Goal: Task Accomplishment & Management: Complete application form

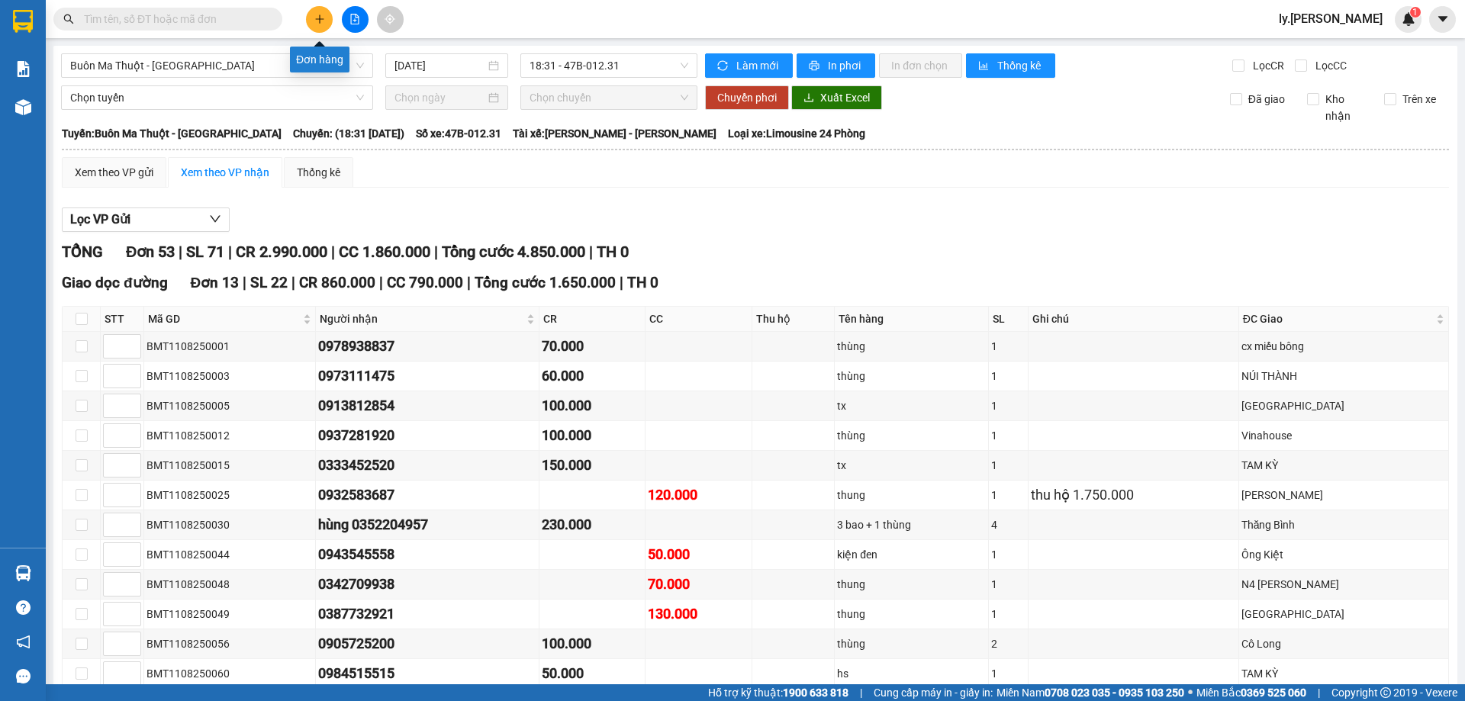
click at [314, 14] on icon "plus" at bounding box center [319, 19] width 11 height 11
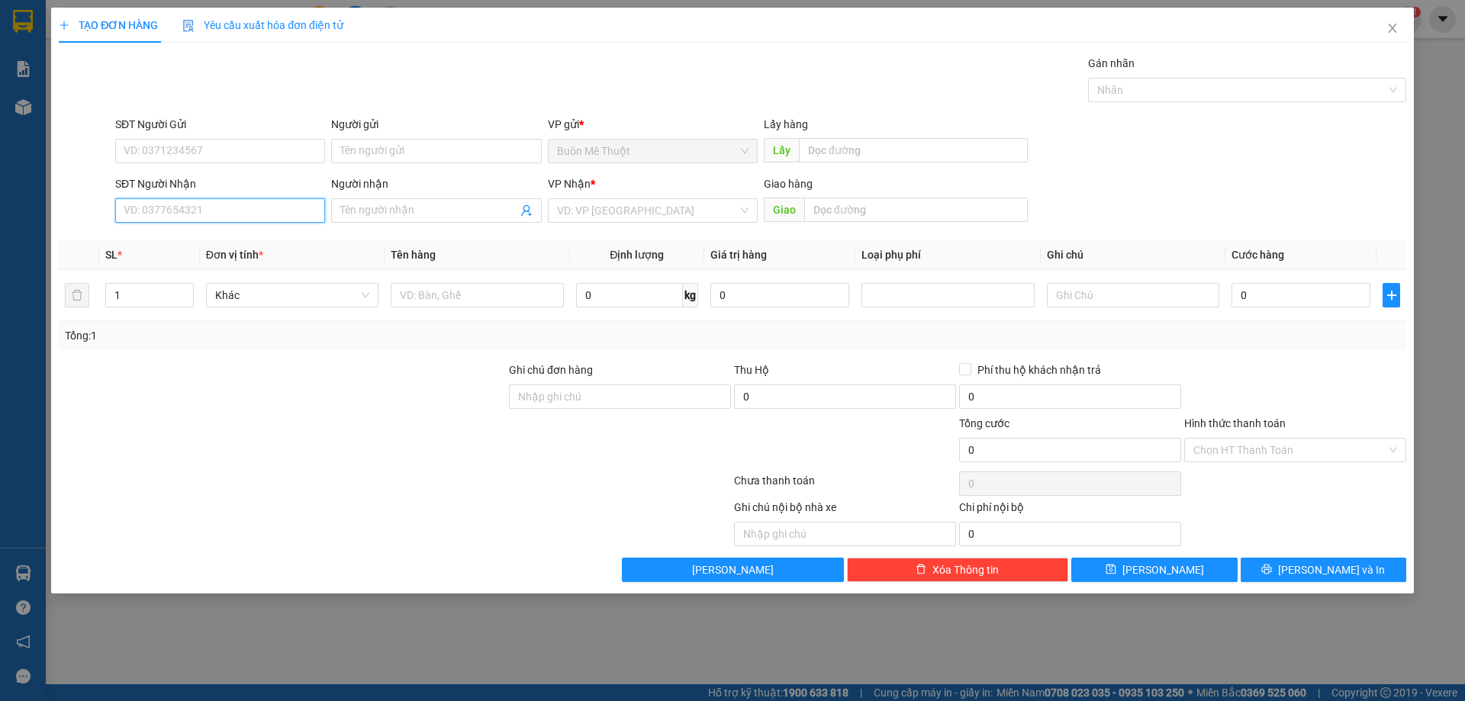
drag, startPoint x: 211, startPoint y: 207, endPoint x: 219, endPoint y: 197, distance: 13.0
click at [212, 203] on input "SĐT Người Nhận" at bounding box center [220, 210] width 210 height 24
type input "0931991620"
click at [197, 235] on div "0931991620 - phan" at bounding box center [220, 241] width 192 height 17
type input "phan"
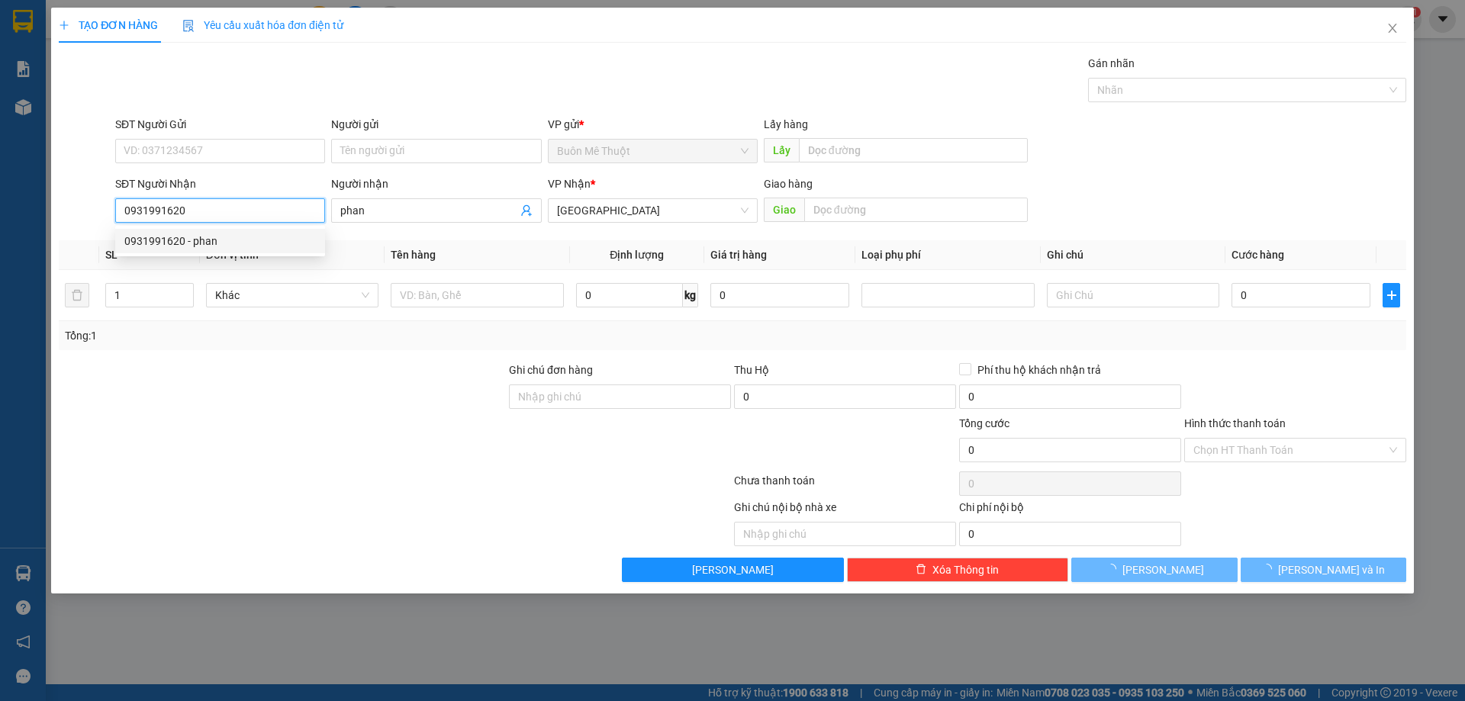
type input "100.000"
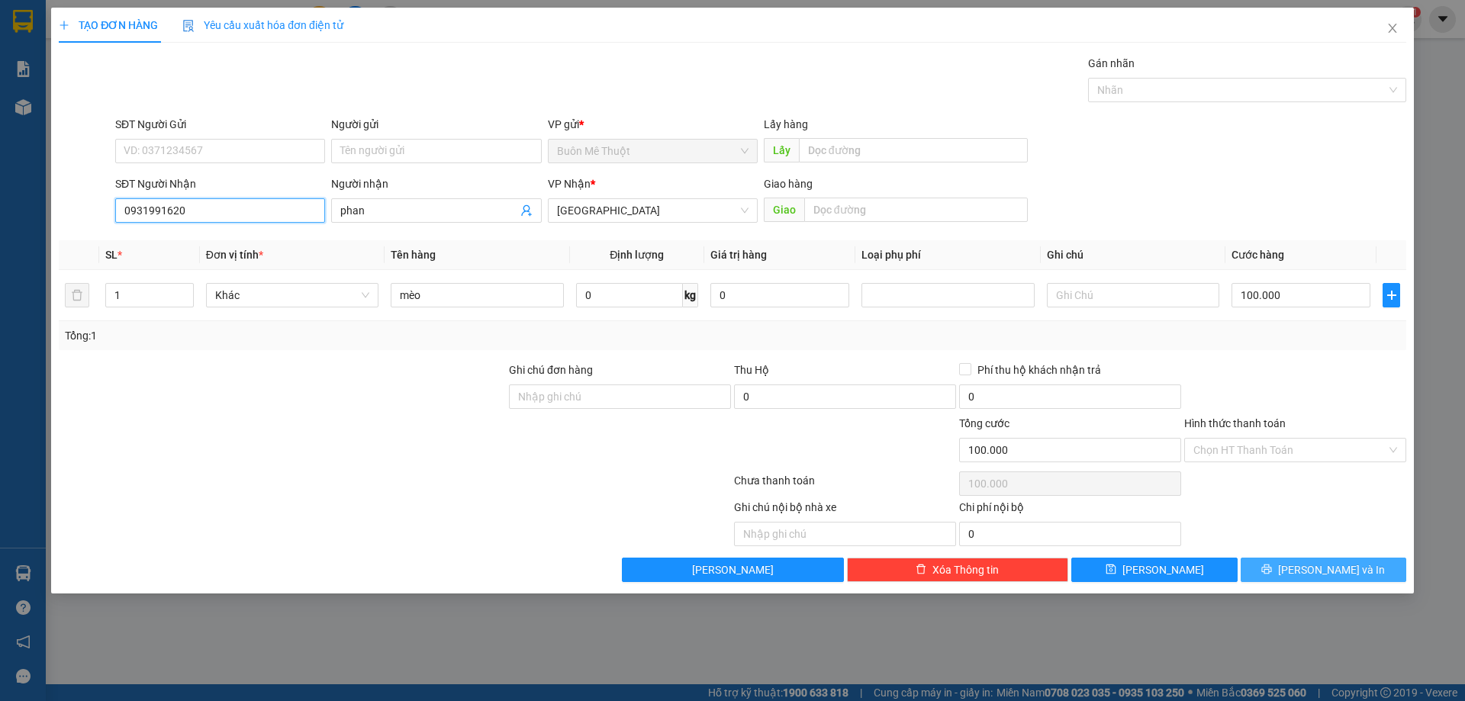
type input "0931991620"
click at [1290, 565] on button "[PERSON_NAME] và In" at bounding box center [1324, 570] width 166 height 24
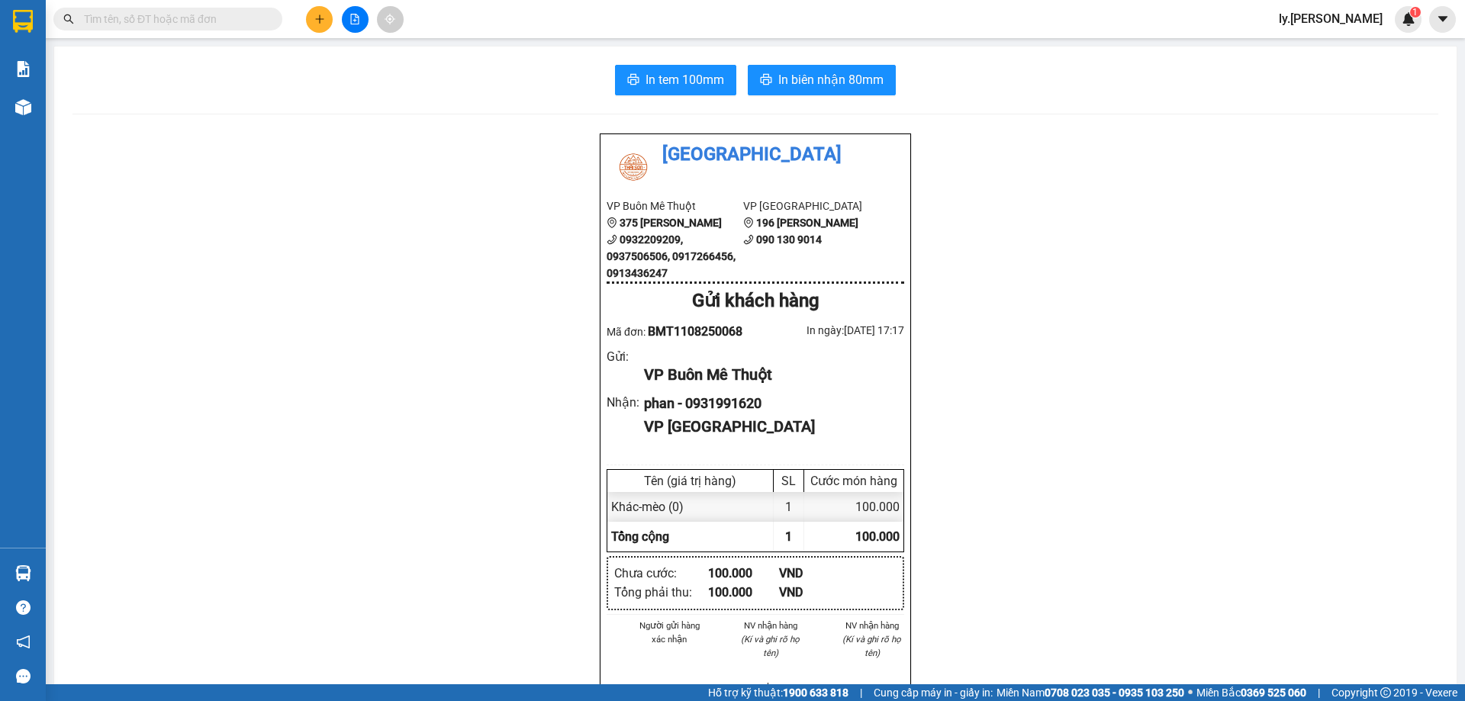
click at [320, 15] on icon "plus" at bounding box center [319, 19] width 11 height 11
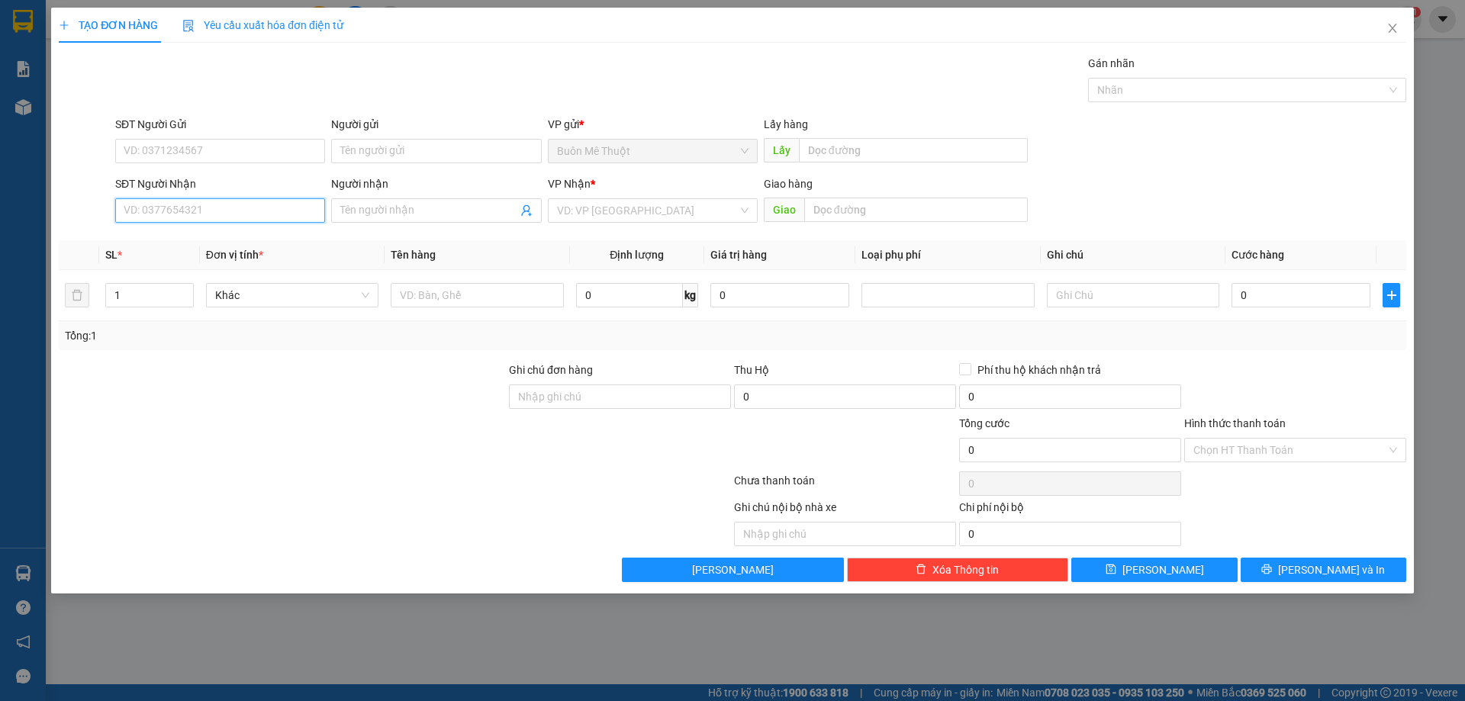
drag, startPoint x: 272, startPoint y: 201, endPoint x: 304, endPoint y: 114, distance: 91.7
click at [290, 145] on form "SĐT Người Gửi VD: 0371234567 Người gửi Tên người gửi VP gửi * Buôn Mê Thuột Lấy…" at bounding box center [733, 172] width 1348 height 113
type input "0913002489"
click at [170, 243] on div "0913002489" at bounding box center [220, 241] width 192 height 17
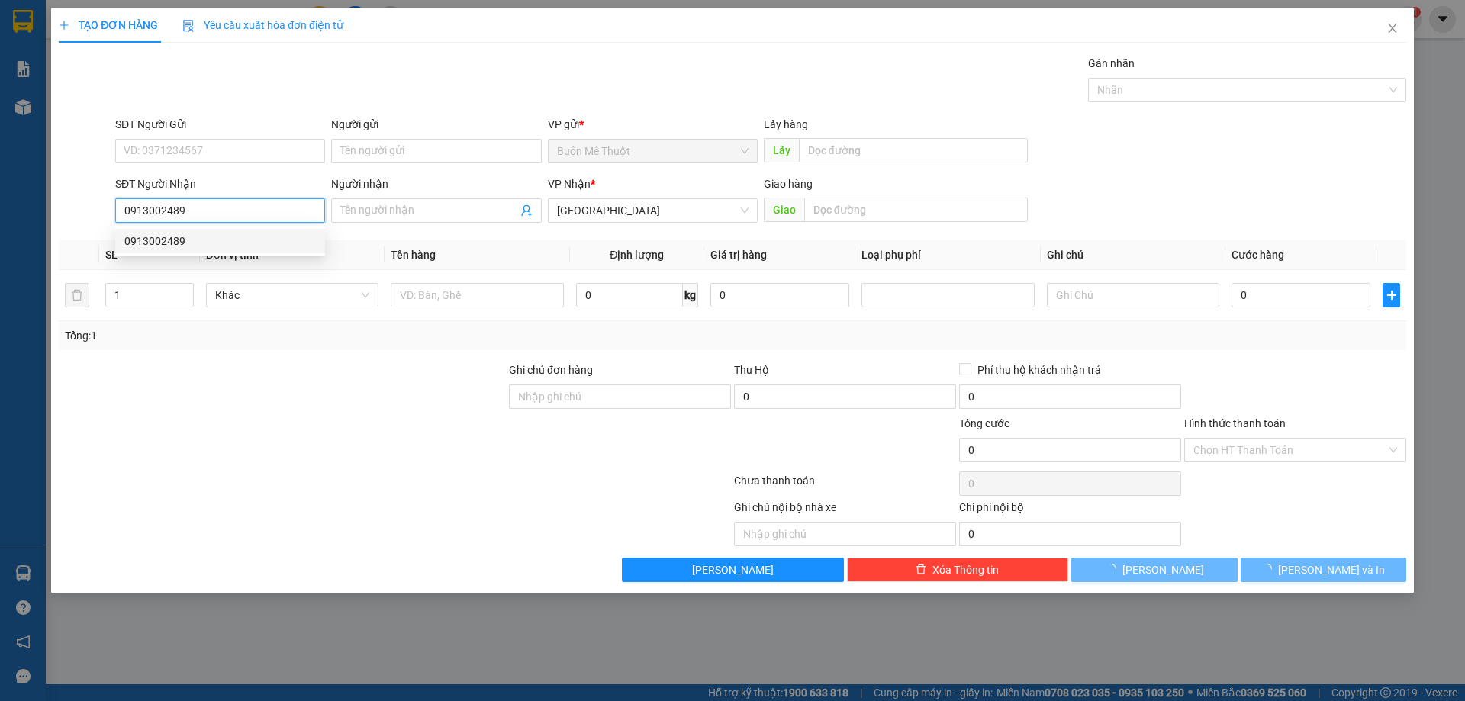
type input "30.000"
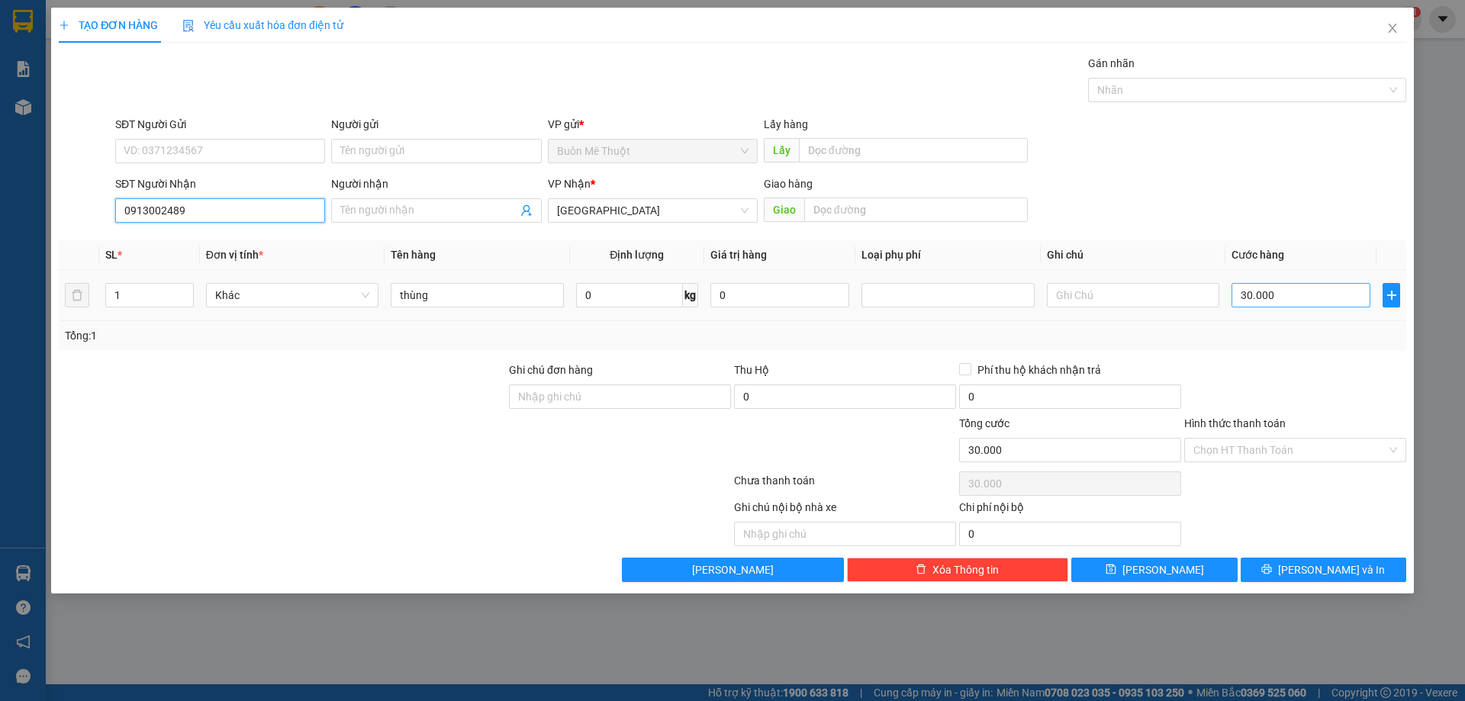
type input "0913002489"
click at [1278, 296] on input "30.000" at bounding box center [1301, 295] width 139 height 24
type input "2"
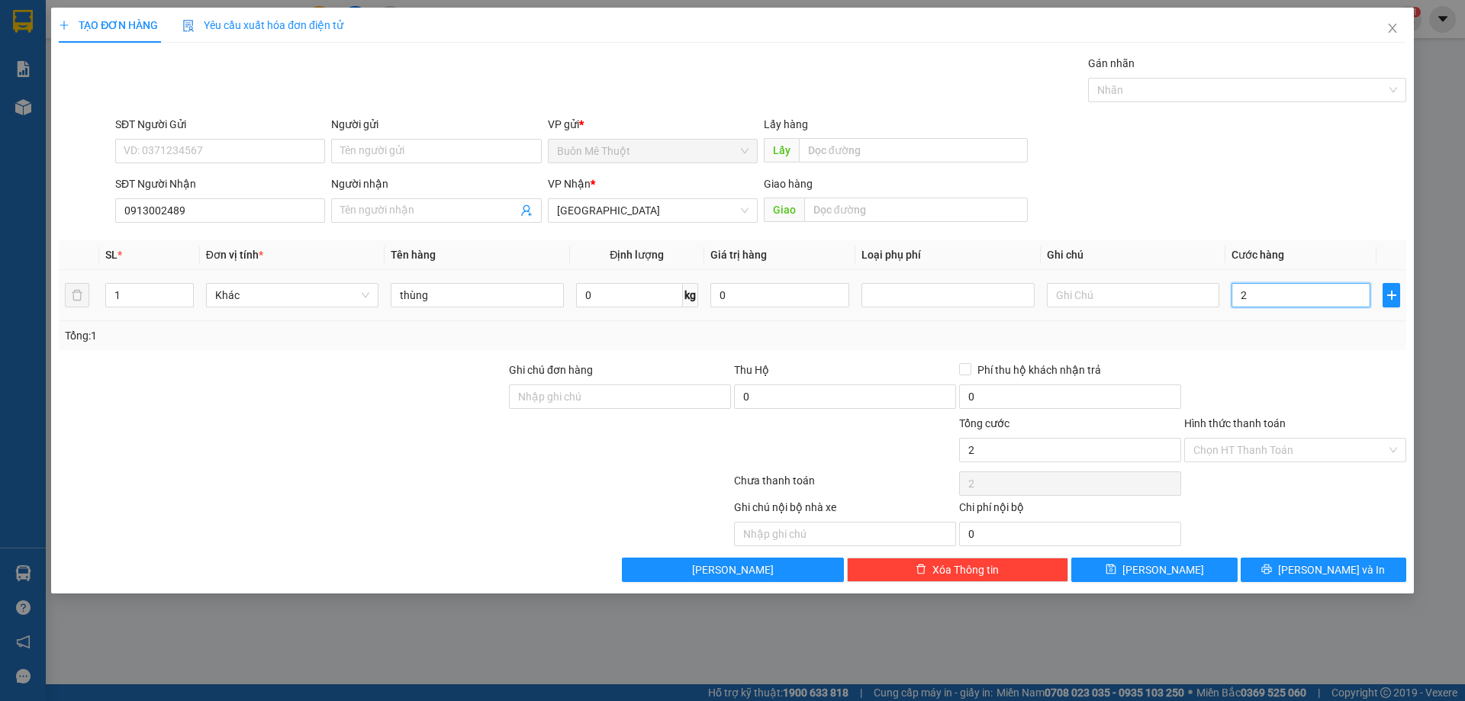
type input "20"
type input "20.000"
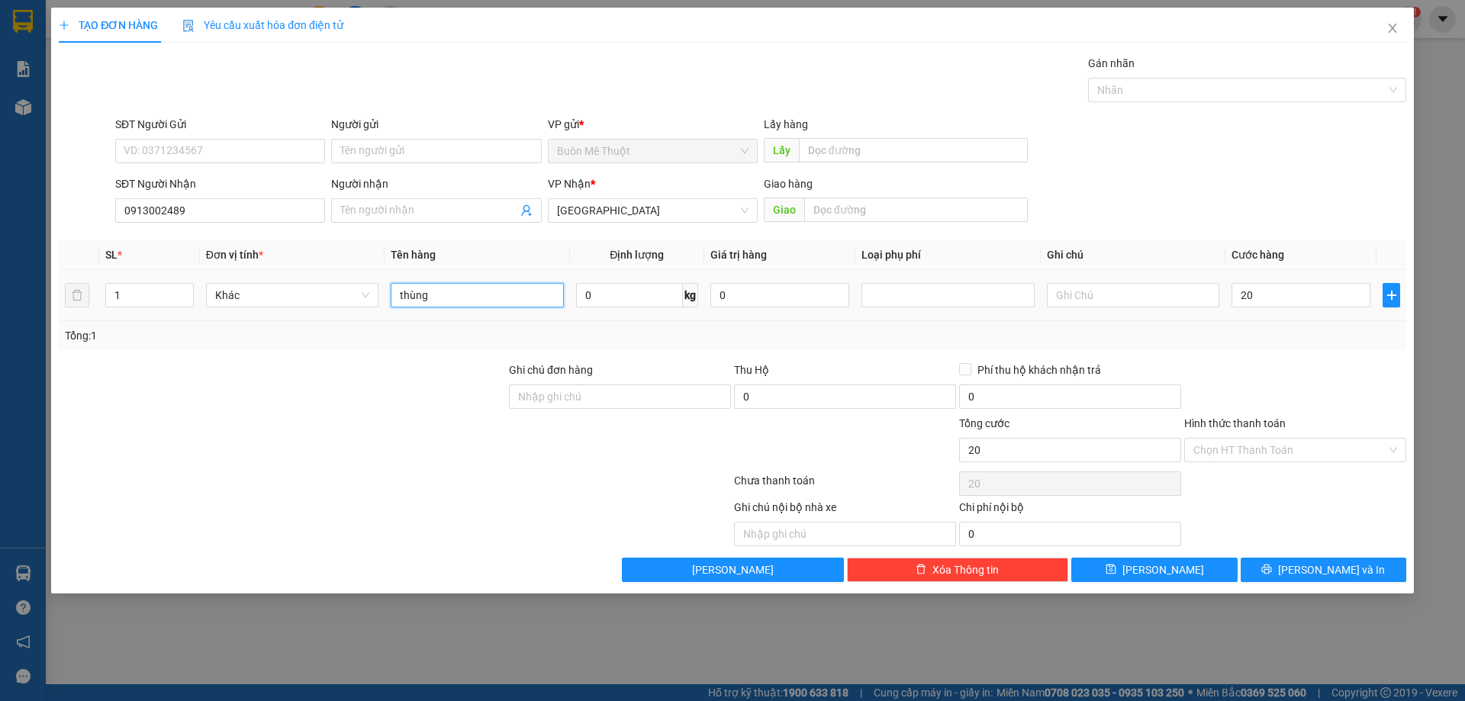
type input "20.000"
click at [501, 303] on input "thùng" at bounding box center [477, 295] width 172 height 24
drag, startPoint x: 501, startPoint y: 303, endPoint x: 488, endPoint y: 264, distance: 40.8
click at [492, 275] on td "thùng" at bounding box center [477, 295] width 185 height 51
type input "kn"
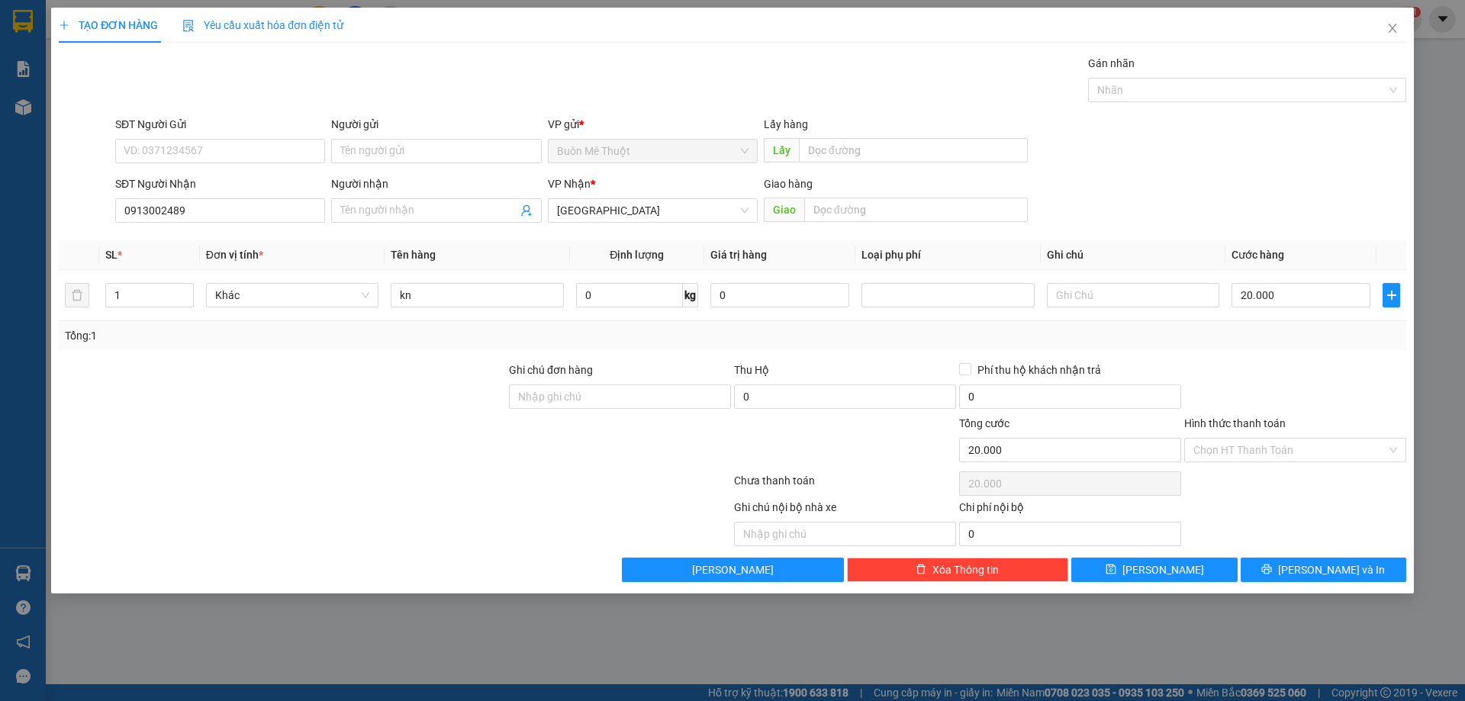
drag, startPoint x: 1247, startPoint y: 458, endPoint x: 1241, endPoint y: 463, distance: 8.1
click at [1248, 459] on input "Hình thức thanh toán" at bounding box center [1290, 450] width 193 height 23
click at [1232, 482] on div "Tại văn phòng" at bounding box center [1296, 480] width 204 height 17
type input "0"
click at [1333, 572] on span "[PERSON_NAME] và In" at bounding box center [1331, 570] width 107 height 17
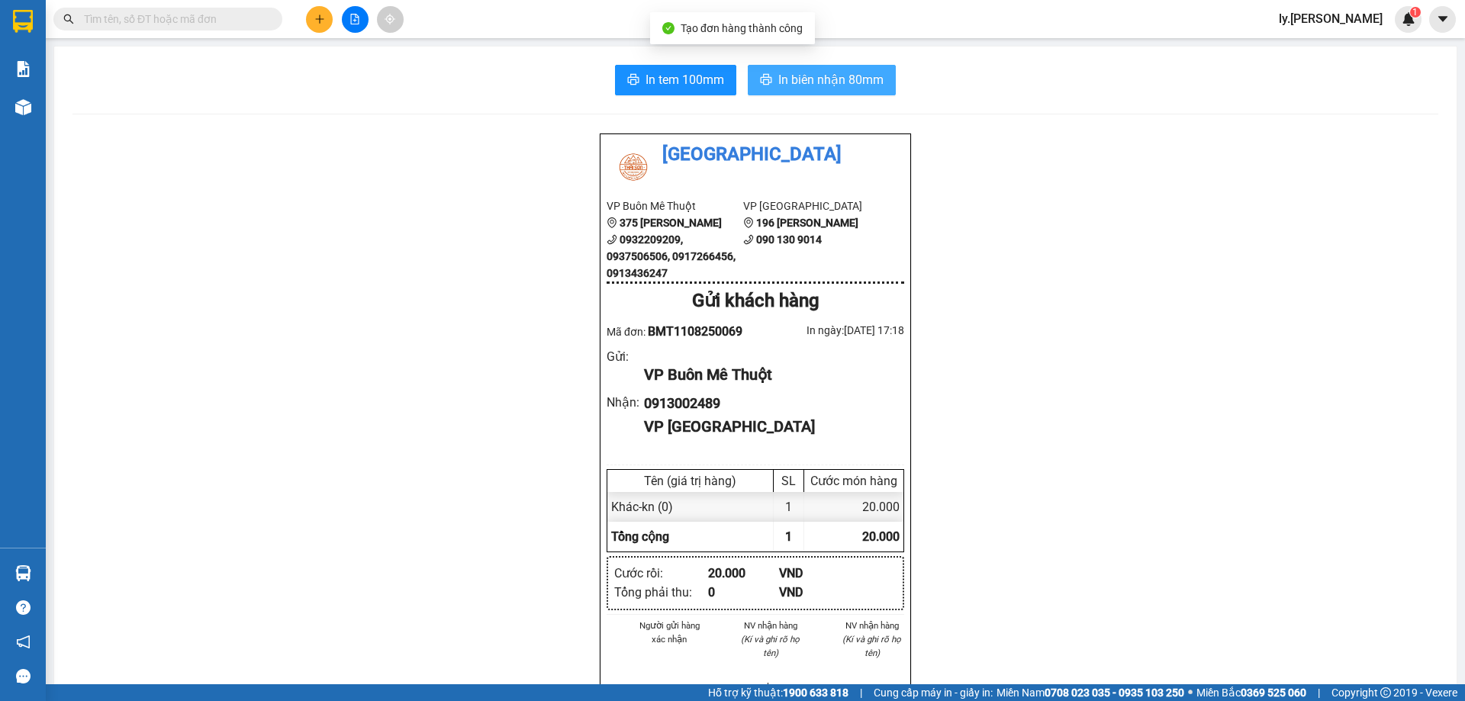
click at [875, 82] on span "In biên nhận 80mm" at bounding box center [830, 79] width 105 height 19
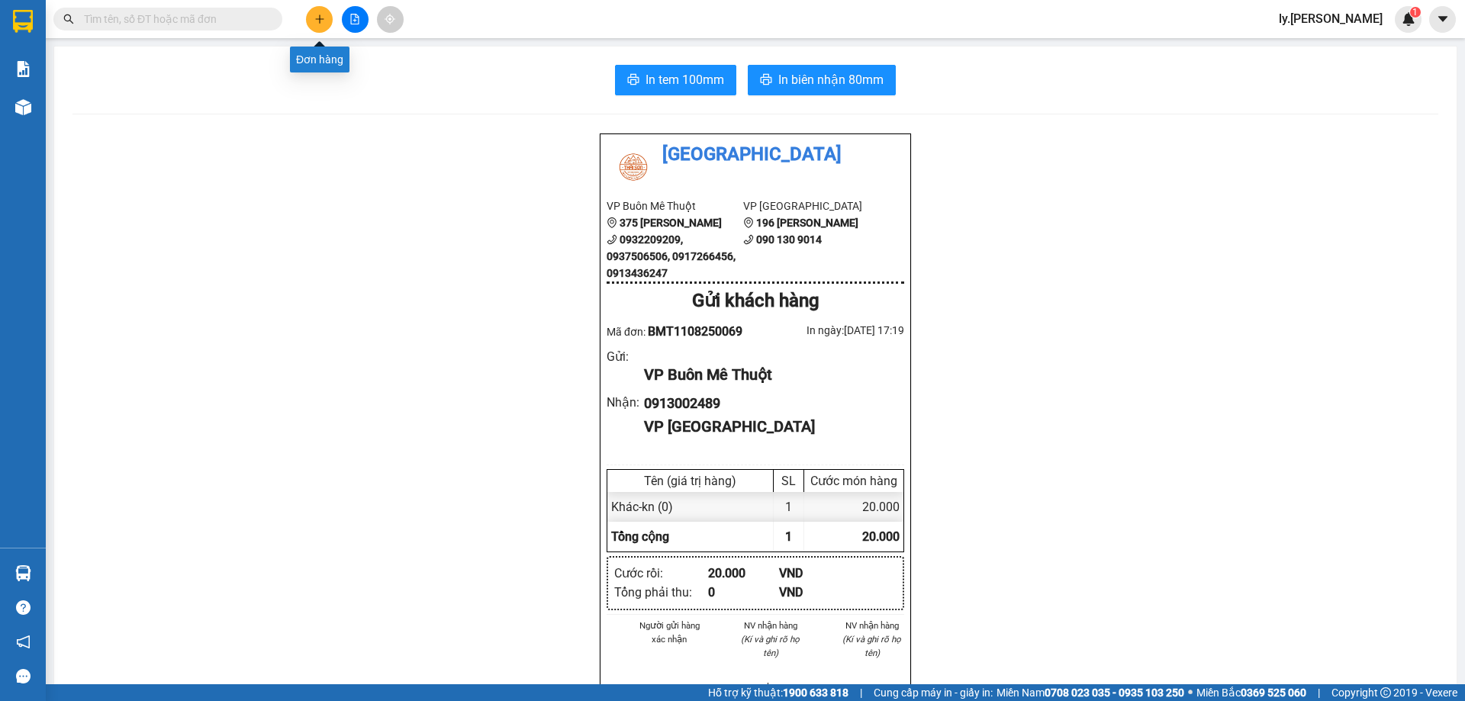
click at [322, 20] on icon "plus" at bounding box center [319, 19] width 11 height 11
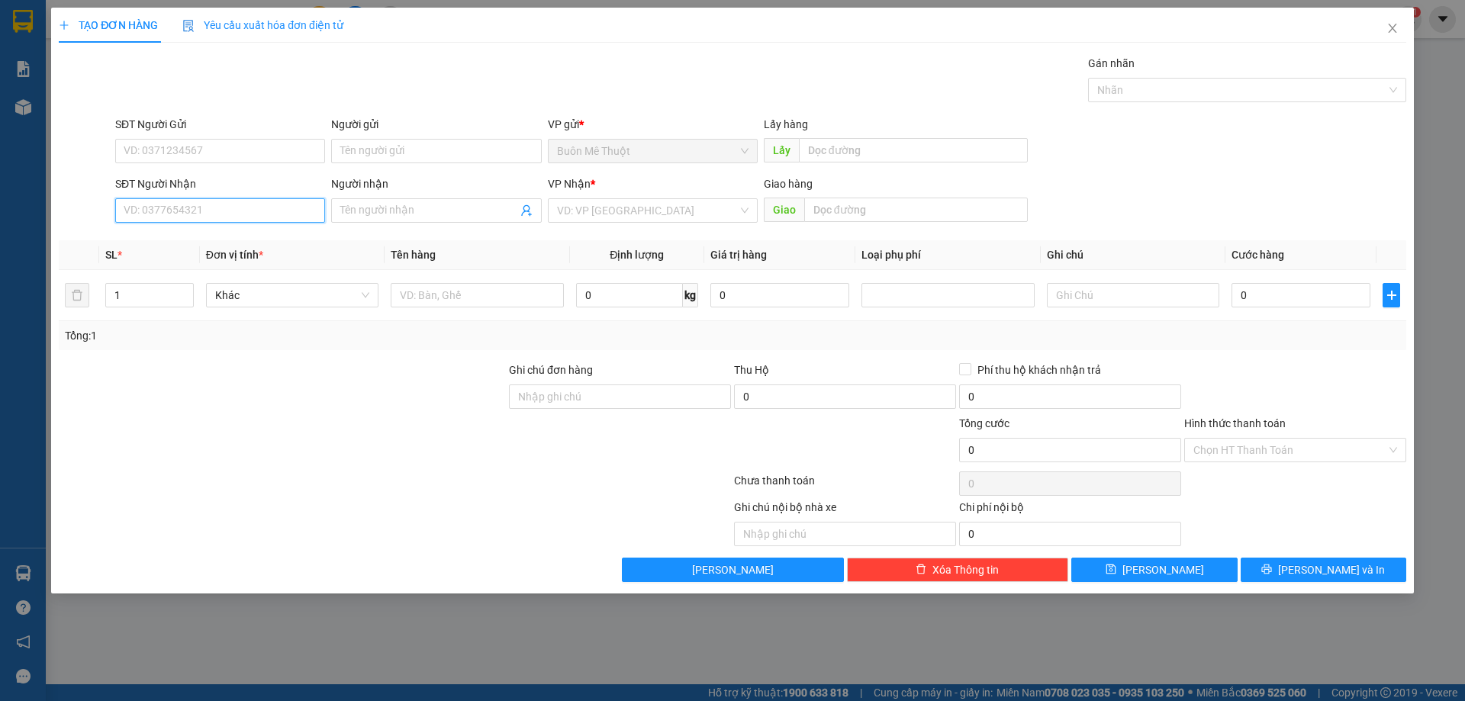
click at [234, 211] on input "SĐT Người Nhận" at bounding box center [220, 210] width 210 height 24
click at [151, 239] on div "0915204849" at bounding box center [220, 241] width 192 height 17
type input "0915204849"
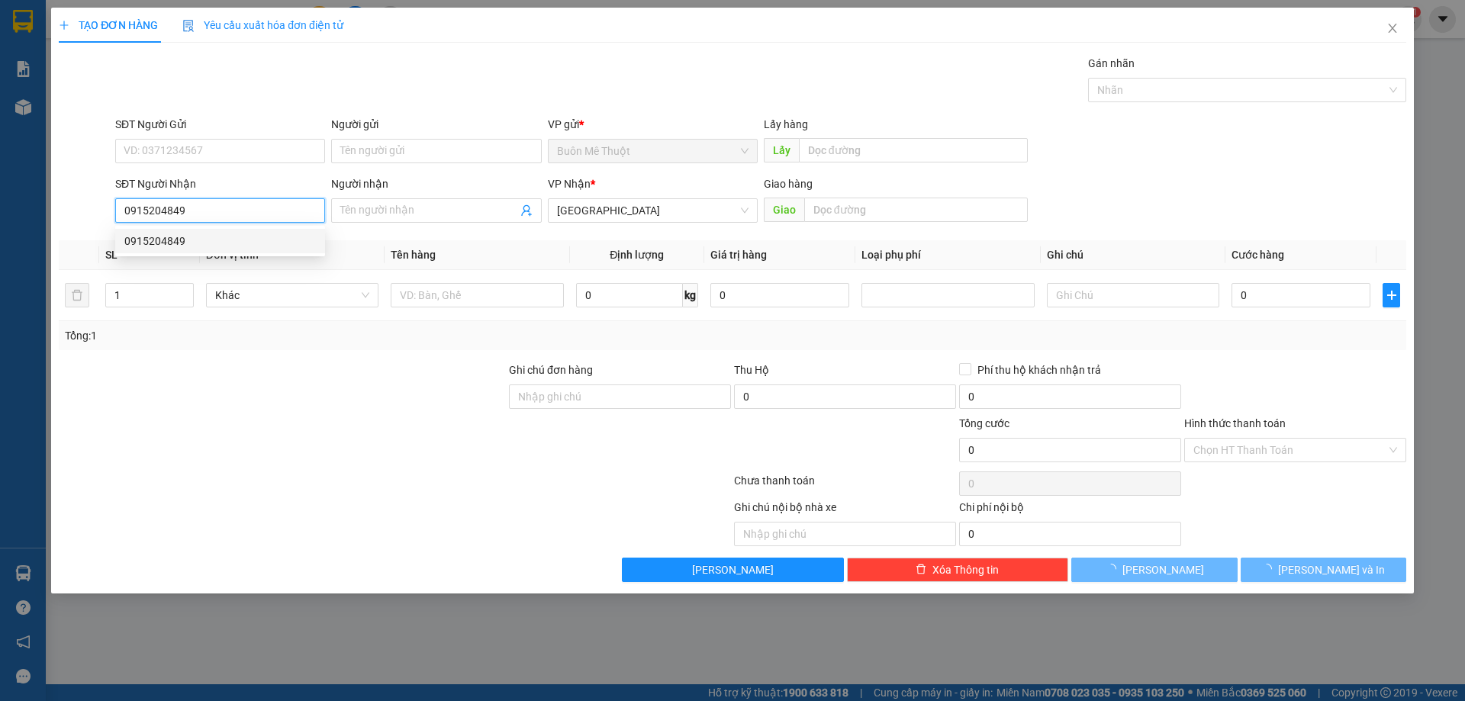
type input "50.000"
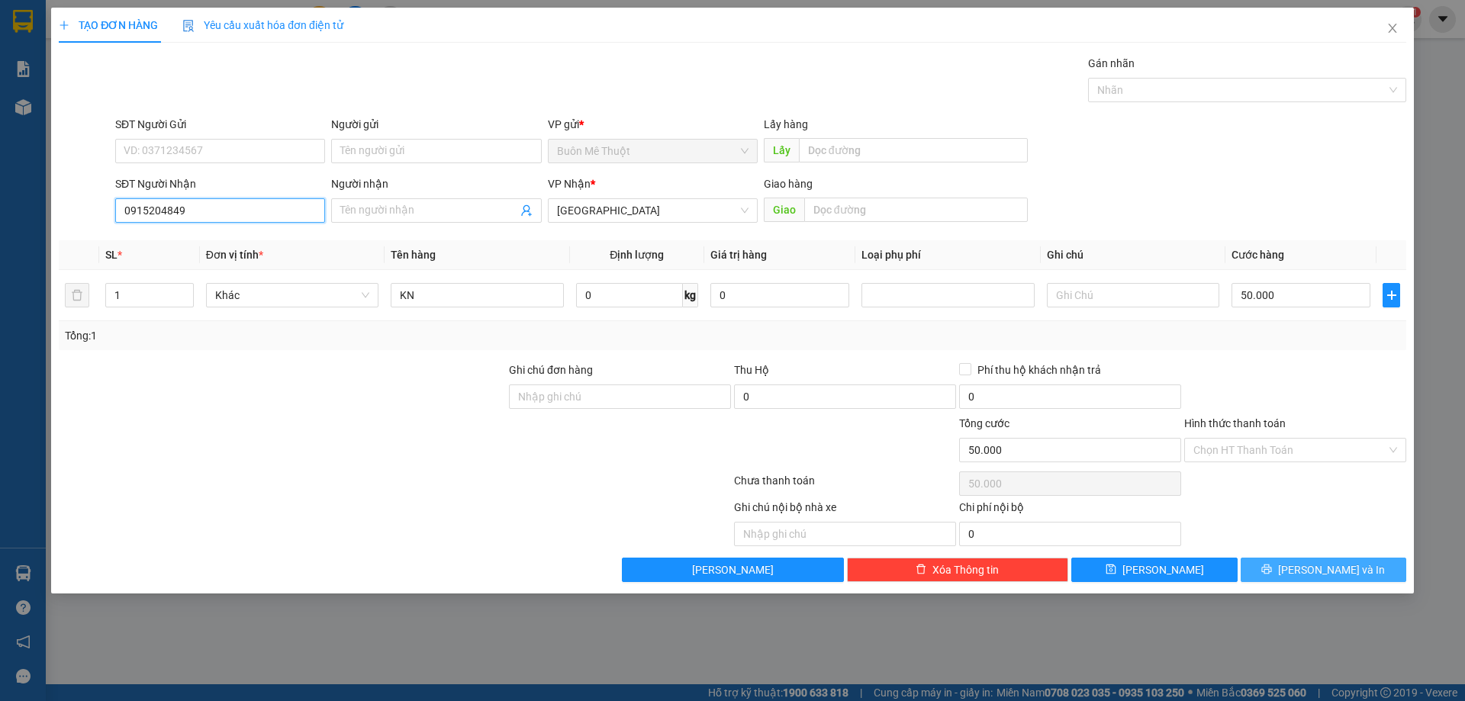
type input "0915204849"
click at [1317, 568] on span "[PERSON_NAME] và In" at bounding box center [1331, 570] width 107 height 17
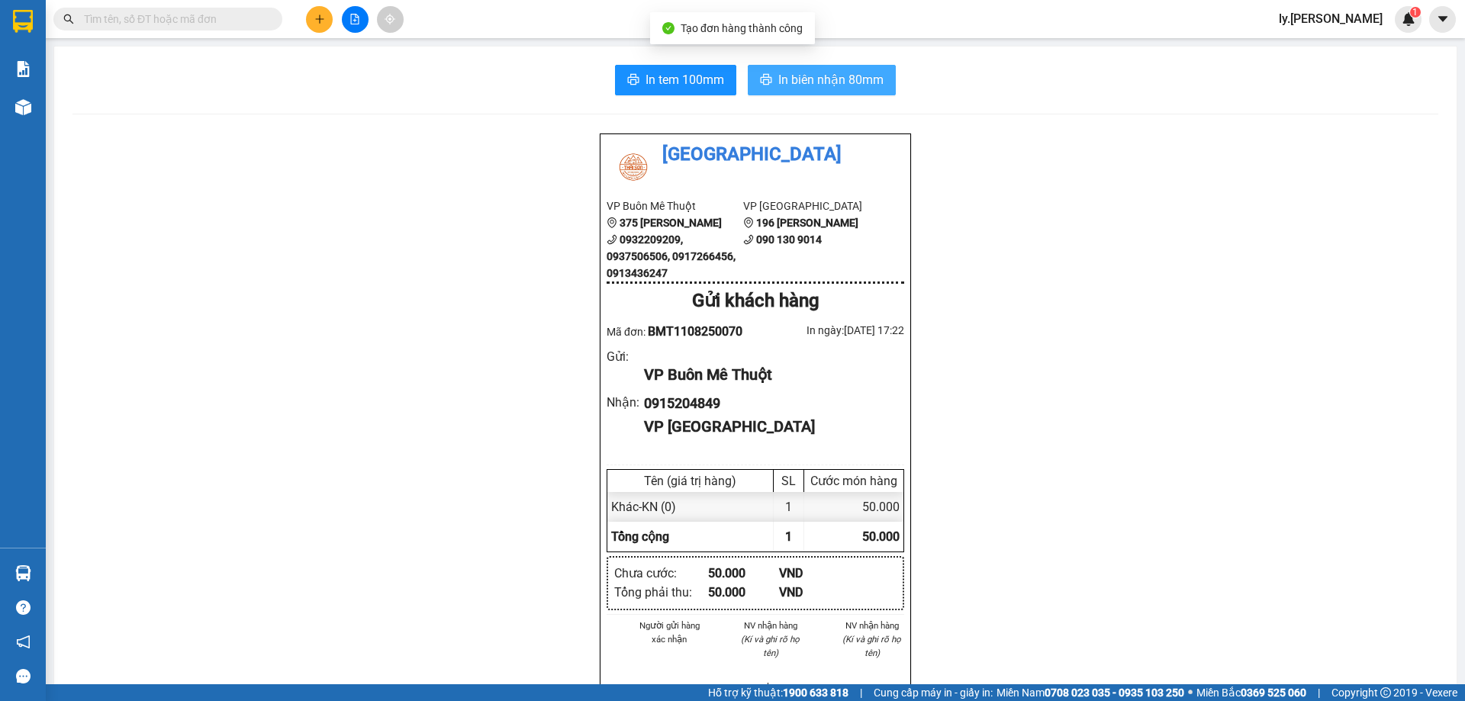
click at [826, 65] on button "In biên nhận 80mm" at bounding box center [822, 80] width 148 height 31
click at [321, 21] on icon "plus" at bounding box center [319, 19] width 11 height 11
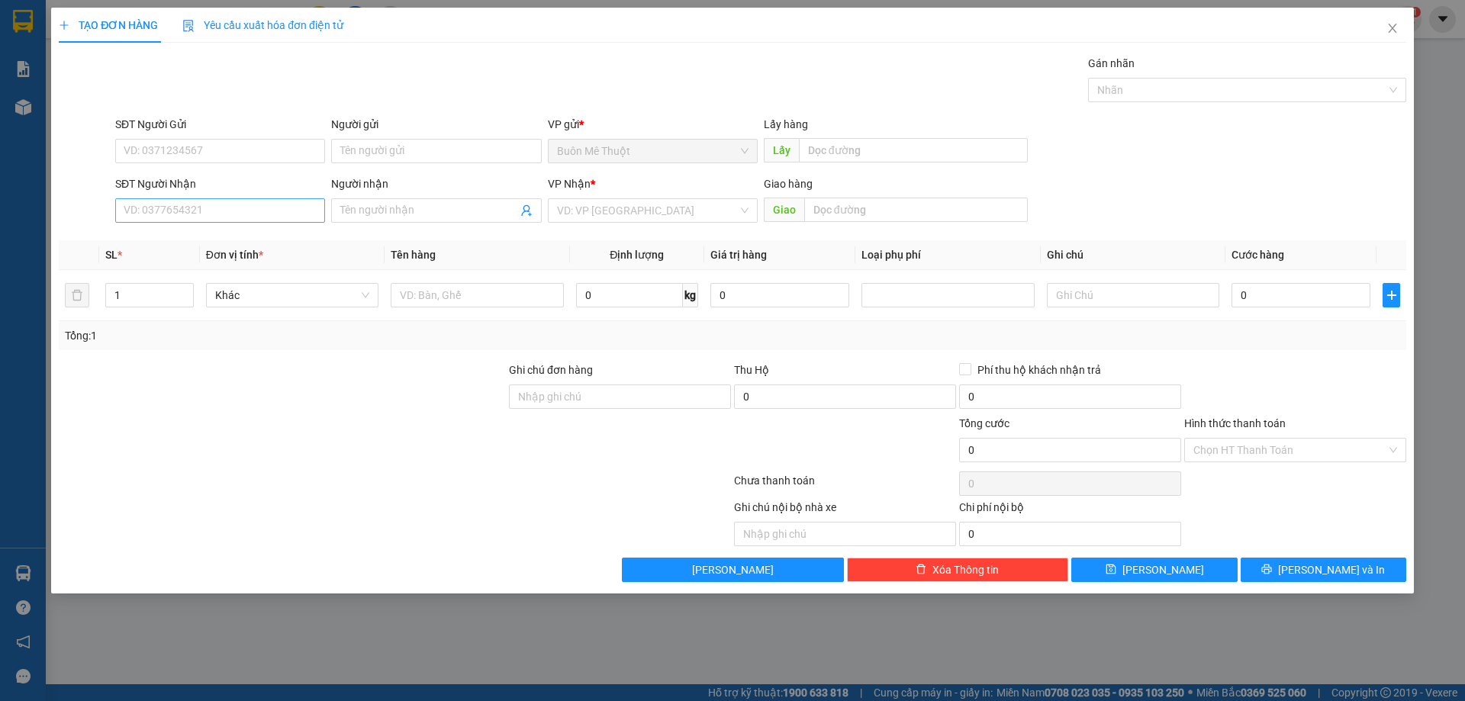
drag, startPoint x: 168, startPoint y: 226, endPoint x: 176, endPoint y: 219, distance: 10.3
click at [172, 223] on div "SĐT Người Nhận VD: 0377654321" at bounding box center [220, 202] width 210 height 53
click at [182, 208] on input "SĐT Người Nhận" at bounding box center [220, 210] width 210 height 24
click at [174, 204] on input "SĐT Người Nhận" at bounding box center [220, 210] width 210 height 24
click at [230, 210] on input "SĐT Người Nhận" at bounding box center [220, 210] width 210 height 24
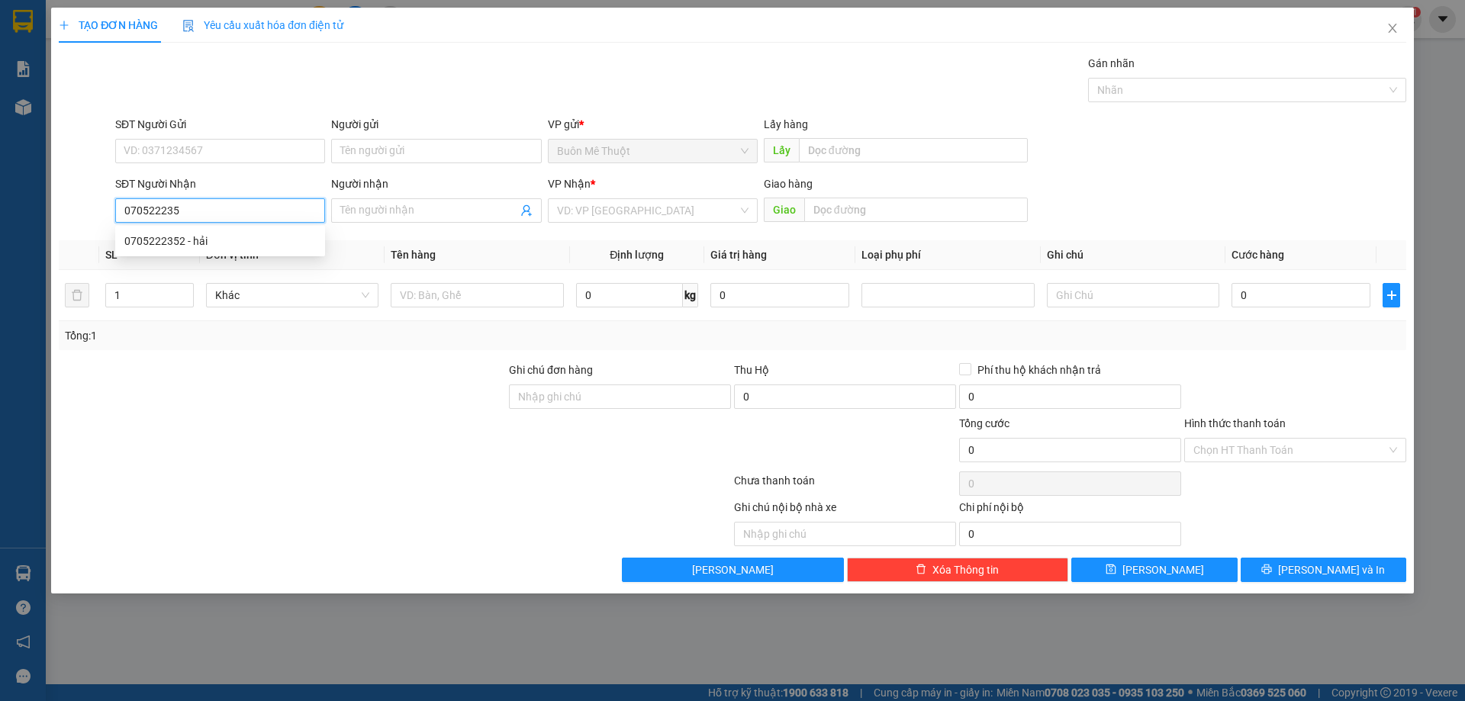
type input "0705222352"
click at [171, 233] on div "0705222352 - hải" at bounding box center [220, 241] width 192 height 17
type input "hải"
type input "30.000"
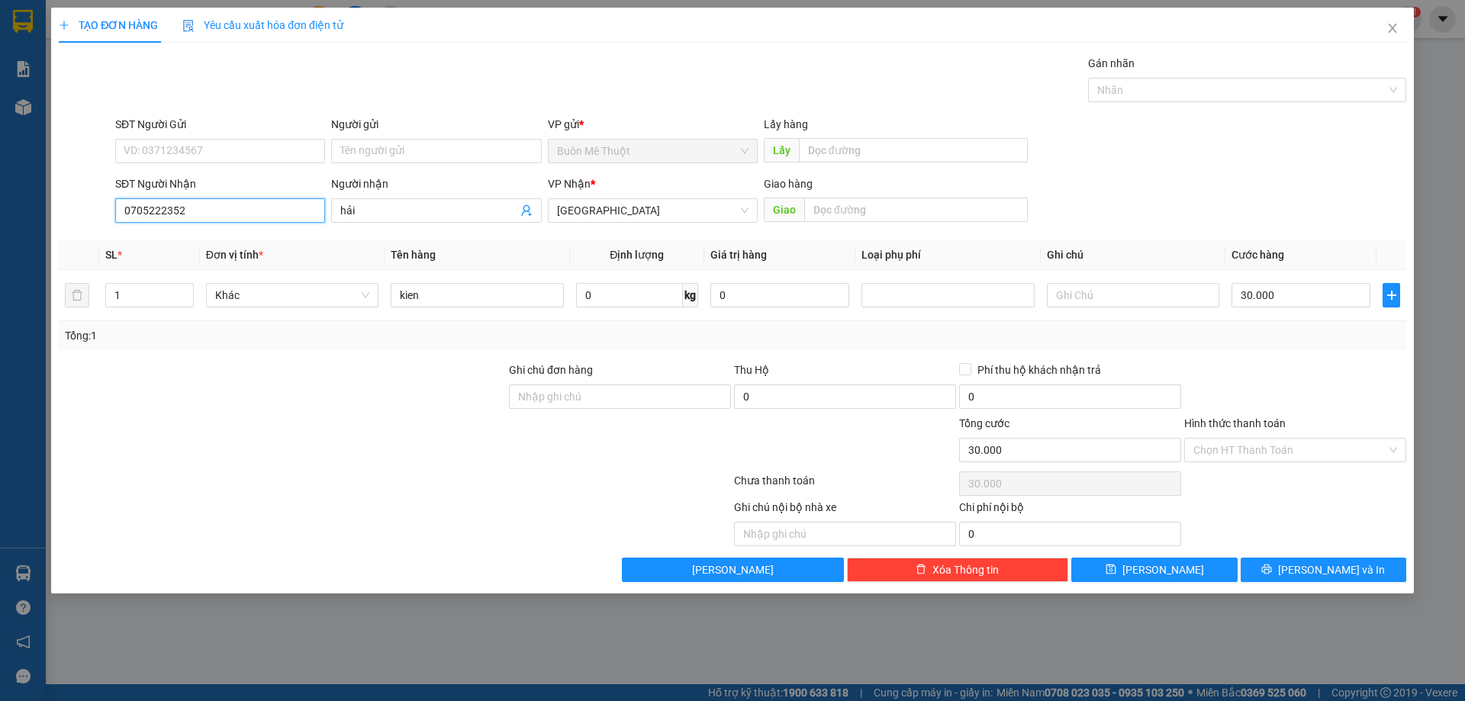
type input "0705222352"
click at [1315, 300] on input "30.000" at bounding box center [1301, 295] width 139 height 24
type input "5"
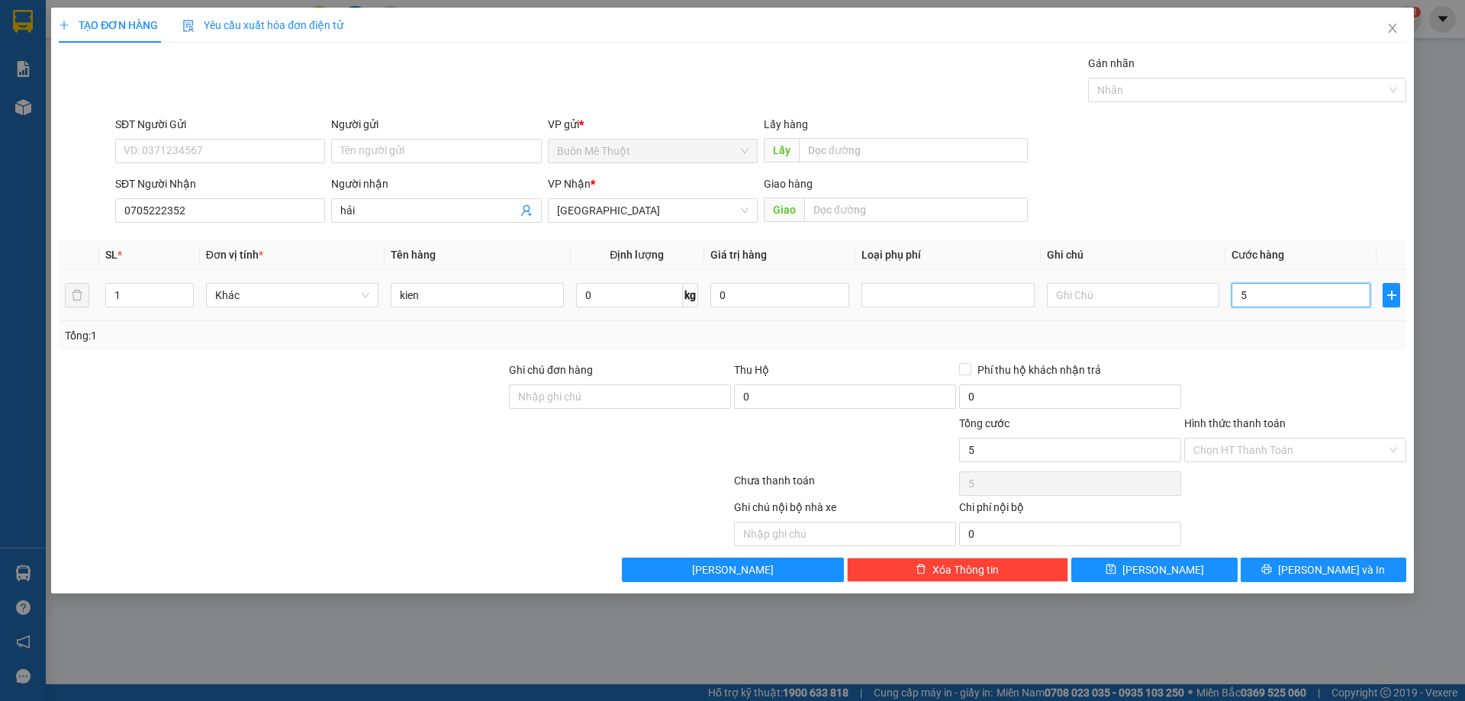
type input "50"
type input "50.000"
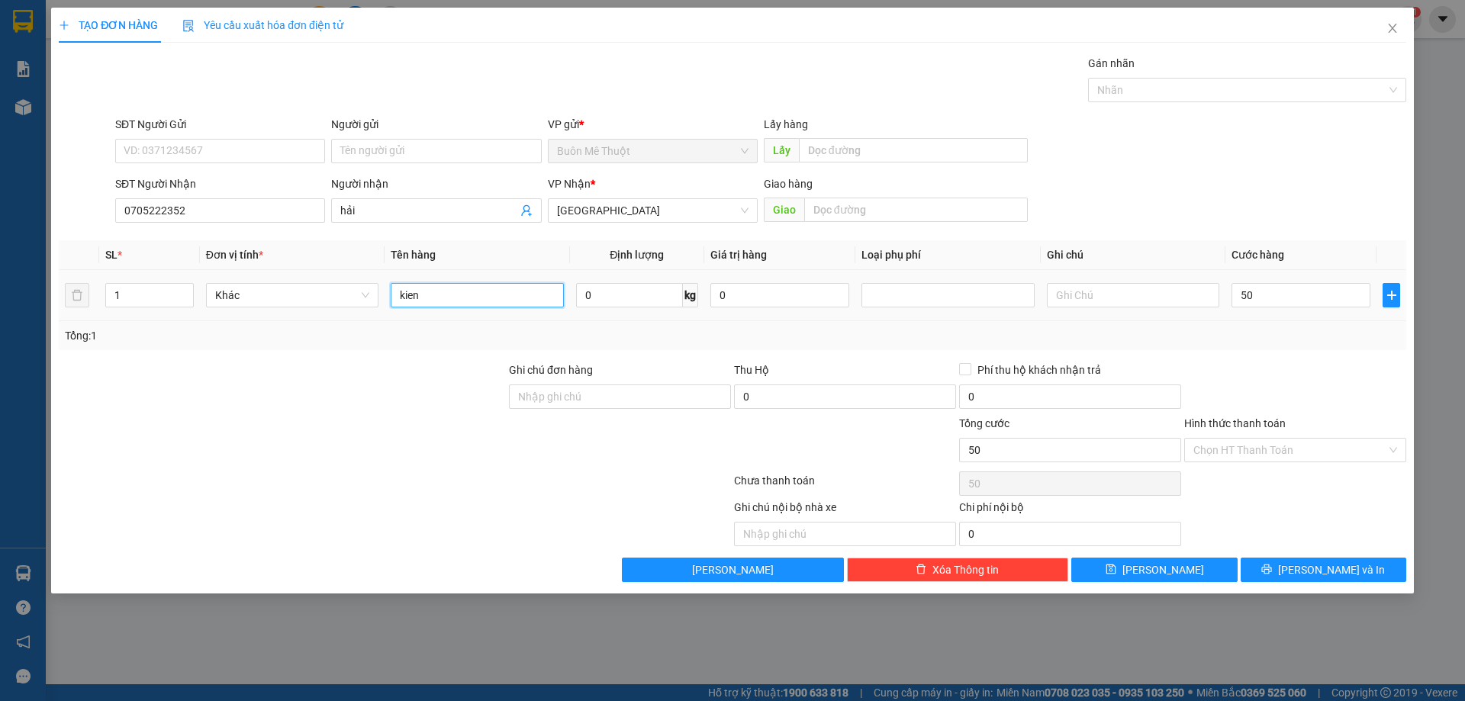
type input "50.000"
click at [523, 292] on input "kien" at bounding box center [477, 295] width 172 height 24
type input "k"
type input "thung"
click at [1297, 456] on input "Hình thức thanh toán" at bounding box center [1290, 450] width 193 height 23
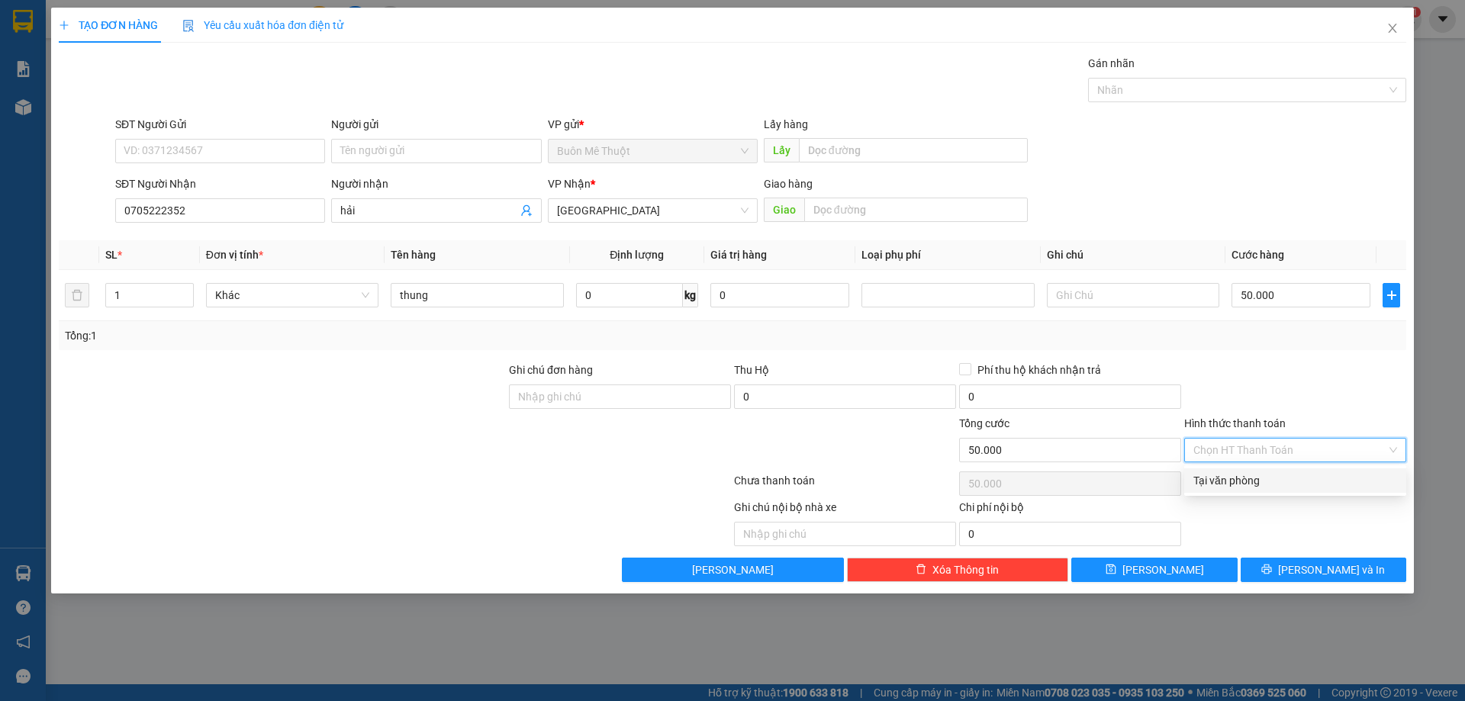
click at [1256, 483] on div "Tại văn phòng" at bounding box center [1296, 480] width 204 height 17
type input "0"
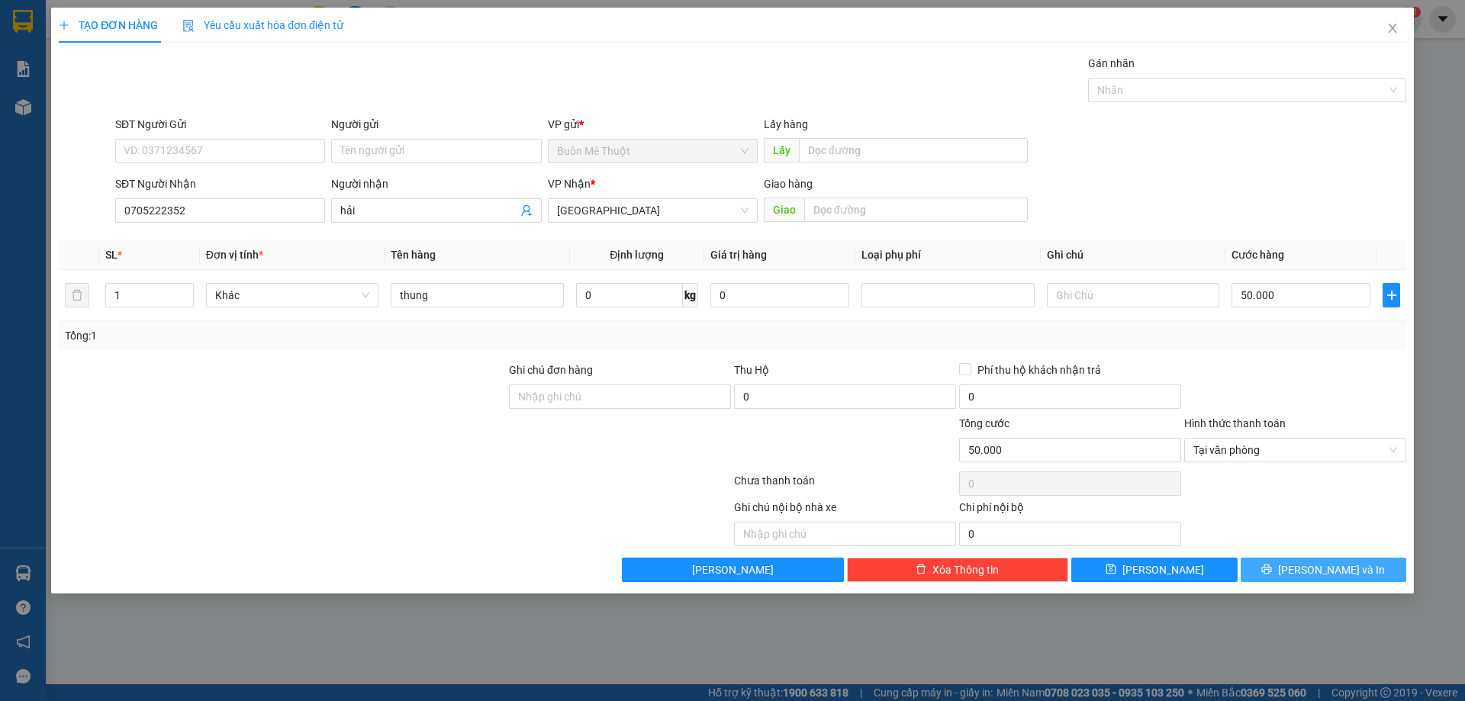
click at [1293, 566] on button "[PERSON_NAME] và In" at bounding box center [1324, 570] width 166 height 24
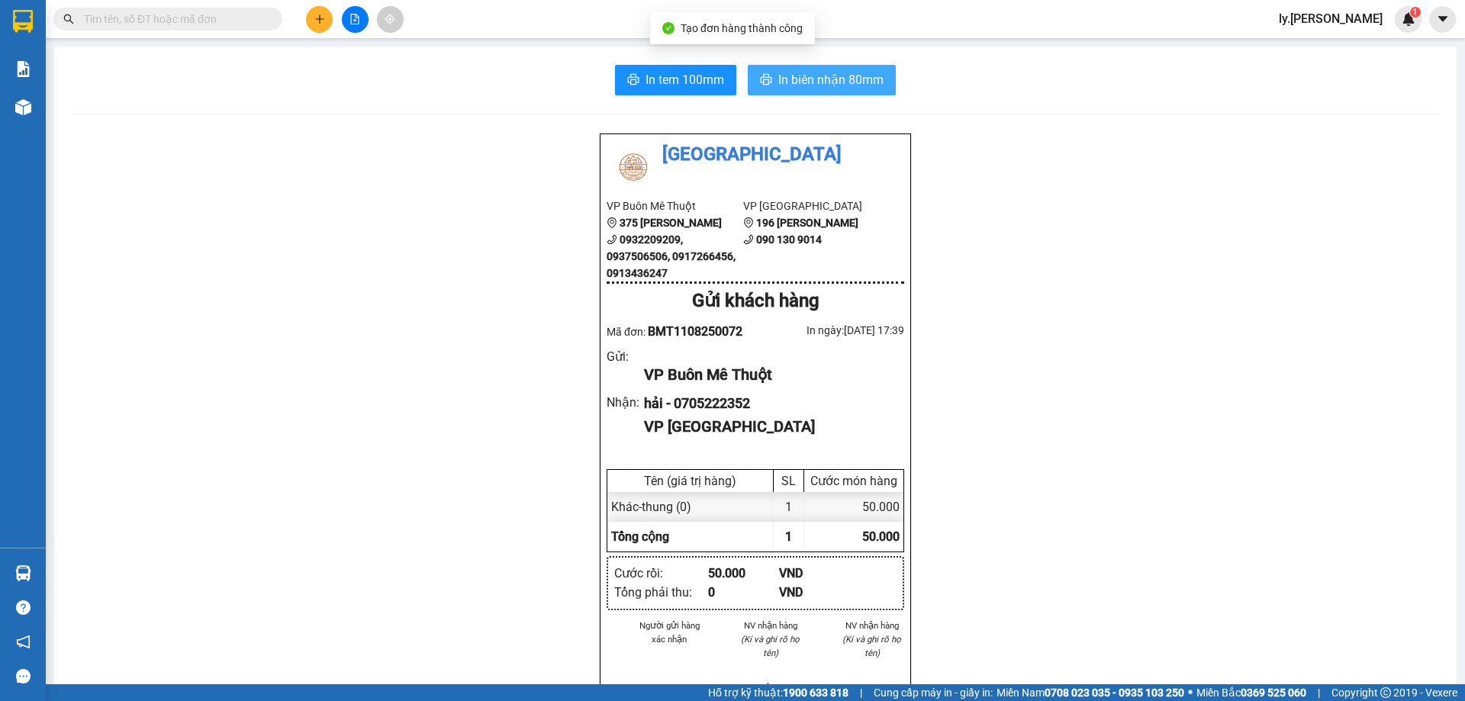
click at [871, 73] on span "In biên nhận 80mm" at bounding box center [830, 79] width 105 height 19
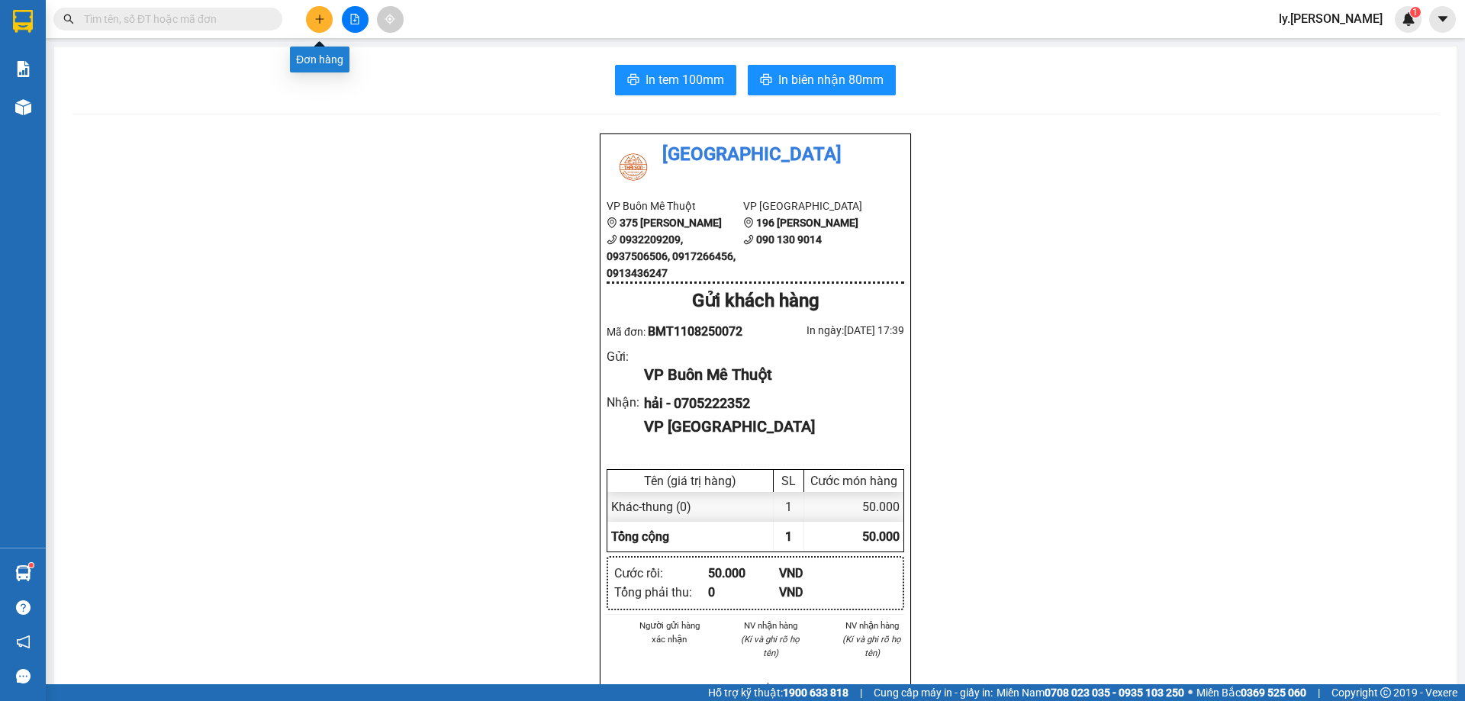
click at [323, 28] on button at bounding box center [319, 19] width 27 height 27
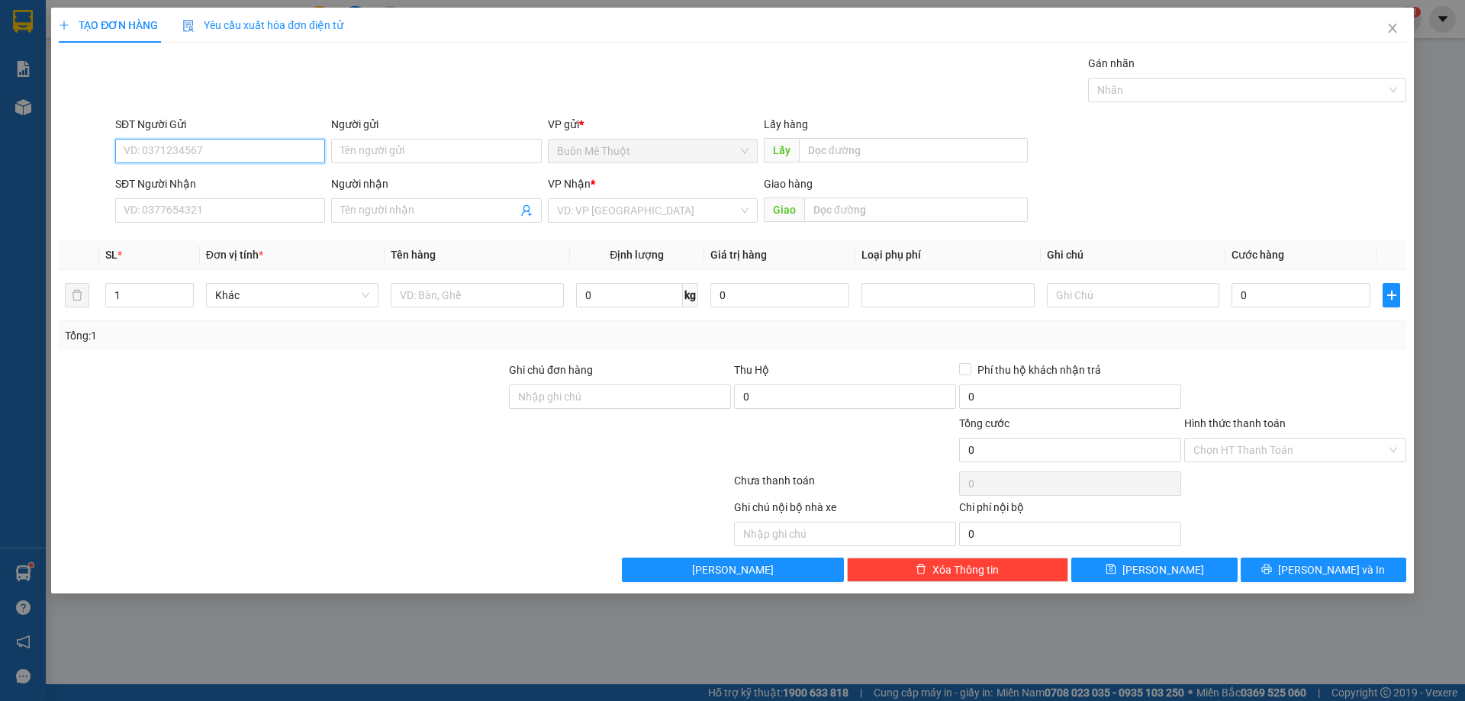
click at [239, 143] on input "SĐT Người Gửi" at bounding box center [220, 151] width 210 height 24
type input "0766764133"
click at [213, 221] on input "SĐT Người Nhận" at bounding box center [220, 210] width 210 height 24
type input "0"
click at [196, 157] on input "0766764133" at bounding box center [220, 151] width 210 height 24
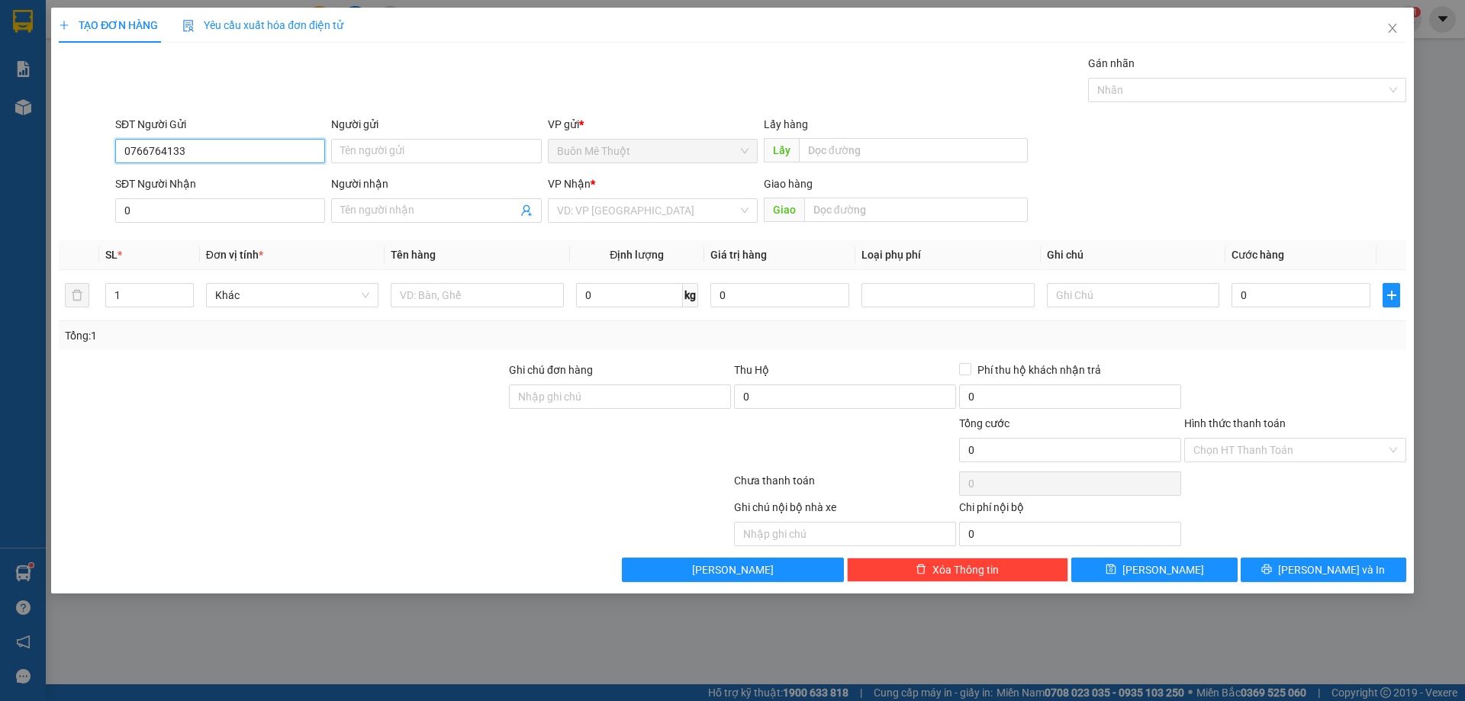
click at [196, 157] on input "0766764133" at bounding box center [220, 151] width 210 height 24
click at [178, 205] on input "0" at bounding box center [220, 210] width 210 height 24
paste input "766764133"
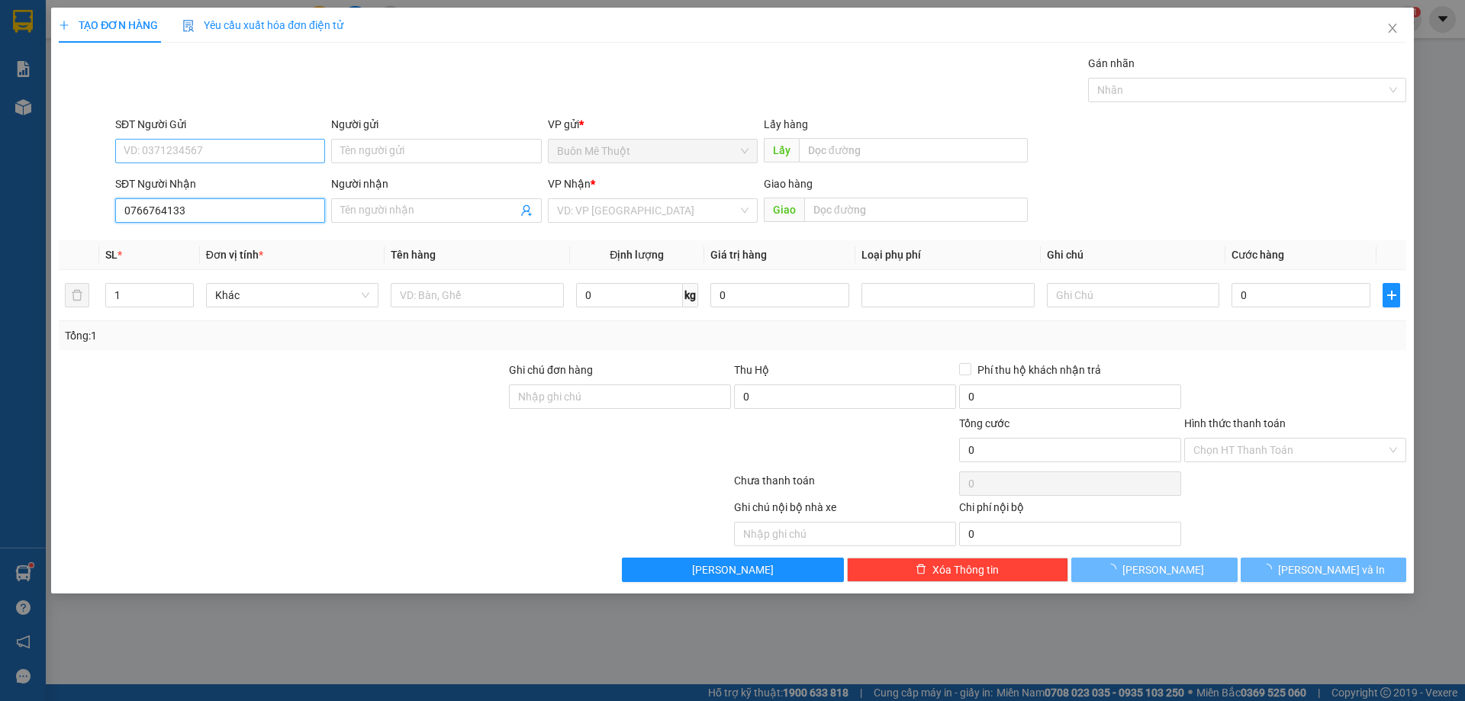
type input "0766764133"
click at [175, 150] on input "SĐT Người Gửi" at bounding box center [220, 151] width 210 height 24
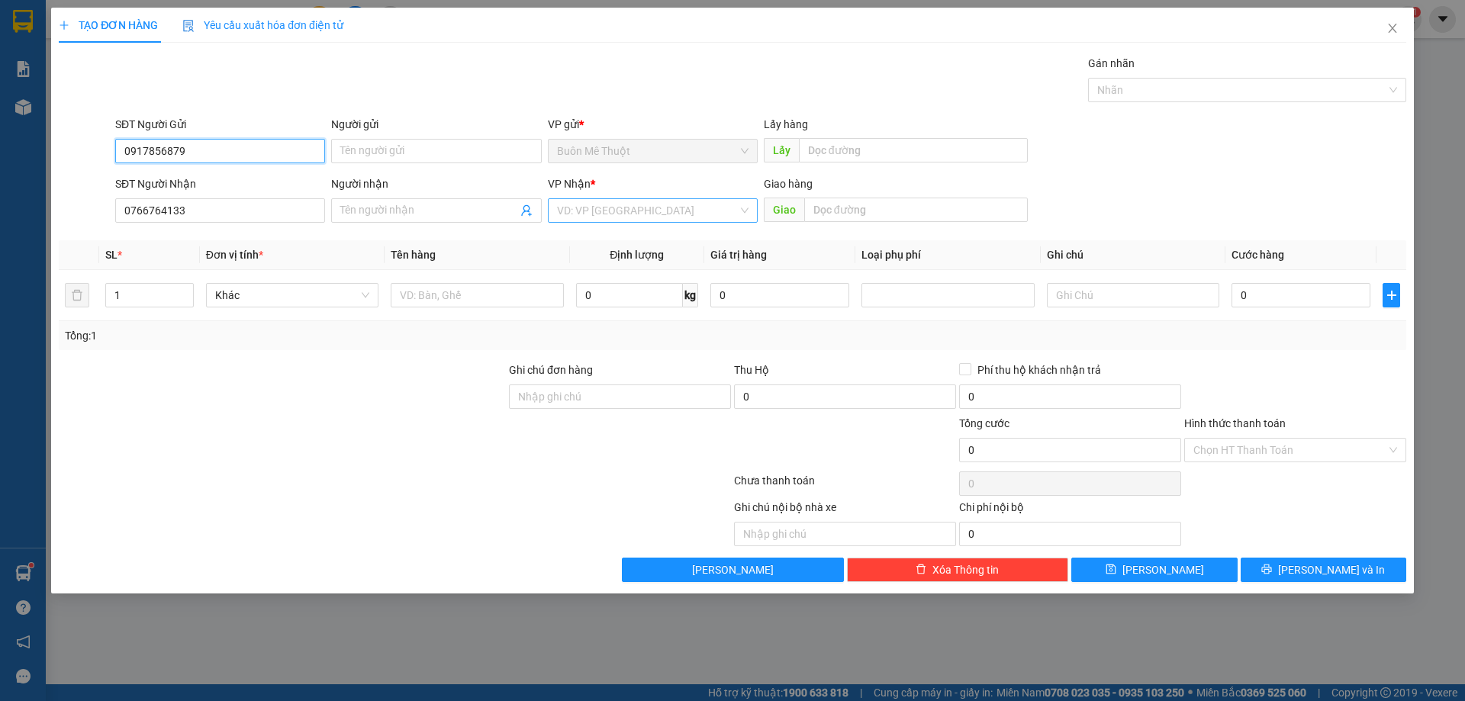
type input "0917856879"
click at [578, 209] on input "search" at bounding box center [647, 210] width 181 height 23
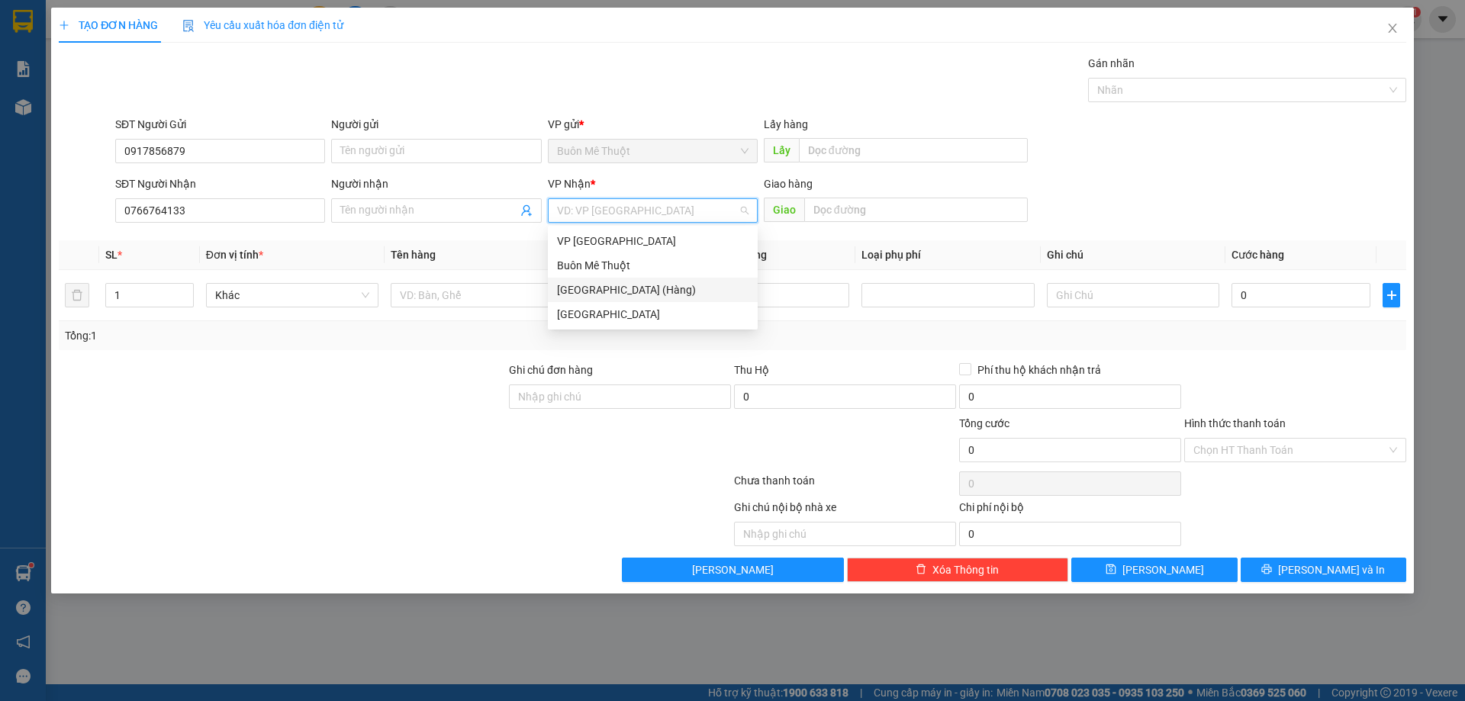
click at [602, 288] on div "[GEOGRAPHIC_DATA] (Hàng)" at bounding box center [653, 290] width 192 height 17
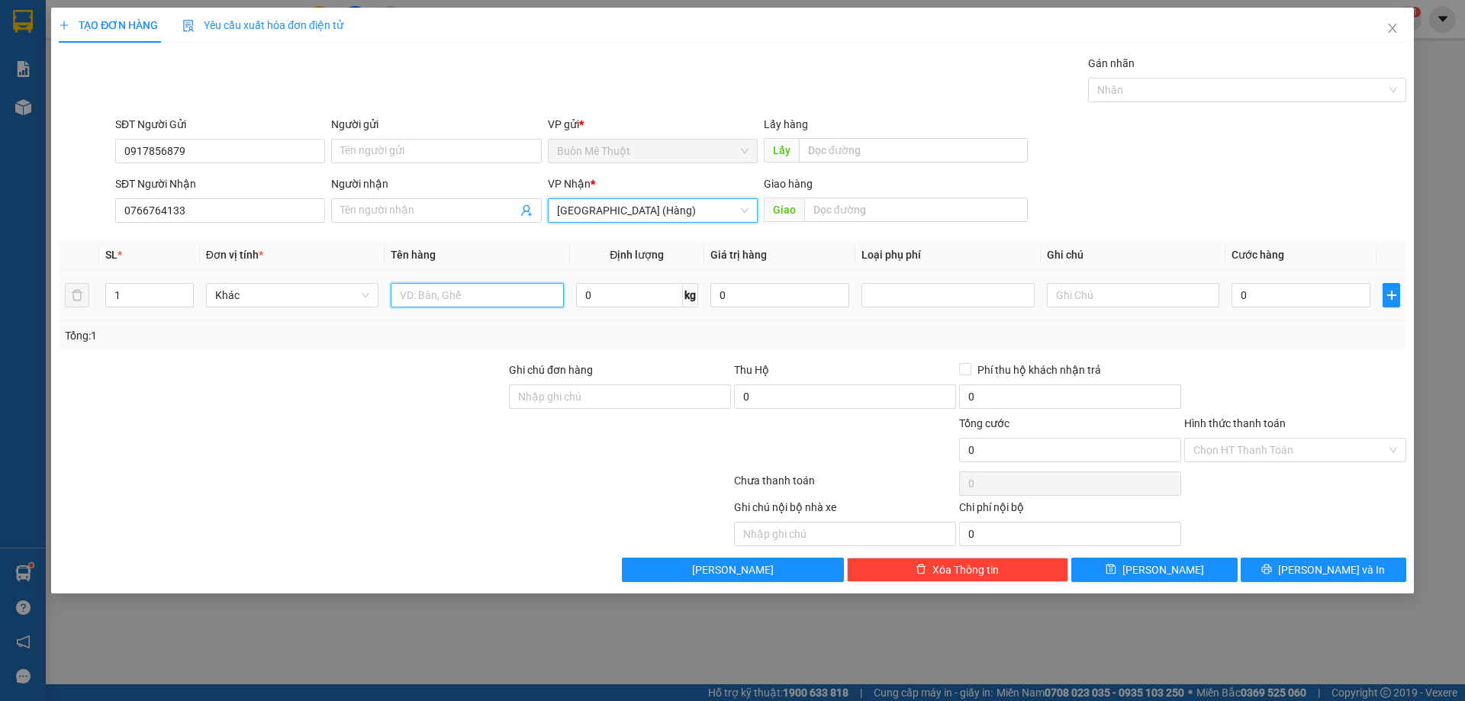
click at [472, 297] on input "text" at bounding box center [477, 295] width 172 height 24
type input "tx"
click at [1278, 289] on input "0" at bounding box center [1301, 295] width 139 height 24
type input "6"
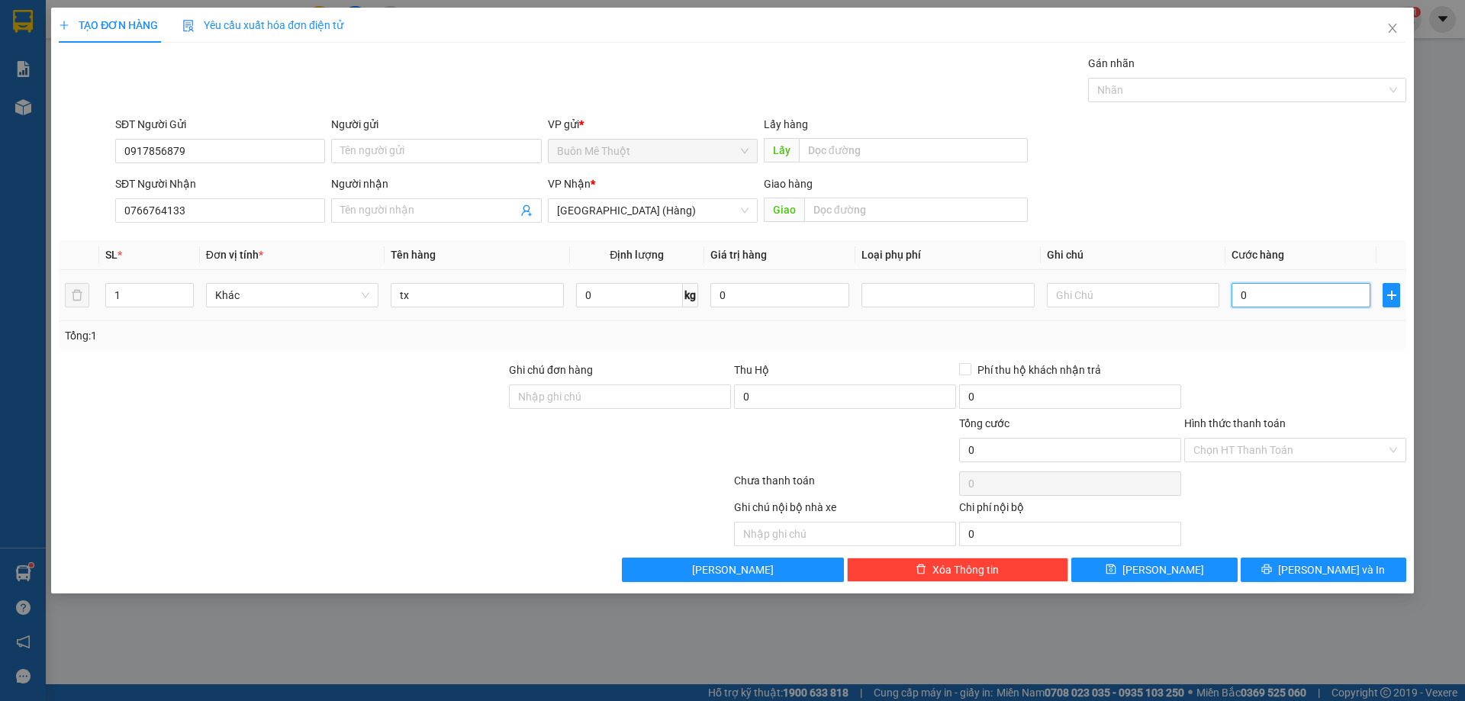
type input "6"
type input "60"
type input "60.000"
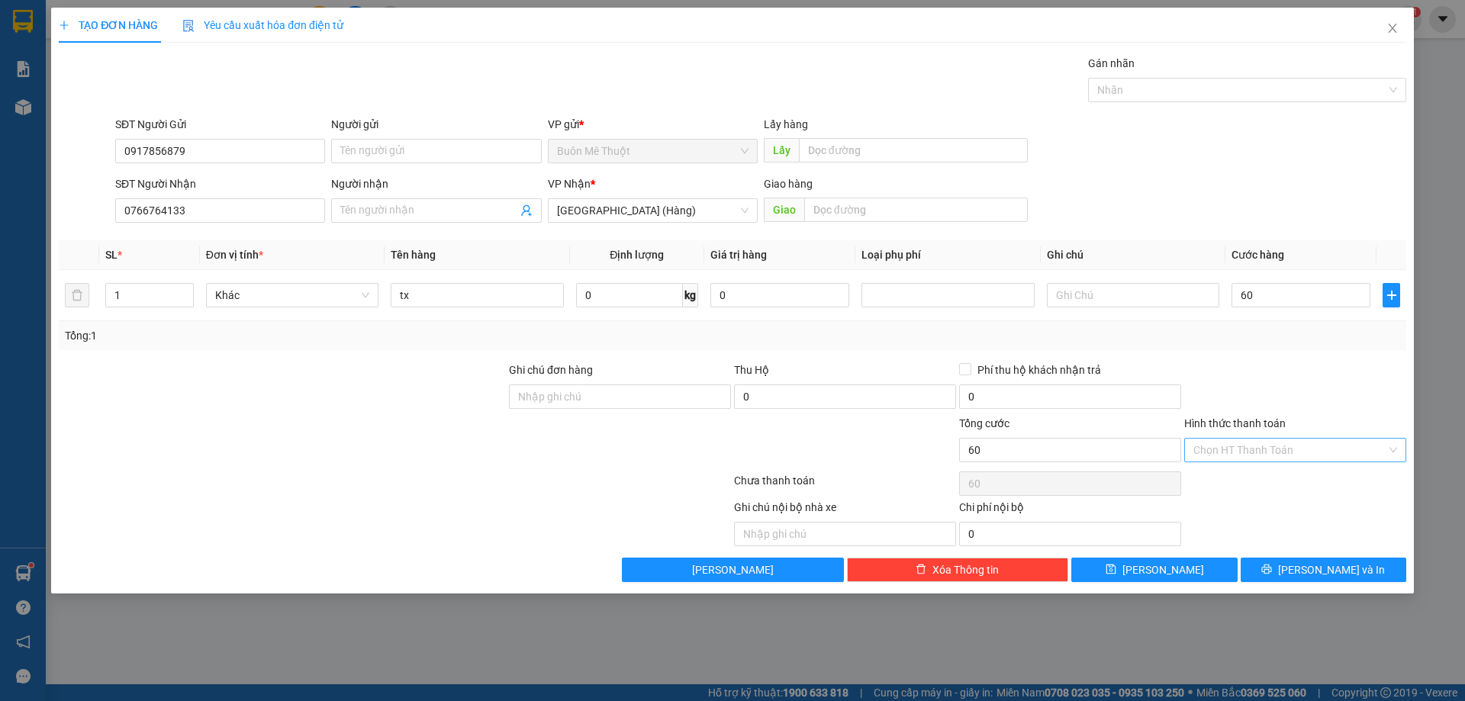
type input "60.000"
click at [1220, 448] on input "Hình thức thanh toán" at bounding box center [1290, 450] width 193 height 23
click at [1212, 485] on div "Tại văn phòng" at bounding box center [1296, 480] width 204 height 17
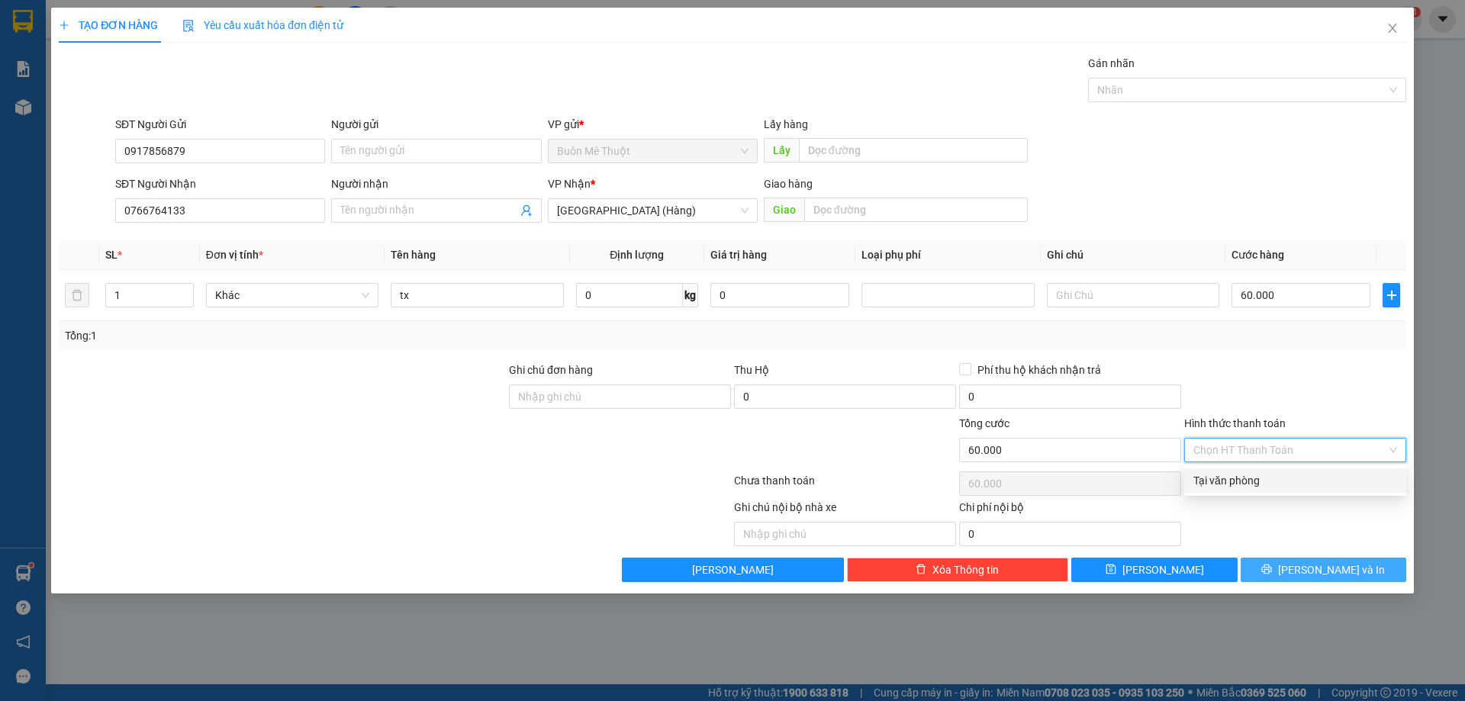
type input "0"
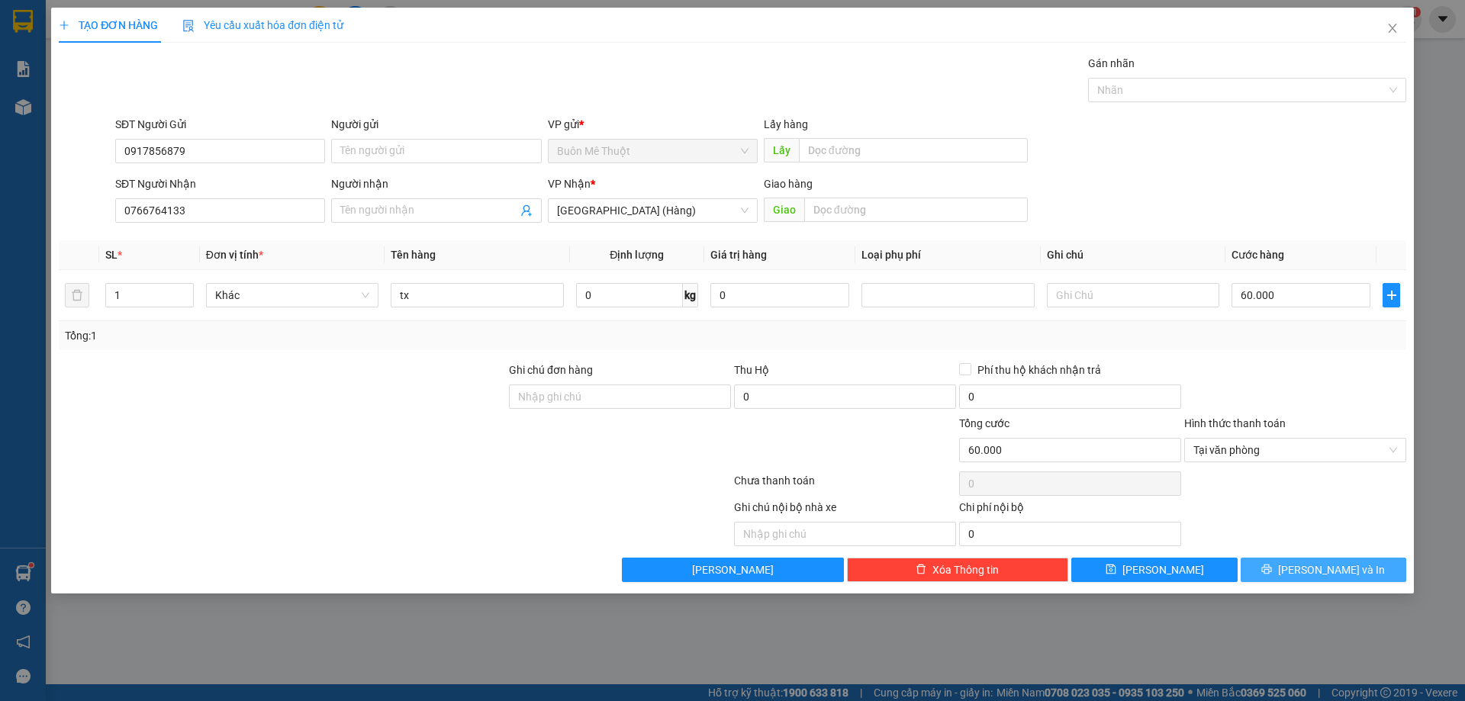
click at [1272, 570] on icon "printer" at bounding box center [1267, 569] width 11 height 11
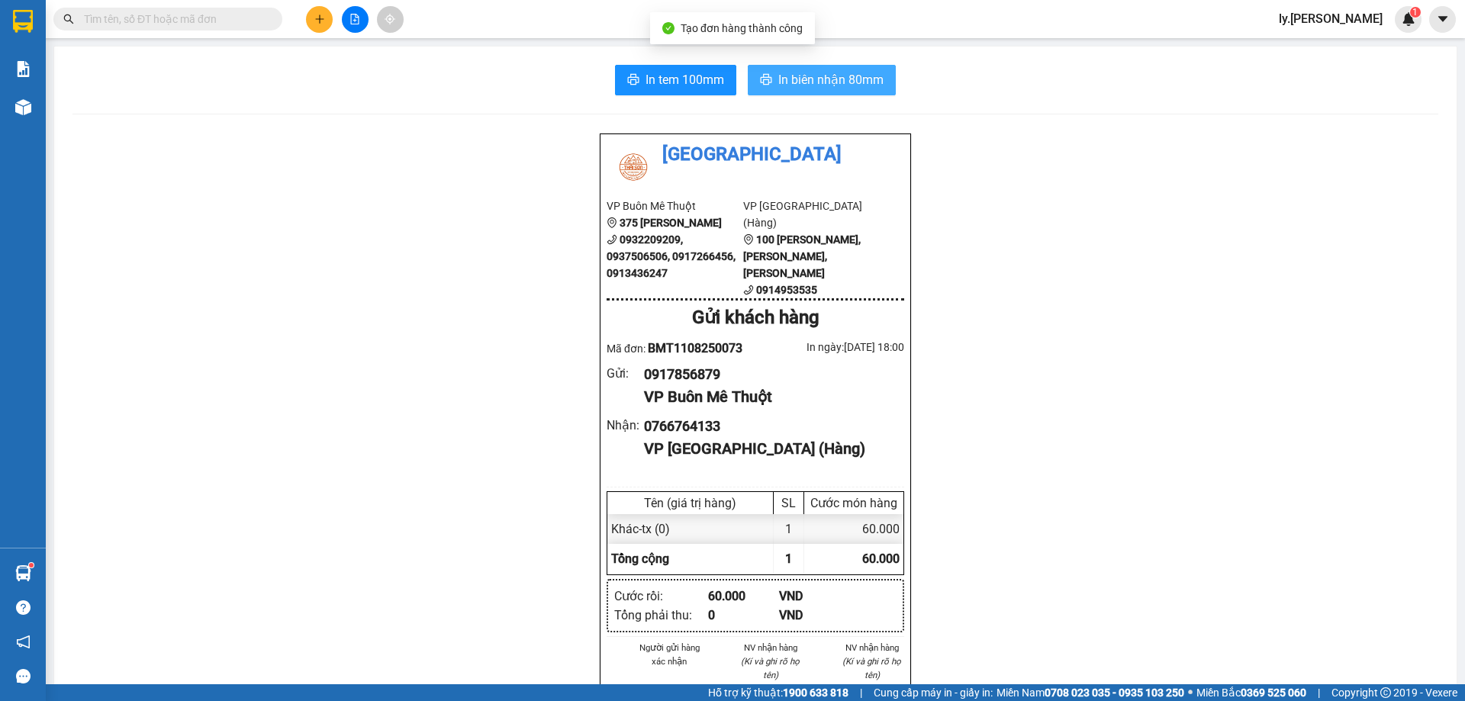
click at [802, 71] on span "In biên nhận 80mm" at bounding box center [830, 79] width 105 height 19
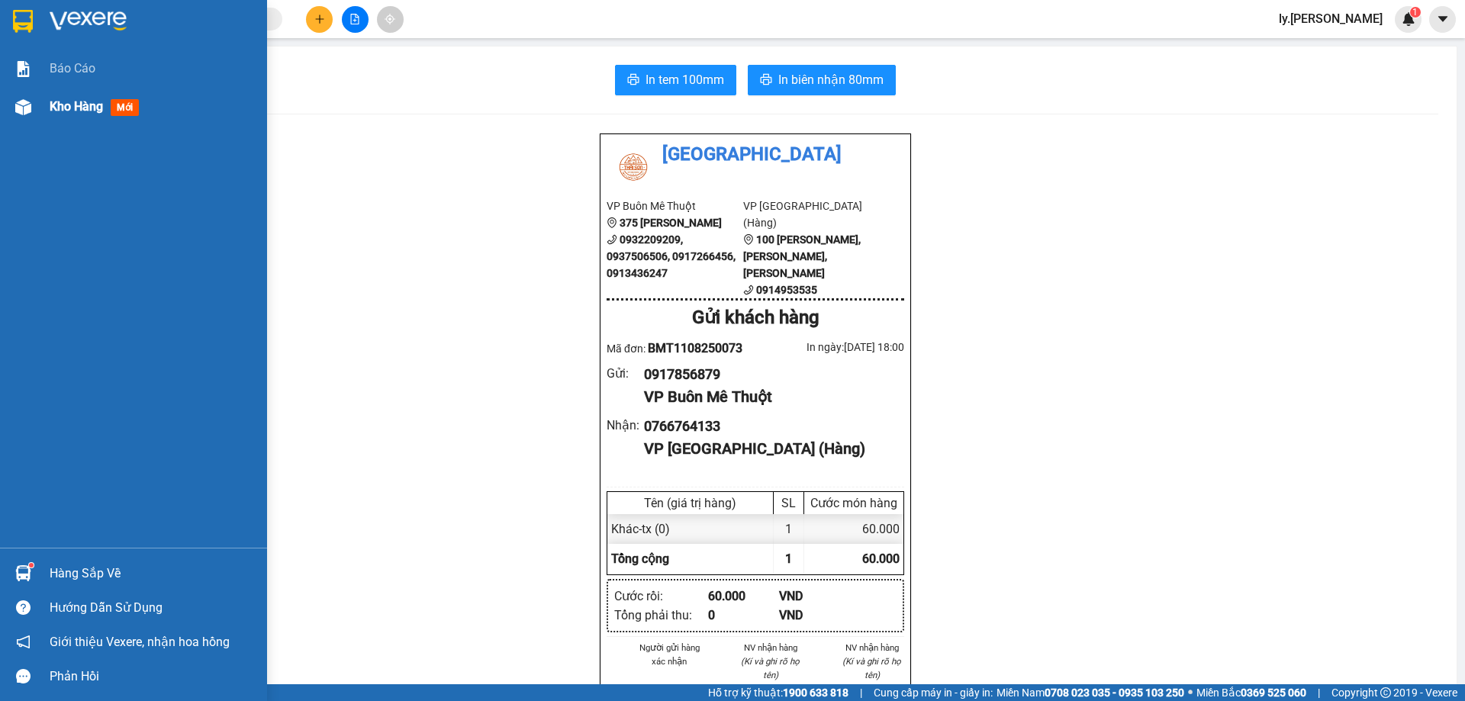
click at [66, 105] on span "Kho hàng" at bounding box center [76, 106] width 53 height 15
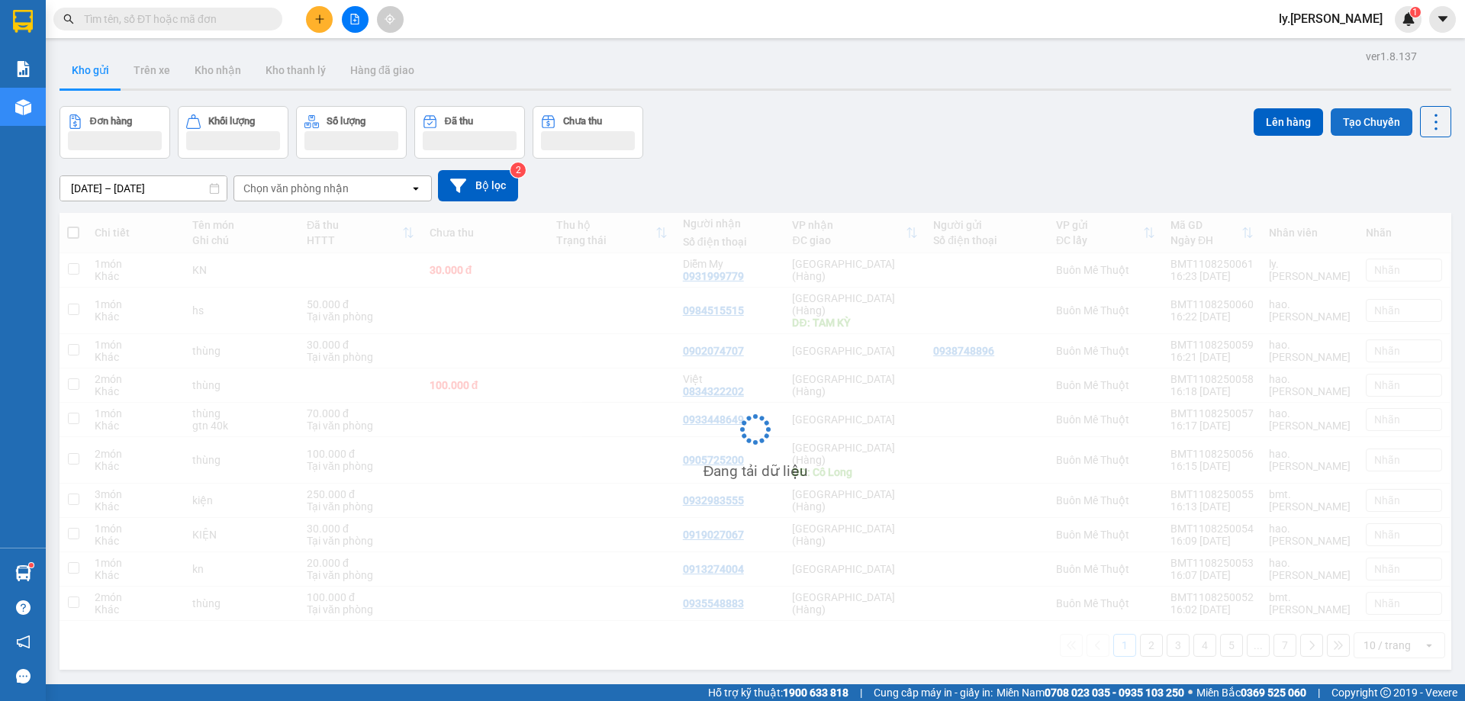
click at [1359, 114] on button "Tạo Chuyến" at bounding box center [1372, 121] width 82 height 27
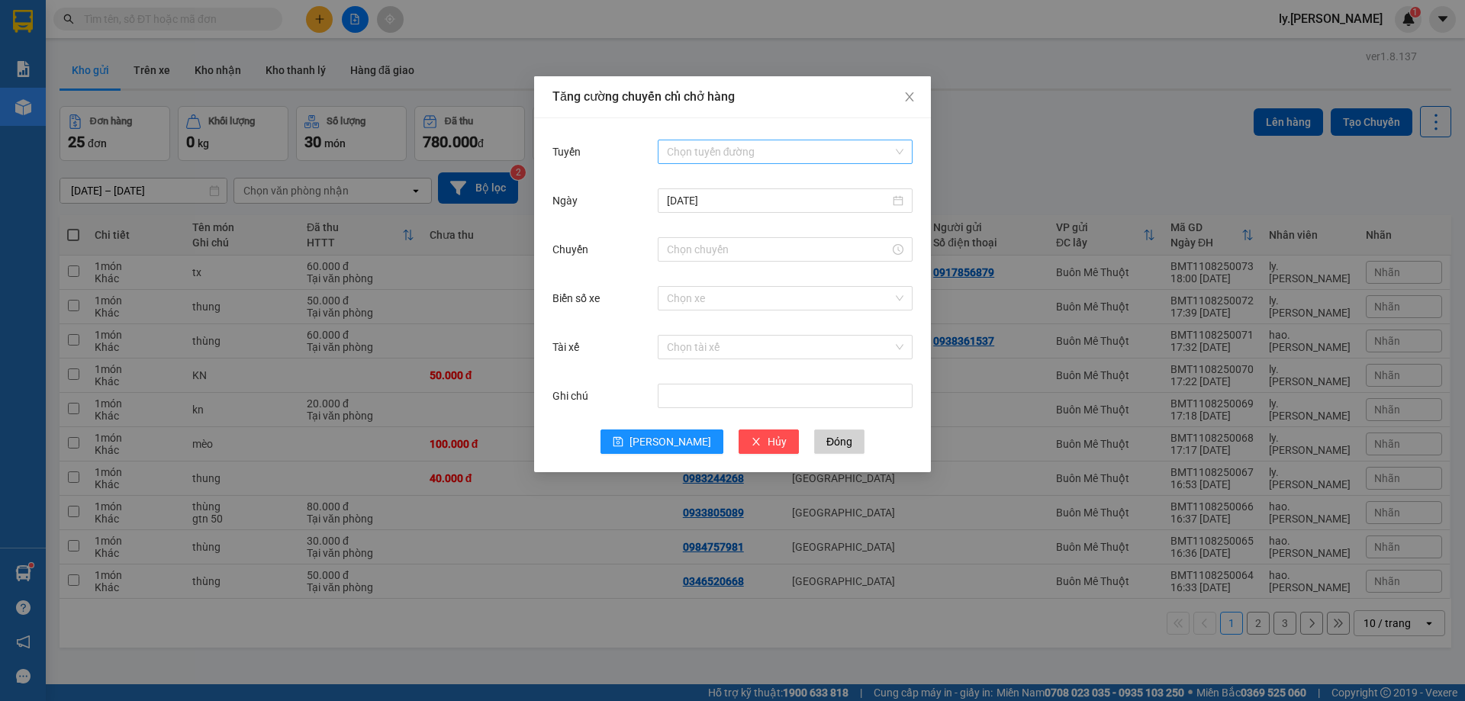
click at [695, 160] on input "Tuyến" at bounding box center [780, 151] width 226 height 23
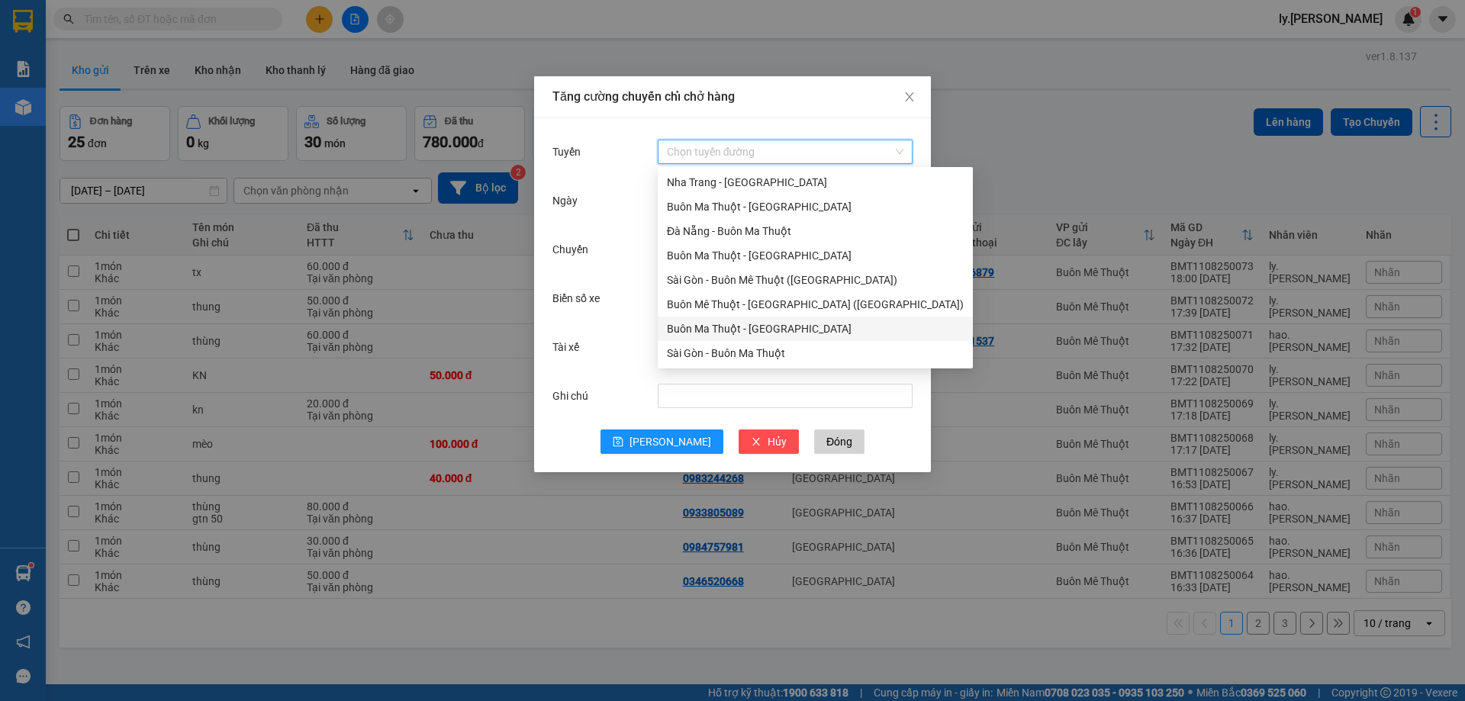
click at [718, 324] on div "Buôn Ma Thuột - [GEOGRAPHIC_DATA]" at bounding box center [815, 329] width 297 height 17
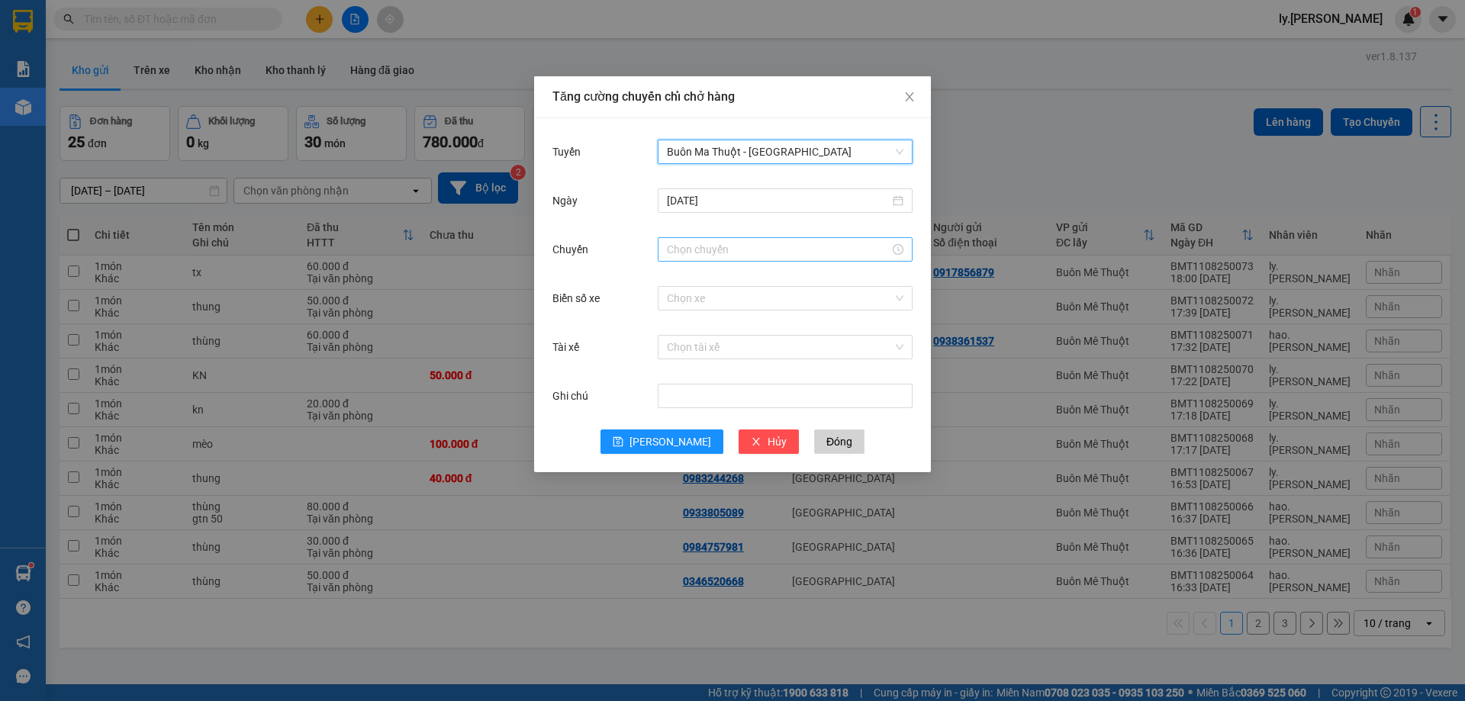
click at [696, 254] on input "Chuyến" at bounding box center [778, 249] width 223 height 17
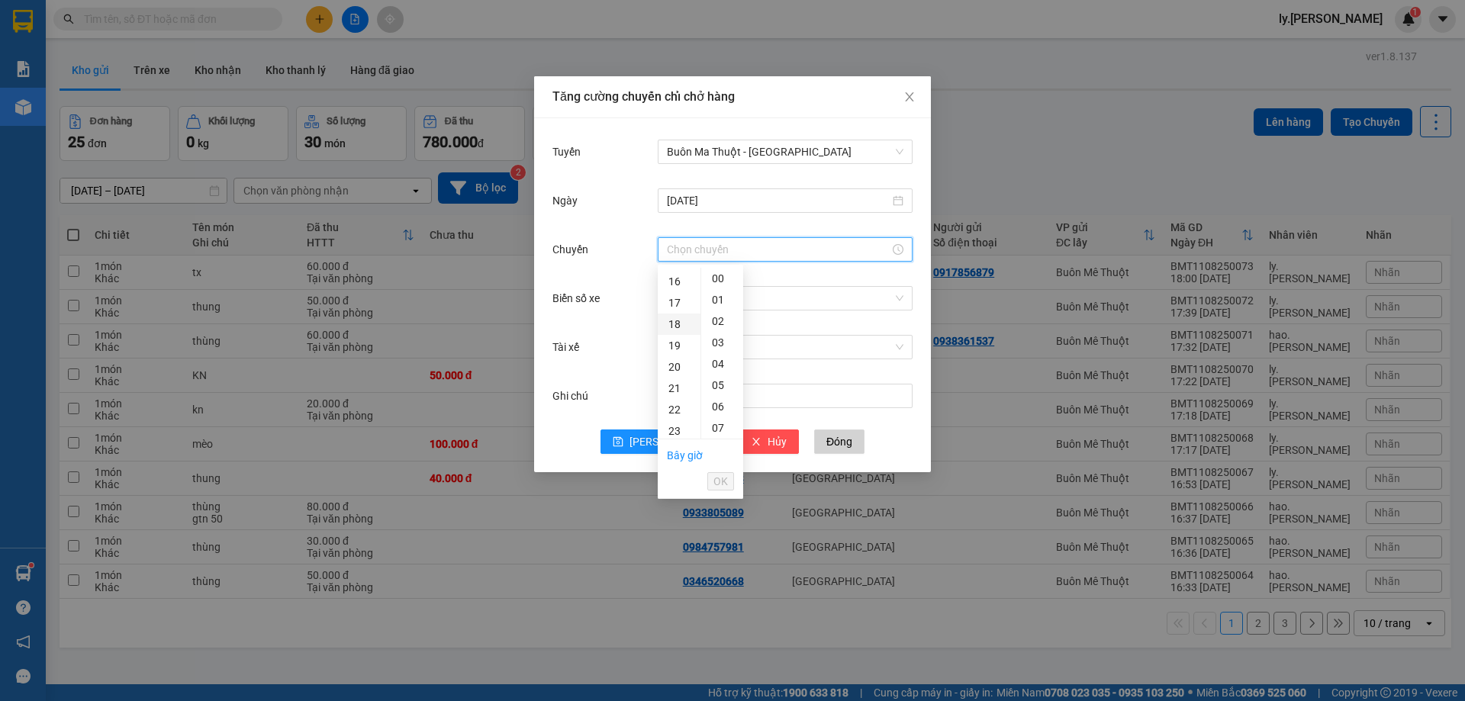
click at [675, 321] on div "18" at bounding box center [679, 324] width 43 height 21
type input "18:00"
click at [713, 483] on button "OK" at bounding box center [720, 481] width 27 height 18
click at [779, 292] on input "Biển số xe" at bounding box center [780, 298] width 226 height 23
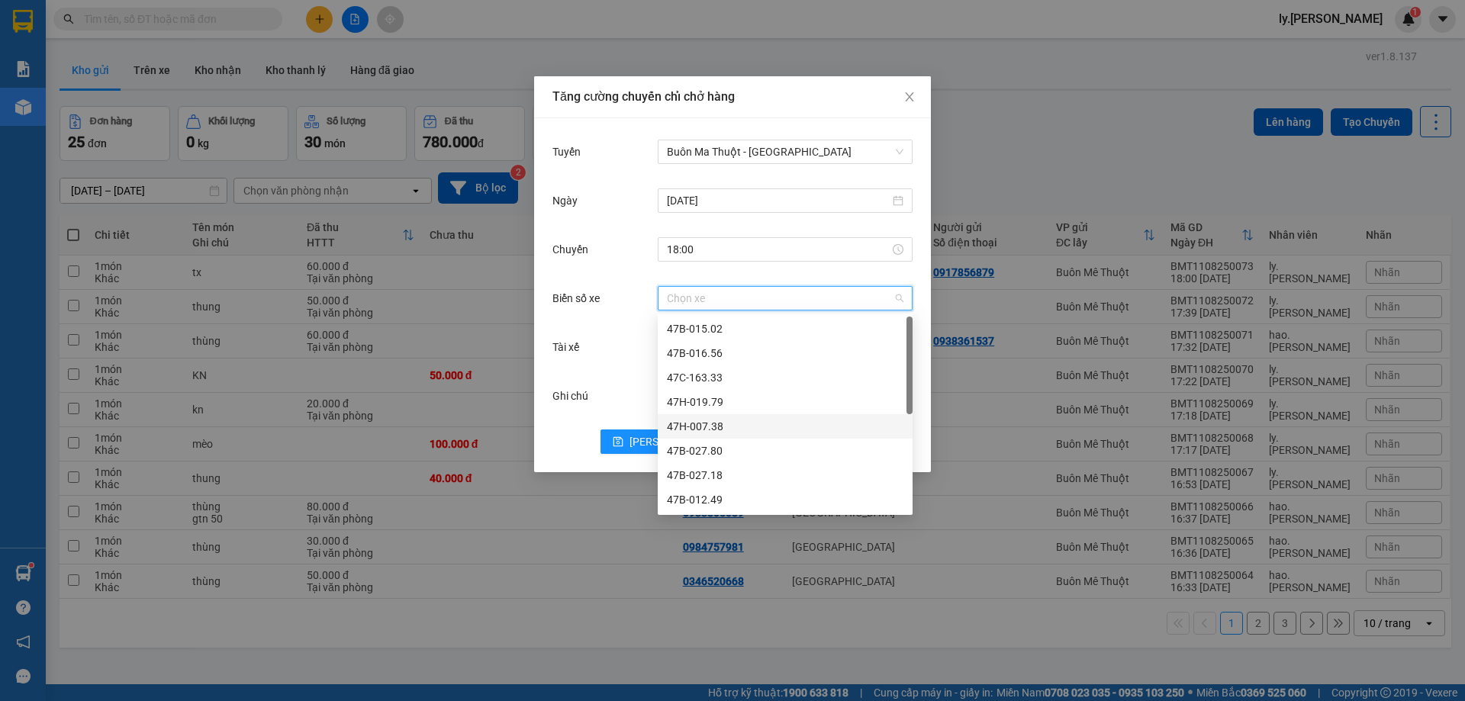
click at [721, 426] on div "47H-007.38" at bounding box center [785, 426] width 237 height 17
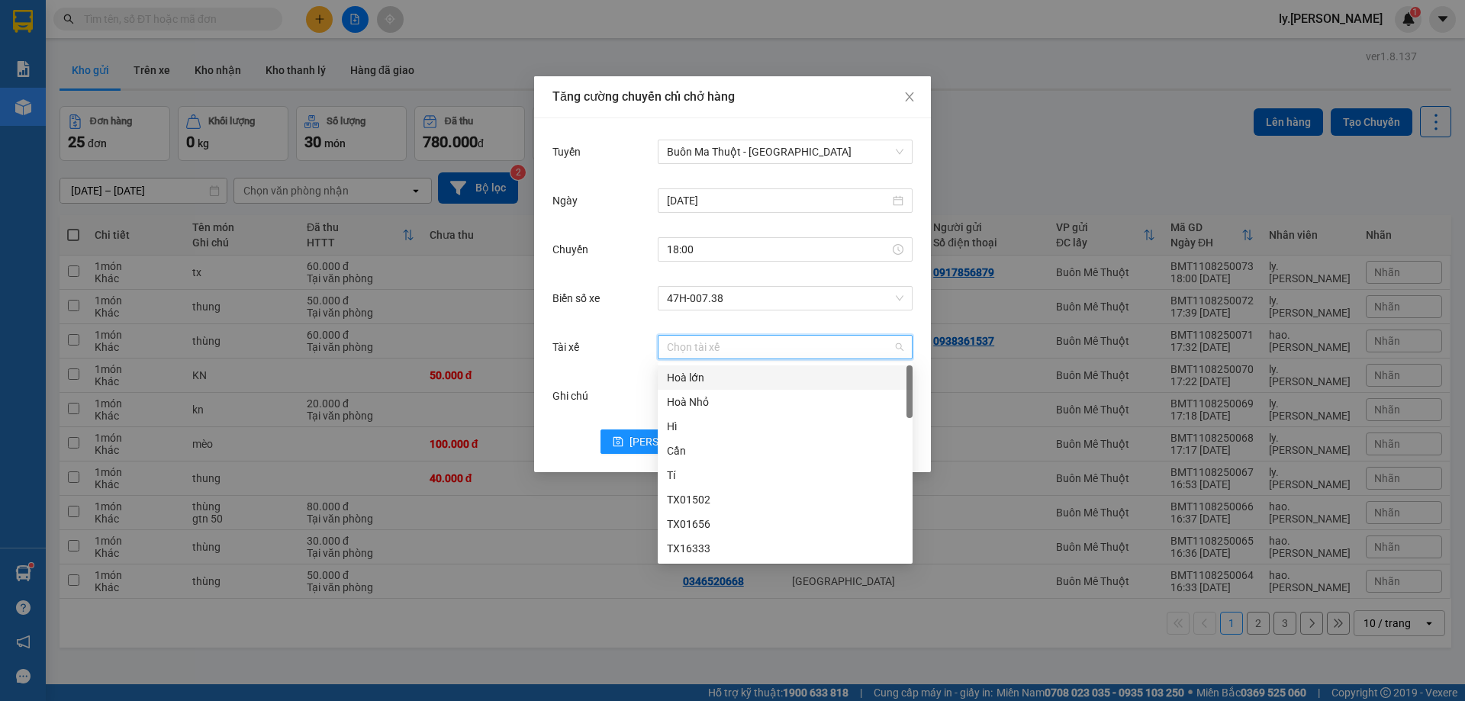
click at [756, 346] on input "Tài xế" at bounding box center [780, 347] width 226 height 23
click at [711, 514] on div "TX TÙNG" at bounding box center [785, 521] width 237 height 17
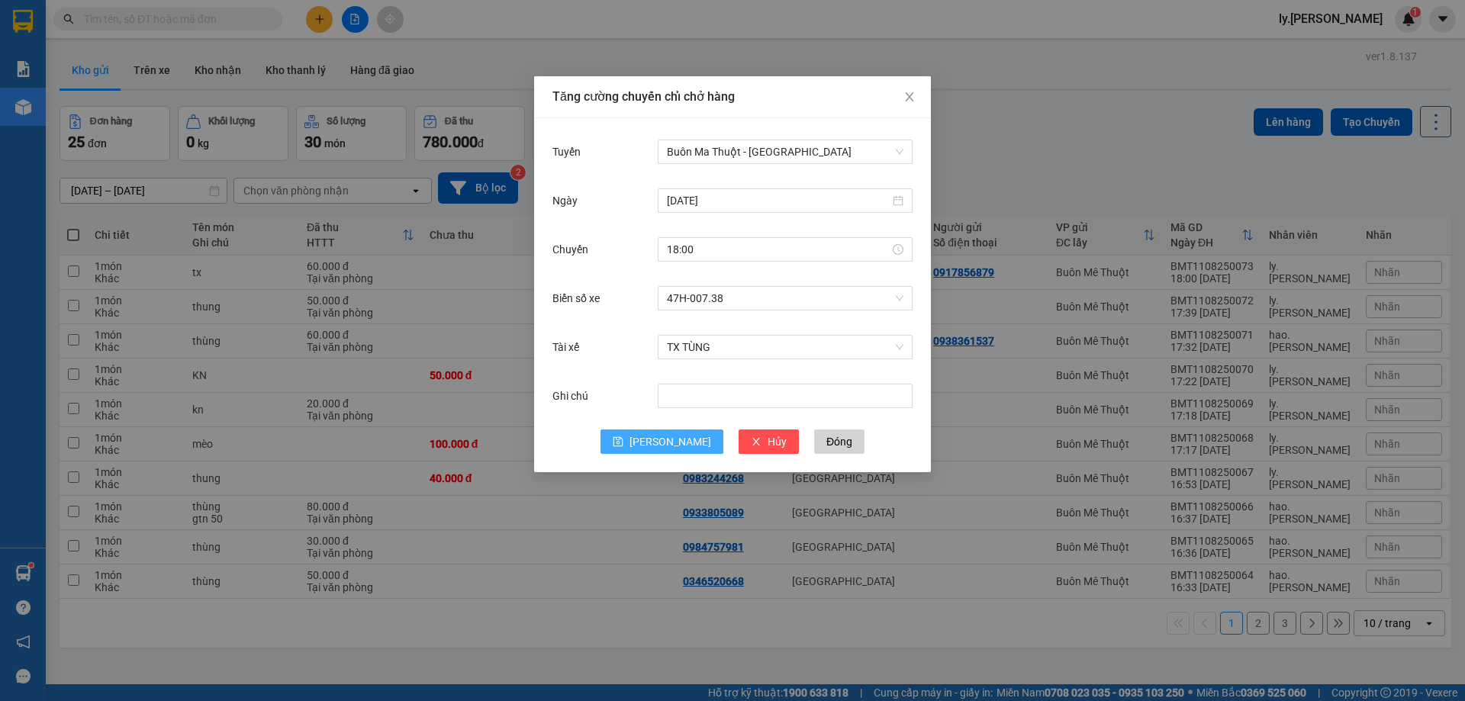
click at [681, 439] on button "[PERSON_NAME]" at bounding box center [662, 442] width 123 height 24
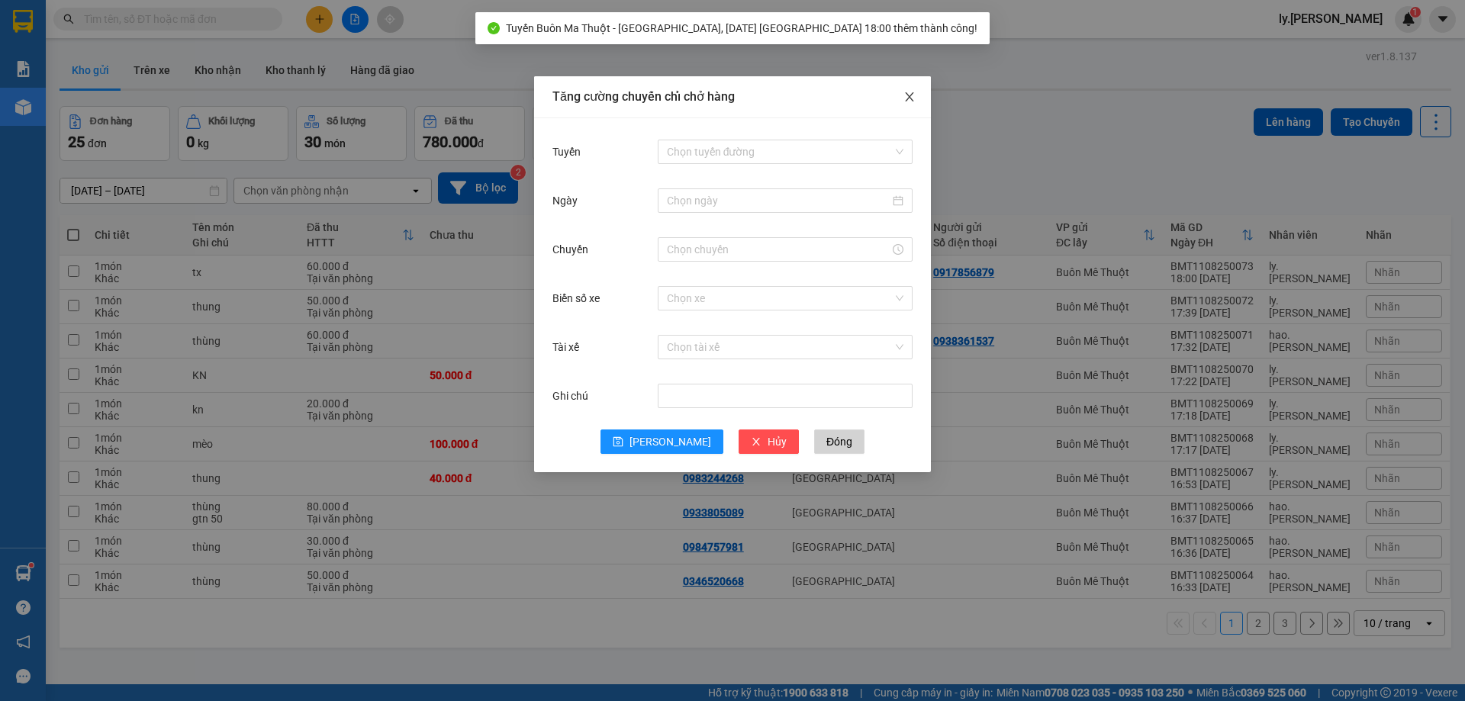
click at [914, 93] on icon "close" at bounding box center [910, 97] width 12 height 12
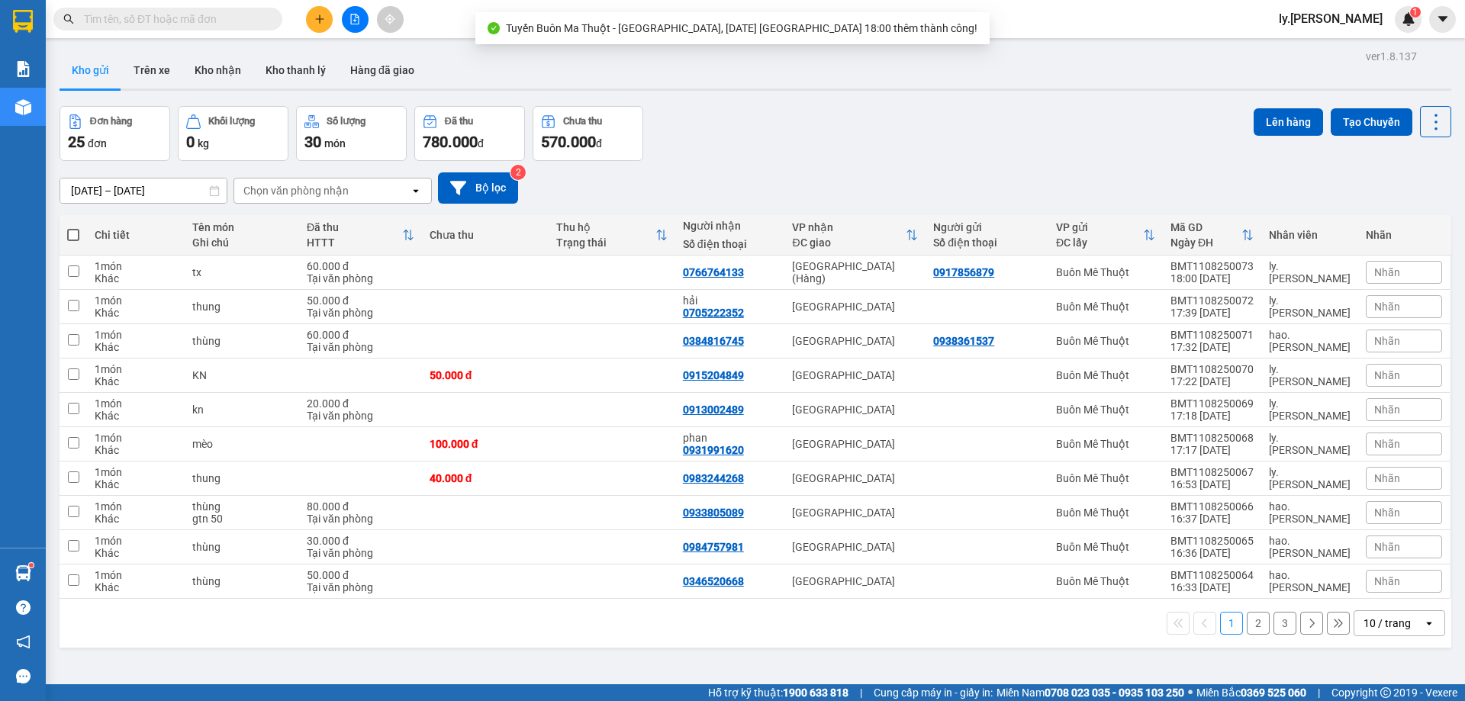
click at [325, 13] on button at bounding box center [319, 19] width 27 height 27
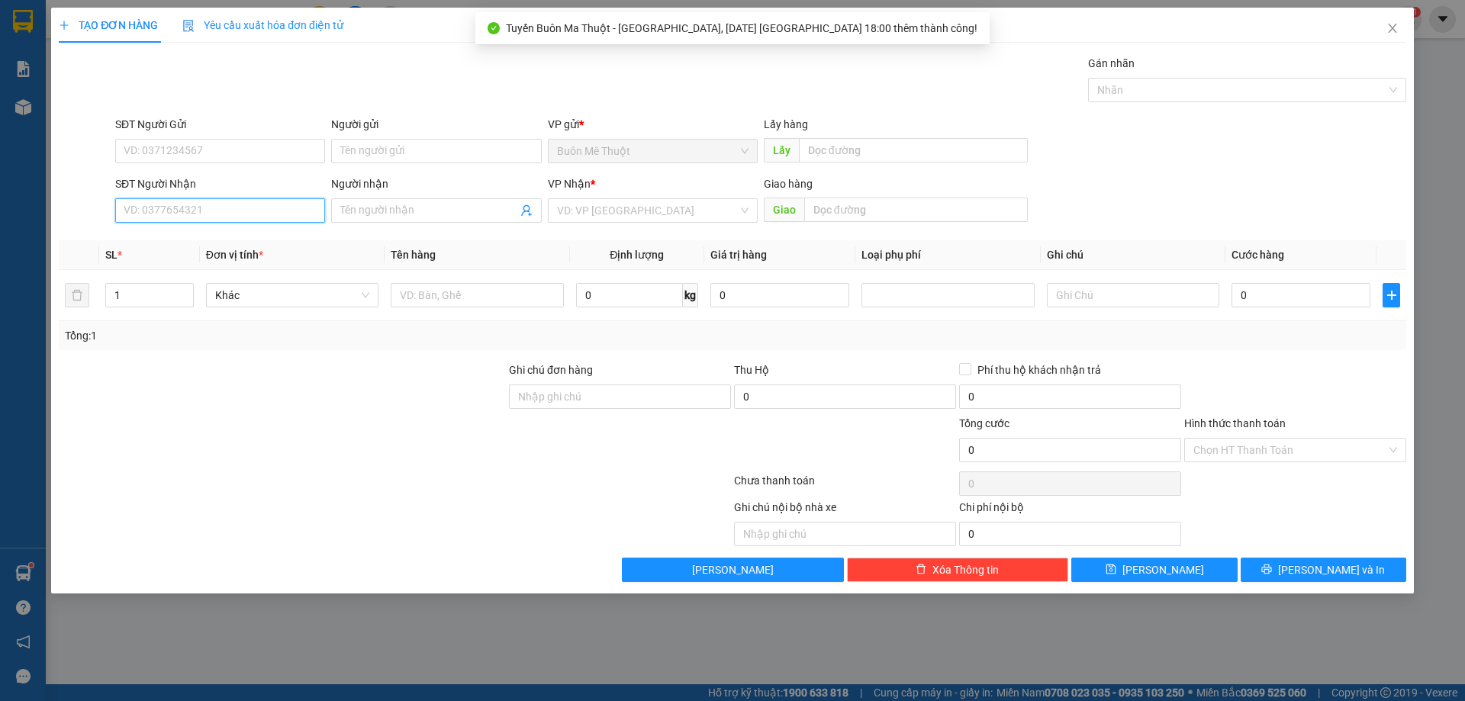
click at [247, 211] on input "SĐT Người Nhận" at bounding box center [220, 210] width 210 height 24
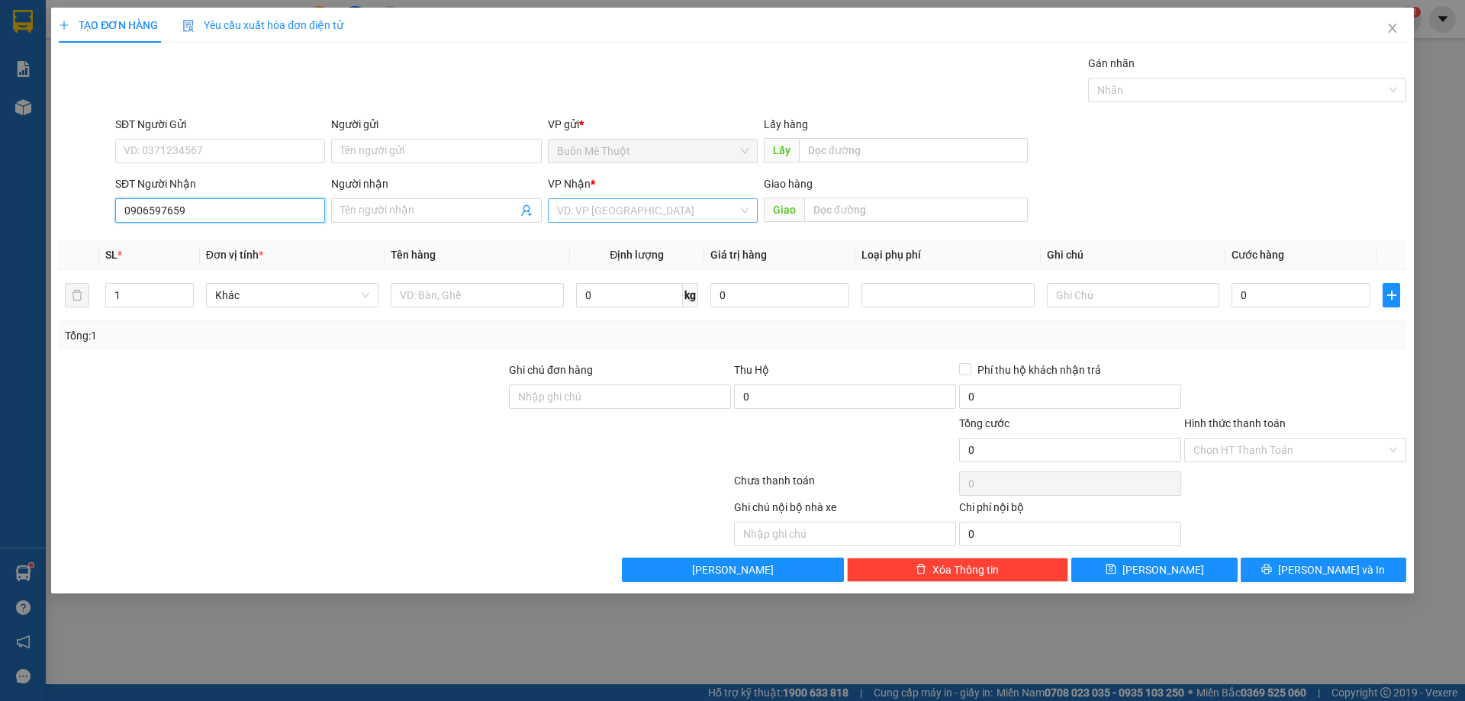
type input "0906597659"
click at [588, 212] on input "search" at bounding box center [647, 210] width 181 height 23
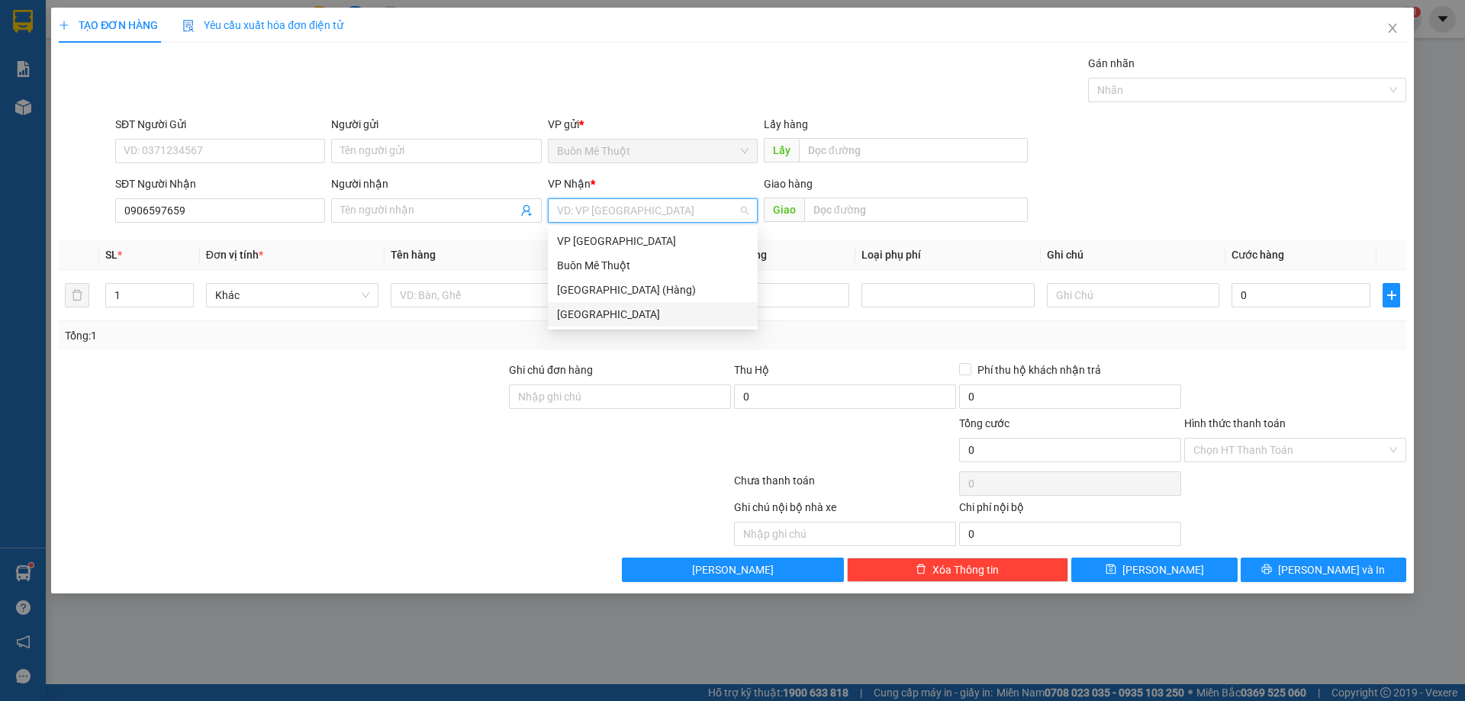
click at [579, 317] on div "[GEOGRAPHIC_DATA]" at bounding box center [653, 314] width 192 height 17
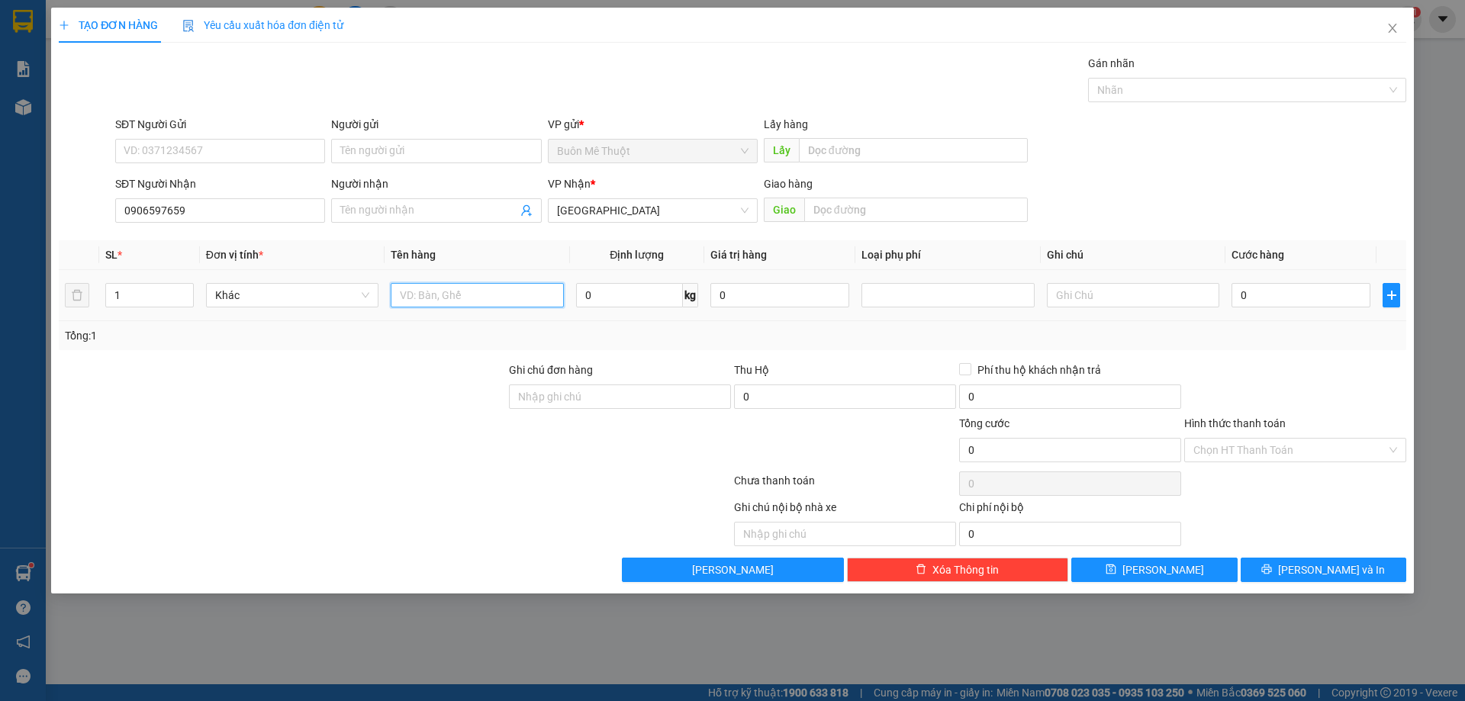
click at [436, 287] on input "text" at bounding box center [477, 295] width 172 height 24
type input "thùng"
click at [1085, 289] on input "text" at bounding box center [1133, 295] width 172 height 24
type input "GTN 70"
click at [1268, 301] on input "0" at bounding box center [1301, 295] width 139 height 24
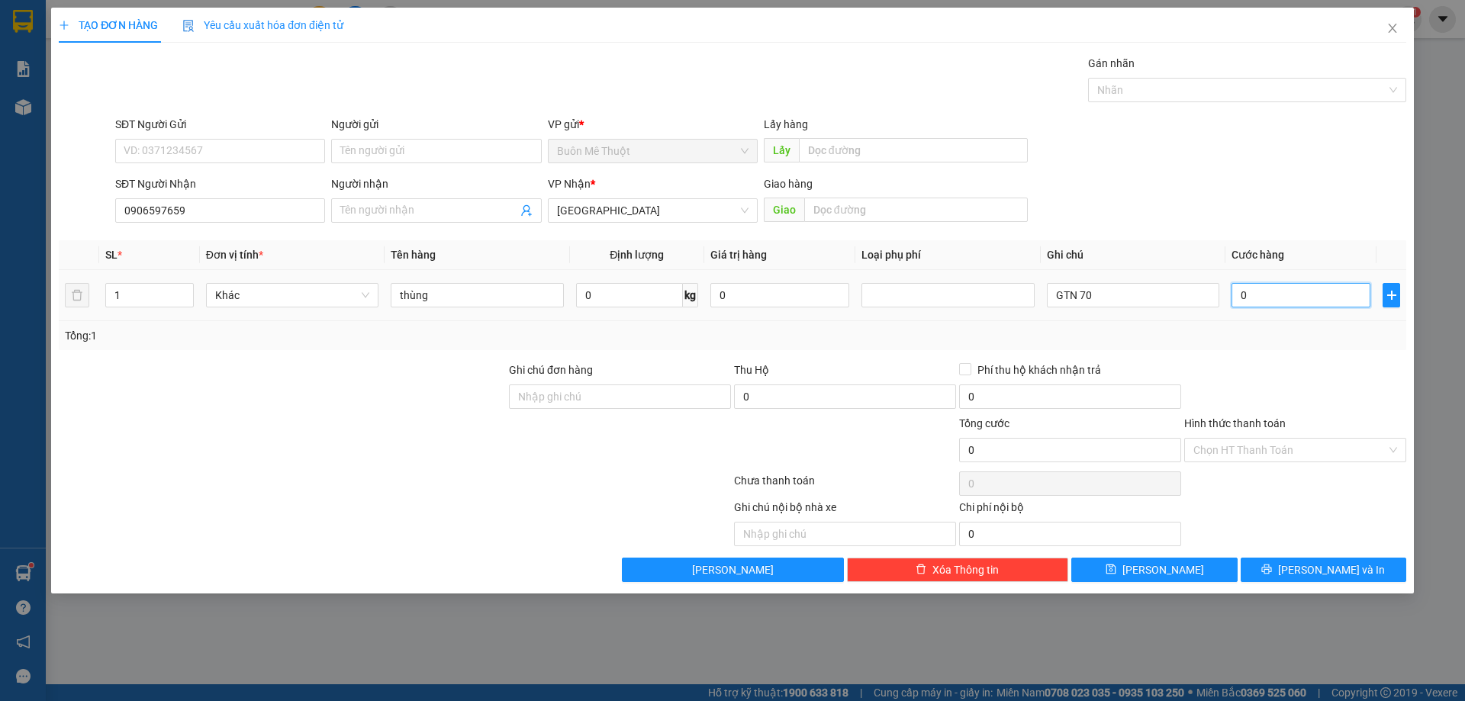
type input "1"
type input "10"
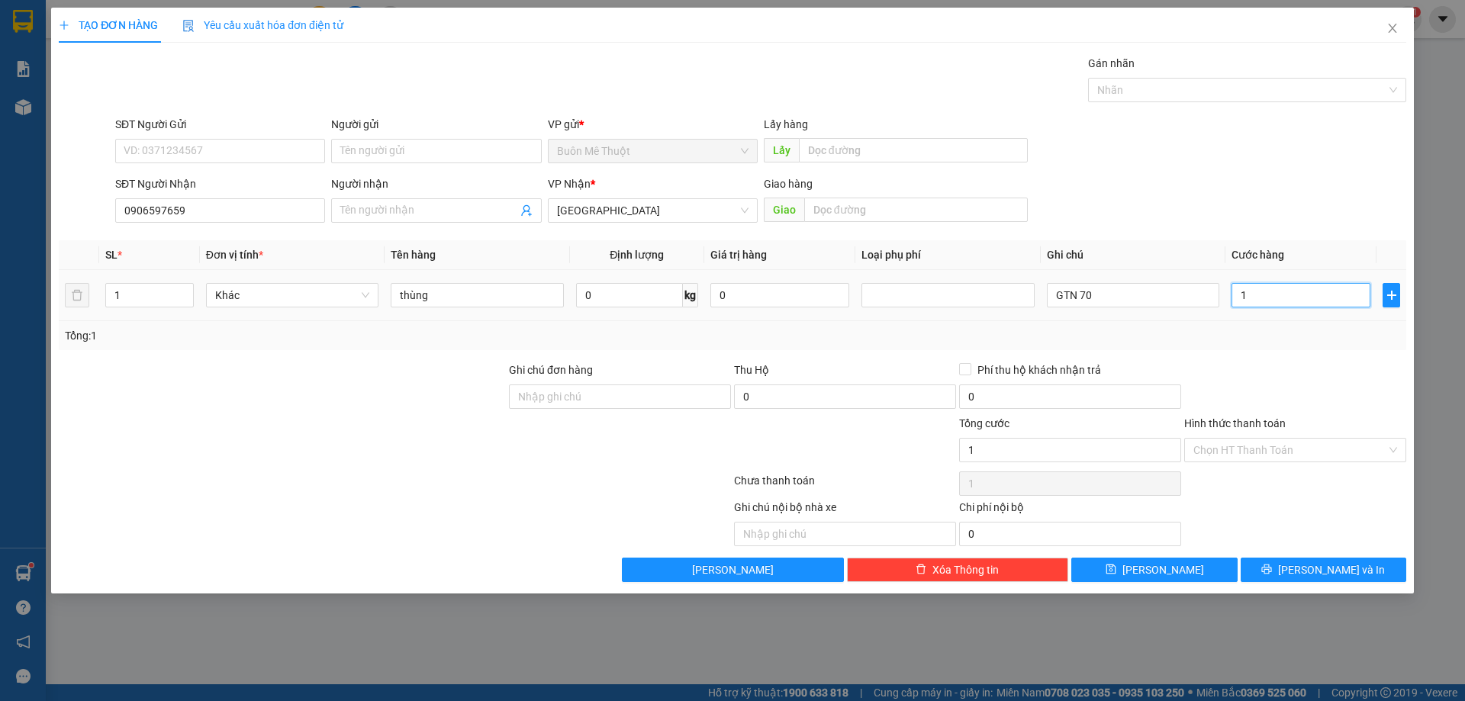
type input "10"
type input "100"
type input "100.000"
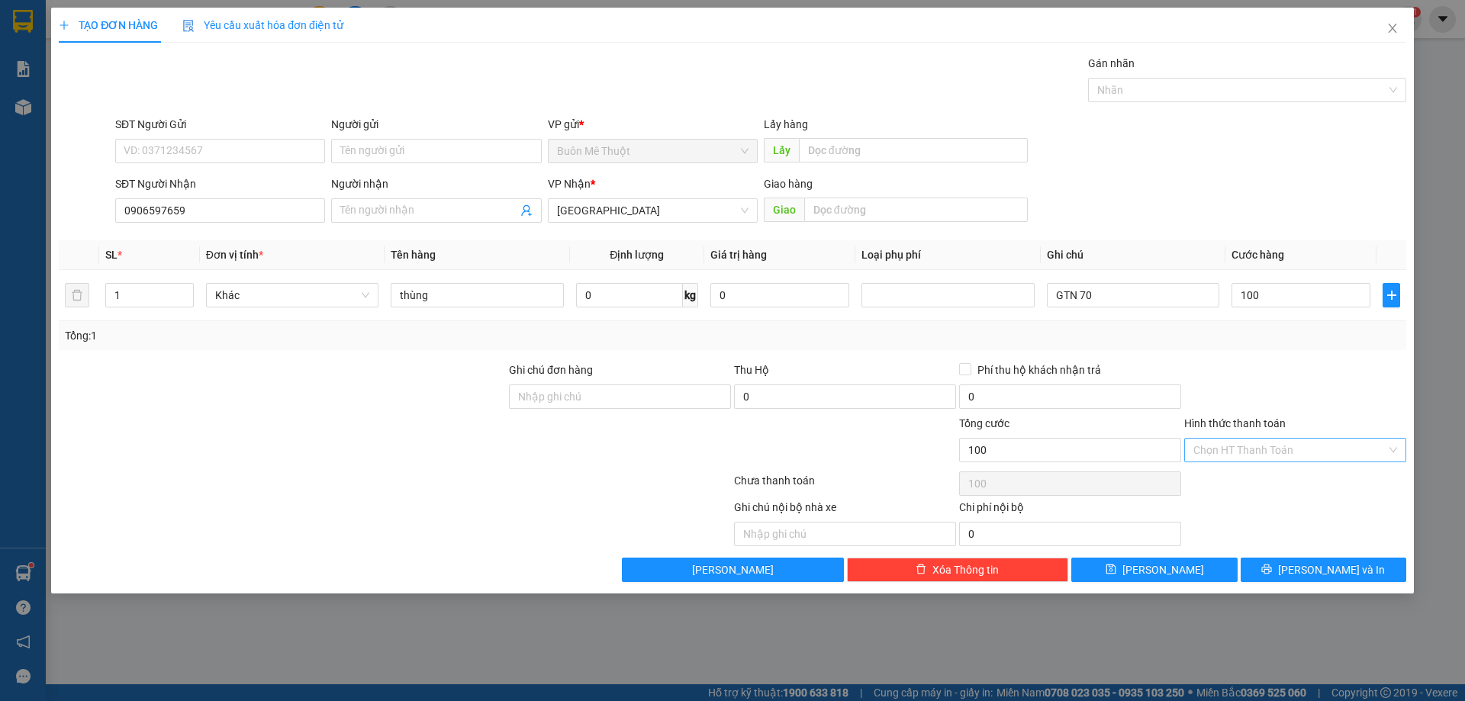
type input "100.000"
click at [1295, 454] on input "Hình thức thanh toán" at bounding box center [1290, 450] width 193 height 23
click at [1252, 485] on div "Tại văn phòng" at bounding box center [1296, 480] width 204 height 17
type input "0"
click at [1272, 570] on icon "printer" at bounding box center [1267, 569] width 11 height 11
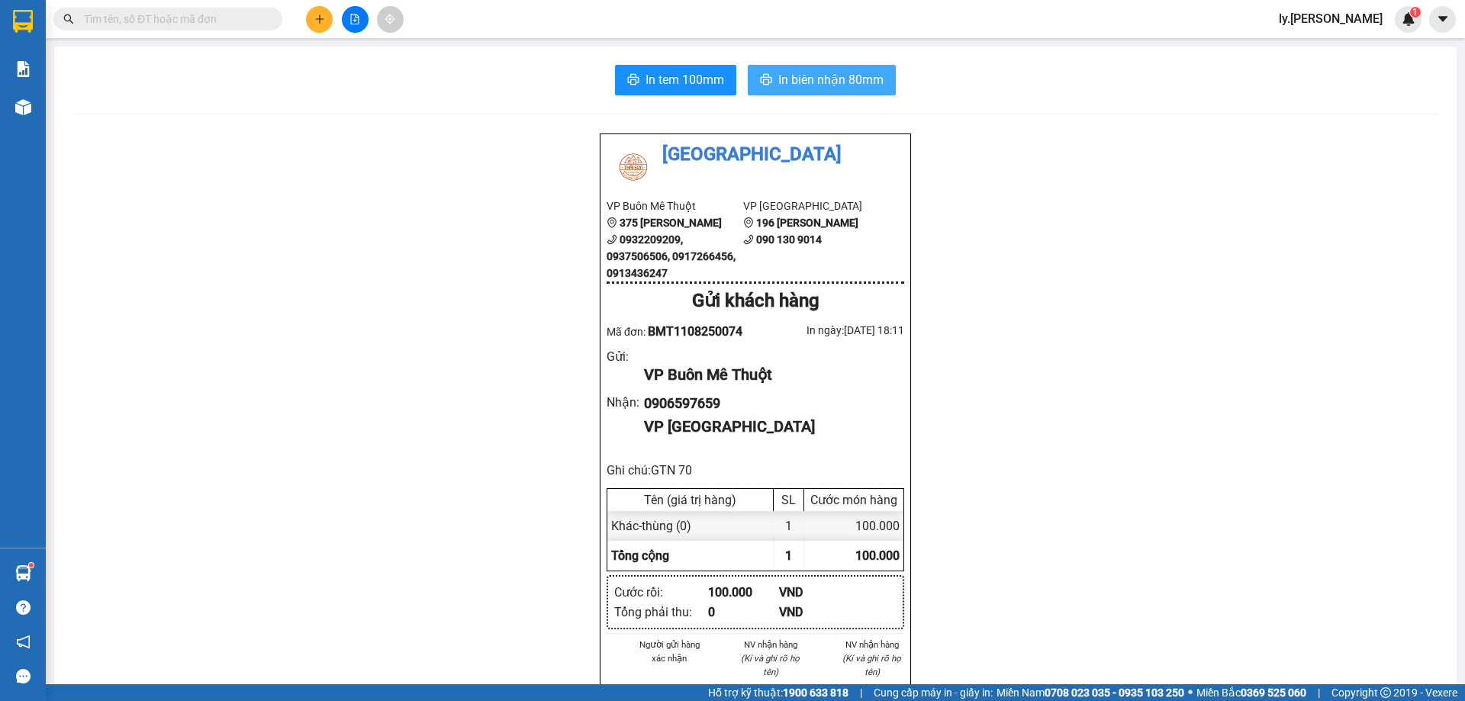
click at [783, 86] on span "In biên nhận 80mm" at bounding box center [830, 79] width 105 height 19
click at [320, 15] on icon "plus" at bounding box center [319, 19] width 1 height 8
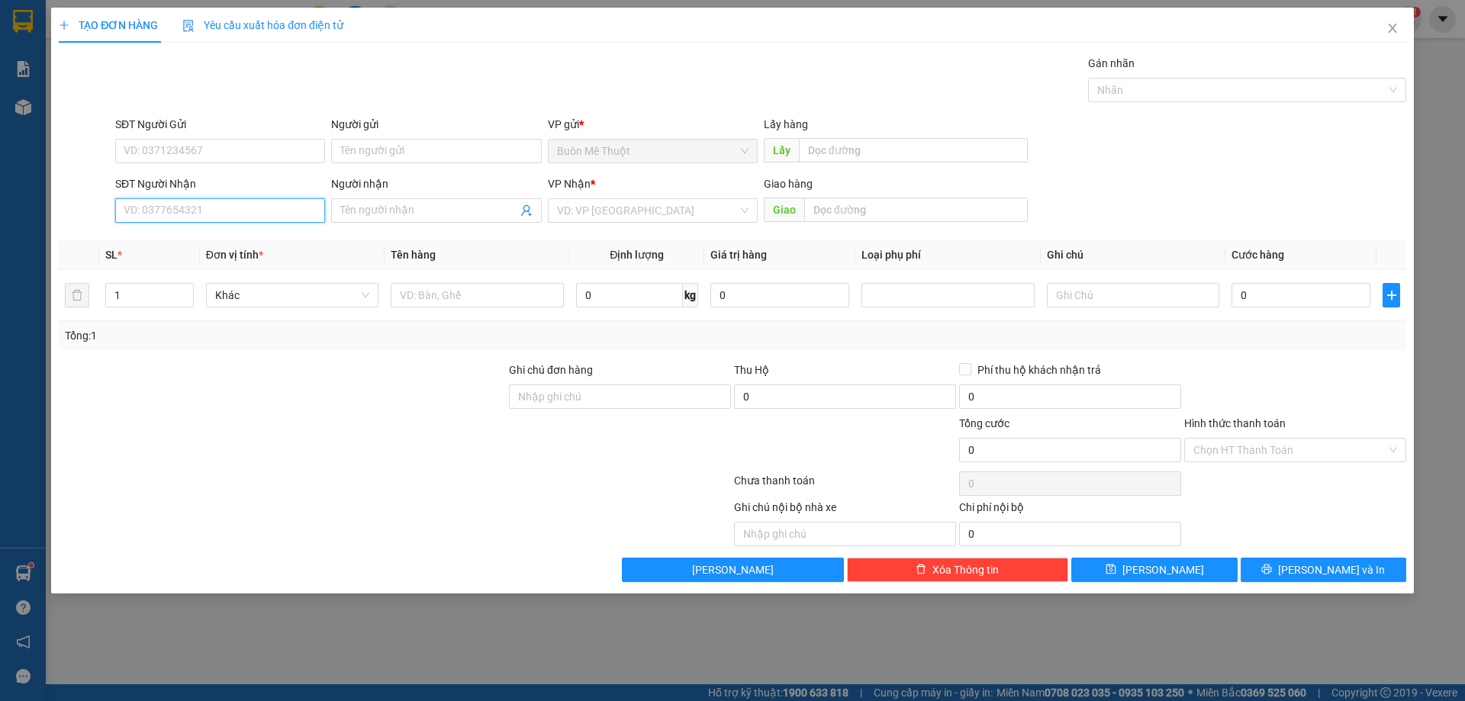
click at [246, 207] on input "SĐT Người Nhận" at bounding box center [220, 210] width 210 height 24
type input "0772205599"
click at [678, 208] on input "search" at bounding box center [647, 210] width 181 height 23
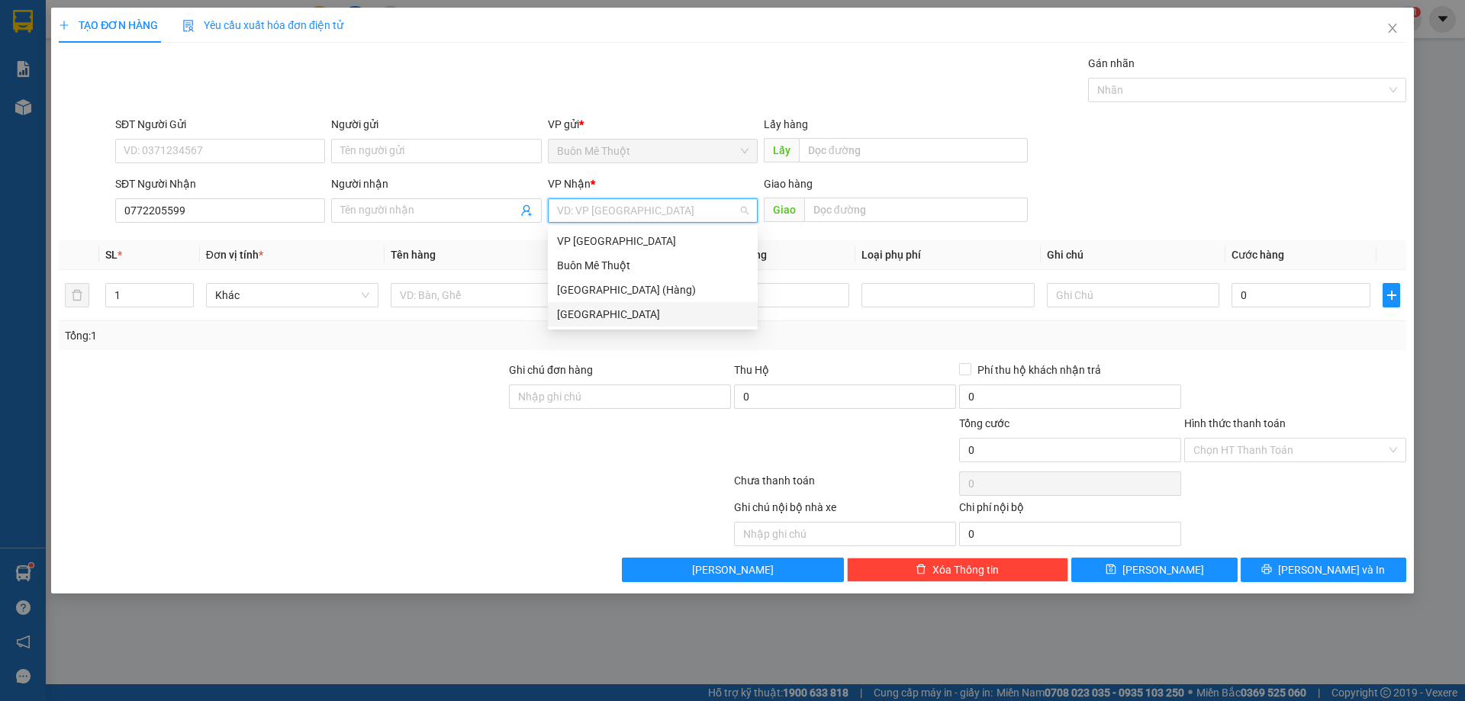
click at [604, 308] on div "[GEOGRAPHIC_DATA]" at bounding box center [653, 314] width 192 height 17
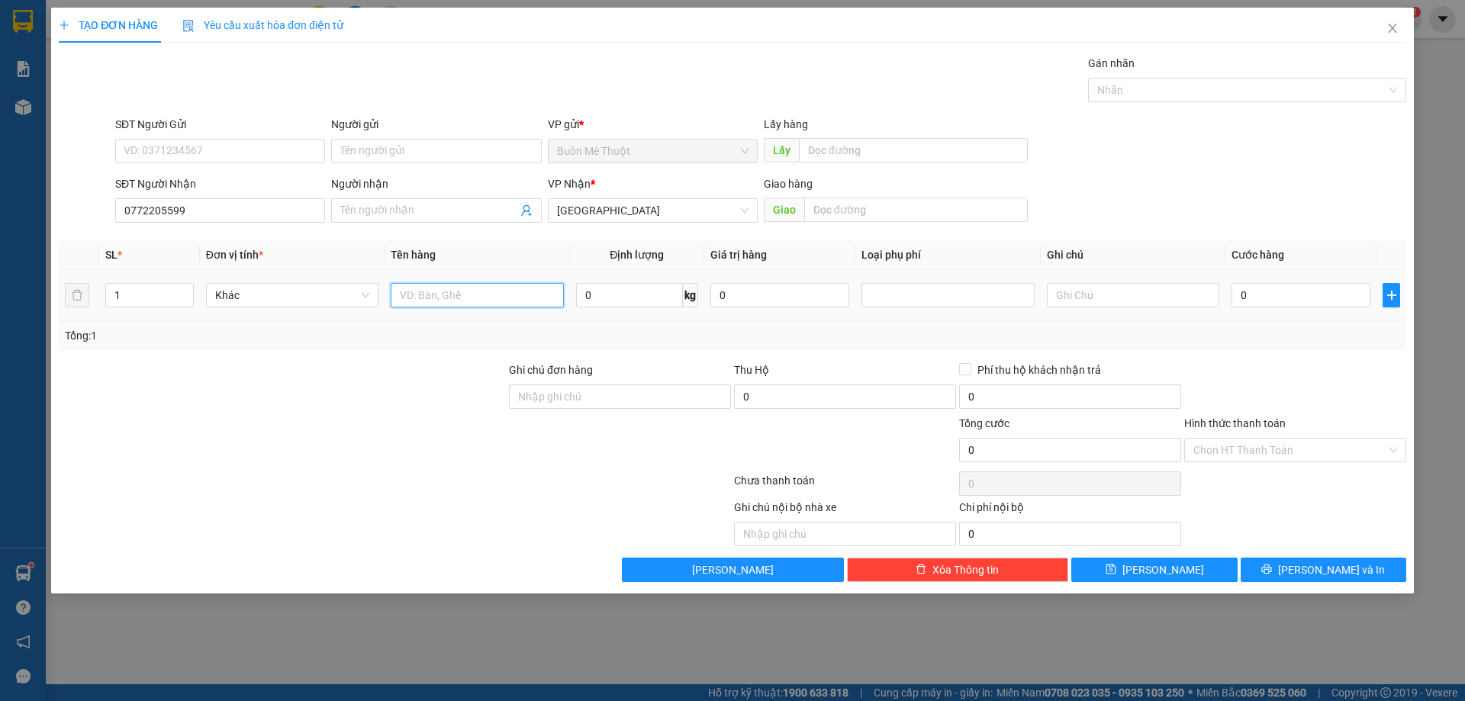
click at [511, 299] on input "text" at bounding box center [477, 295] width 172 height 24
type input "THÙNG"
drag, startPoint x: 1146, startPoint y: 301, endPoint x: 1188, endPoint y: 273, distance: 50.2
click at [1159, 293] on input "text" at bounding box center [1133, 295] width 172 height 24
type input "GTN 70"
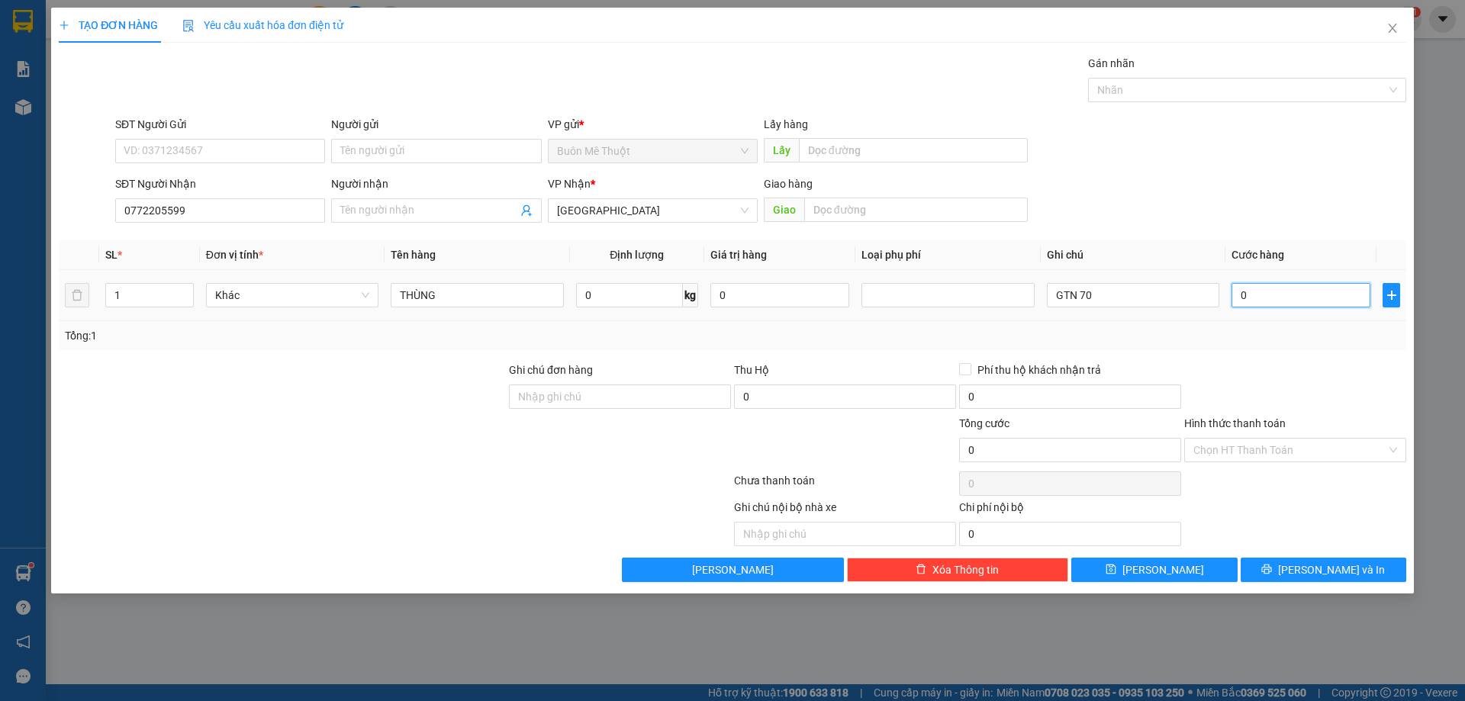
click at [1264, 292] on input "0" at bounding box center [1301, 295] width 139 height 24
type input "3"
type input "0"
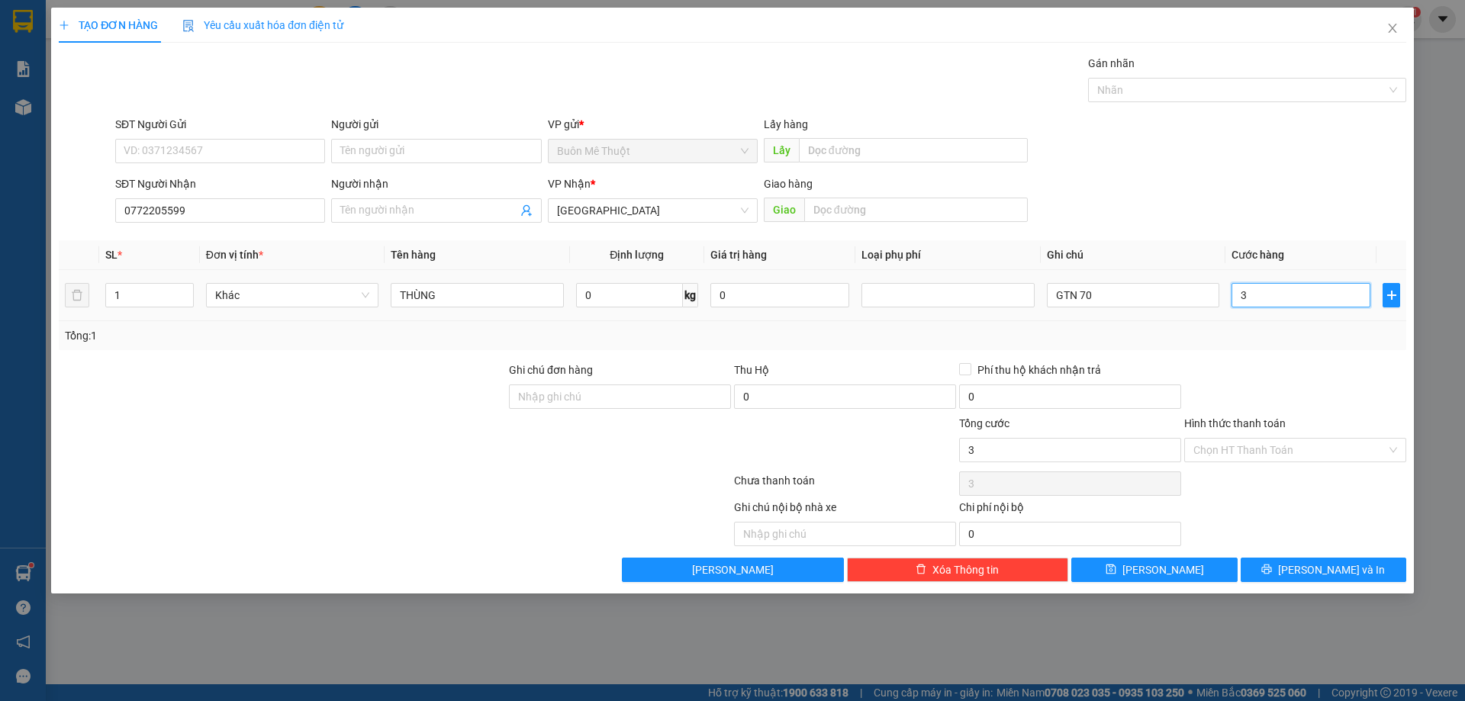
type input "0"
type input "01"
type input "1"
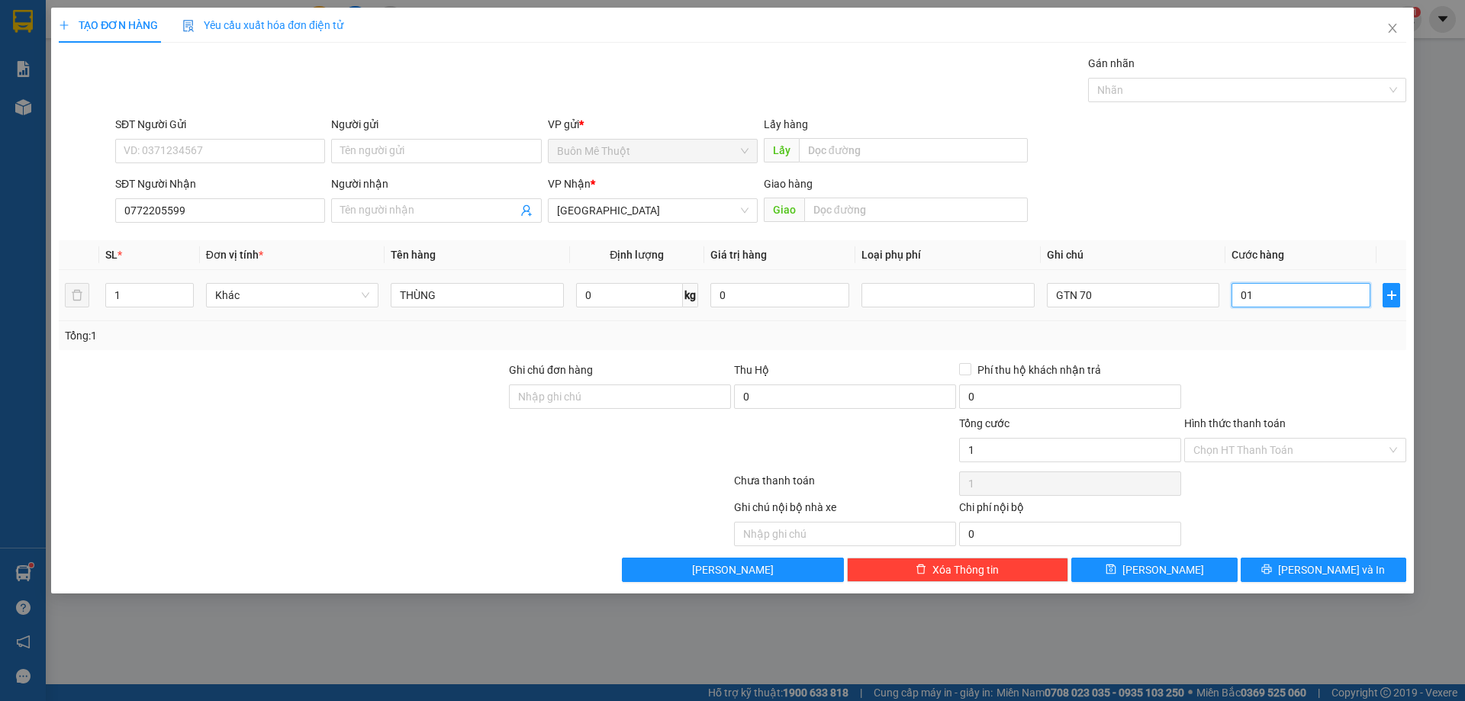
type input "010"
type input "10"
type input "0.100"
type input "100"
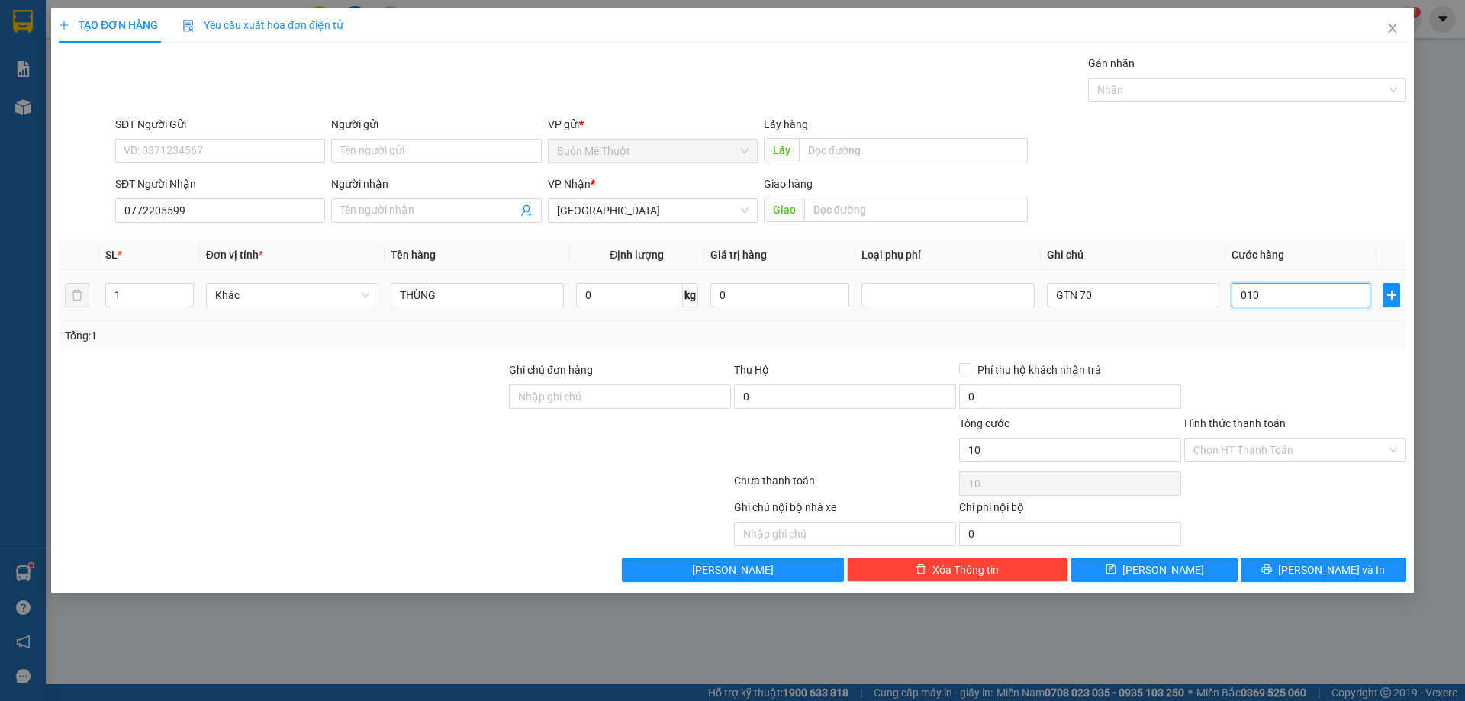
type input "100"
type input "100.000"
click at [1269, 455] on input "Hình thức thanh toán" at bounding box center [1290, 450] width 193 height 23
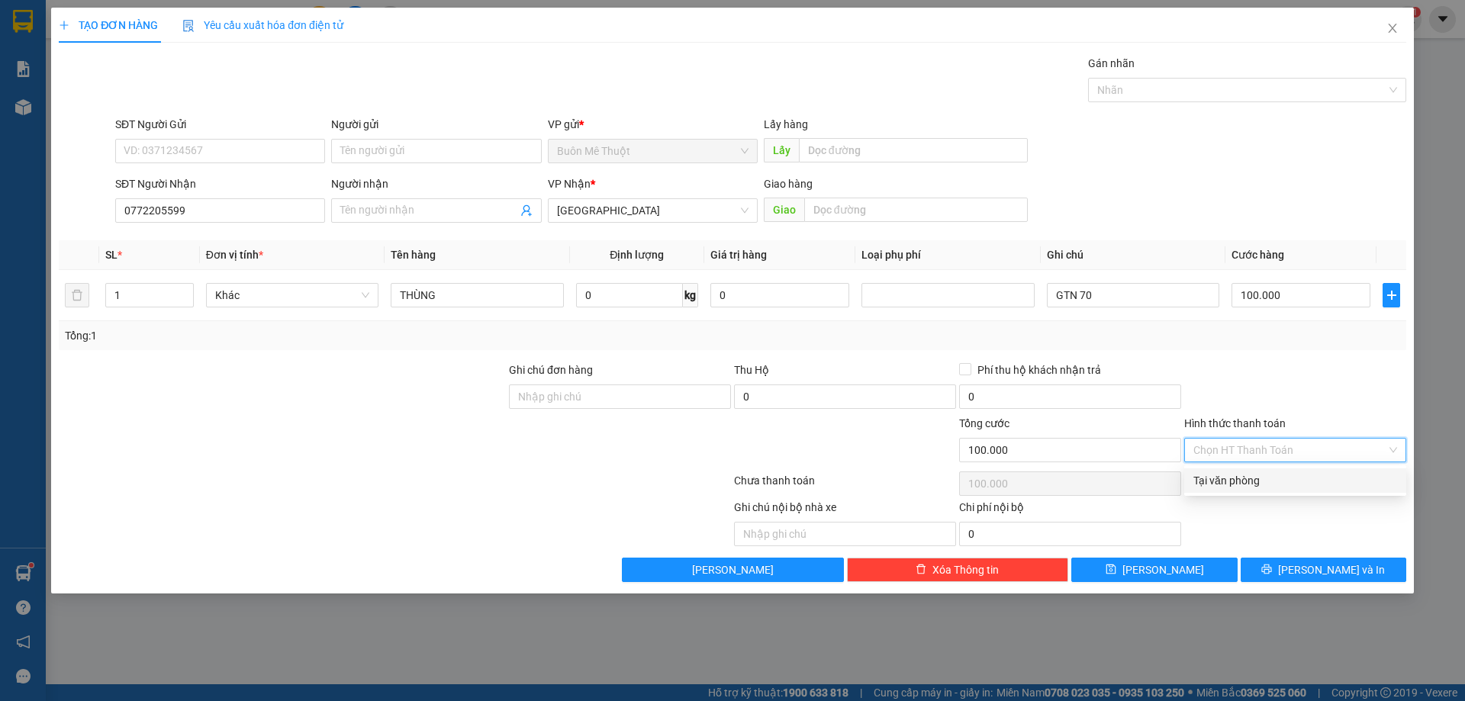
click at [1258, 479] on div "Tại văn phòng" at bounding box center [1296, 480] width 204 height 17
type input "0"
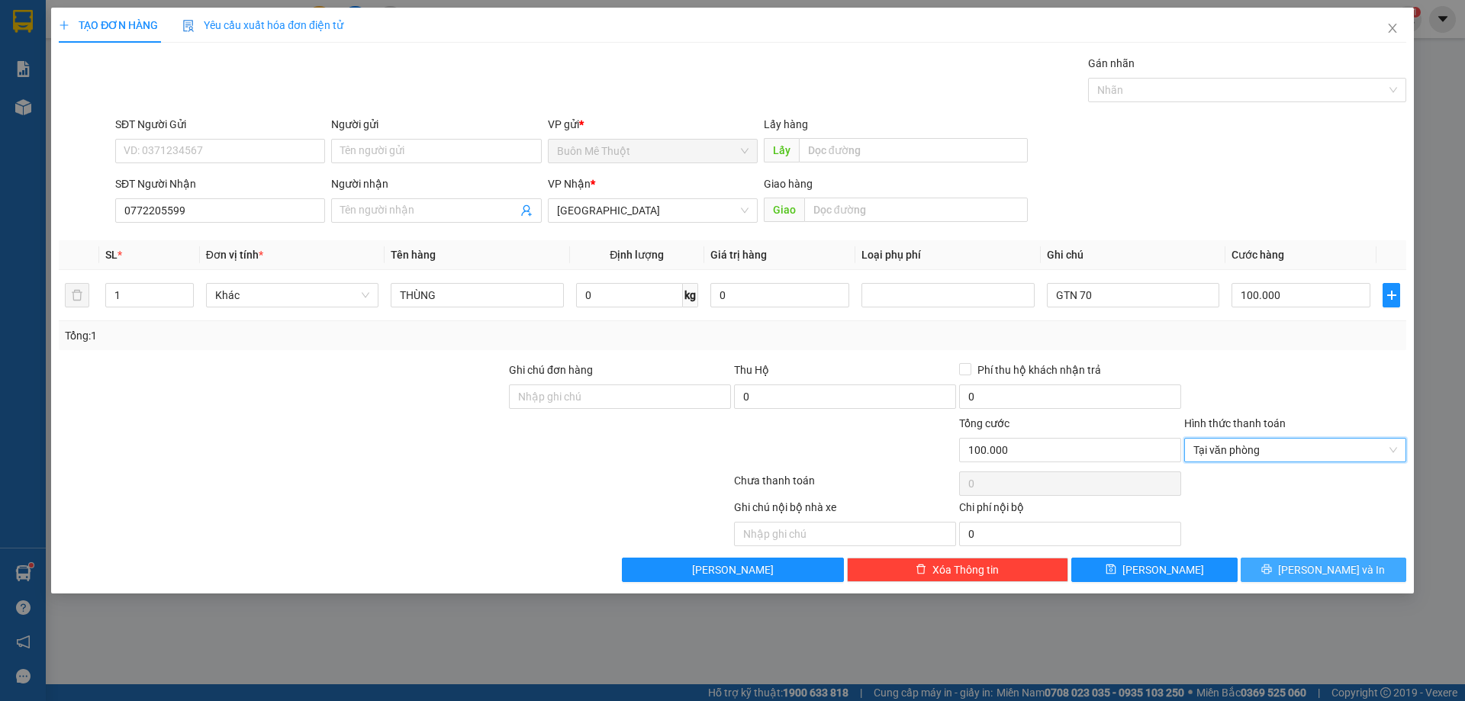
click at [1288, 575] on button "[PERSON_NAME] và In" at bounding box center [1324, 570] width 166 height 24
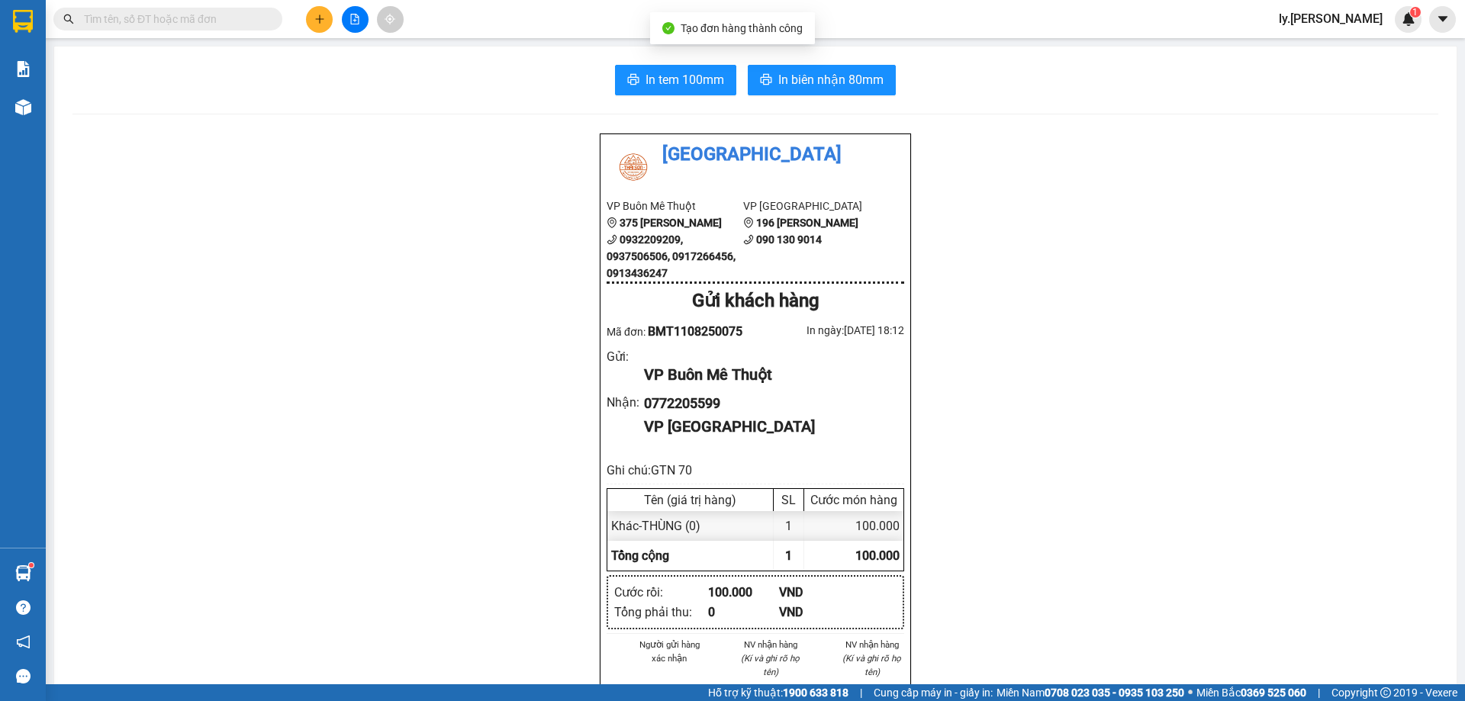
drag, startPoint x: 879, startPoint y: 13, endPoint x: 848, endPoint y: 63, distance: 59.3
click at [872, 27] on div "Kết quả tìm kiếm ( 0 ) Bộ lọc No Data ly.thaison 1" at bounding box center [732, 19] width 1465 height 38
click at [844, 73] on span "In biên nhận 80mm" at bounding box center [830, 79] width 105 height 19
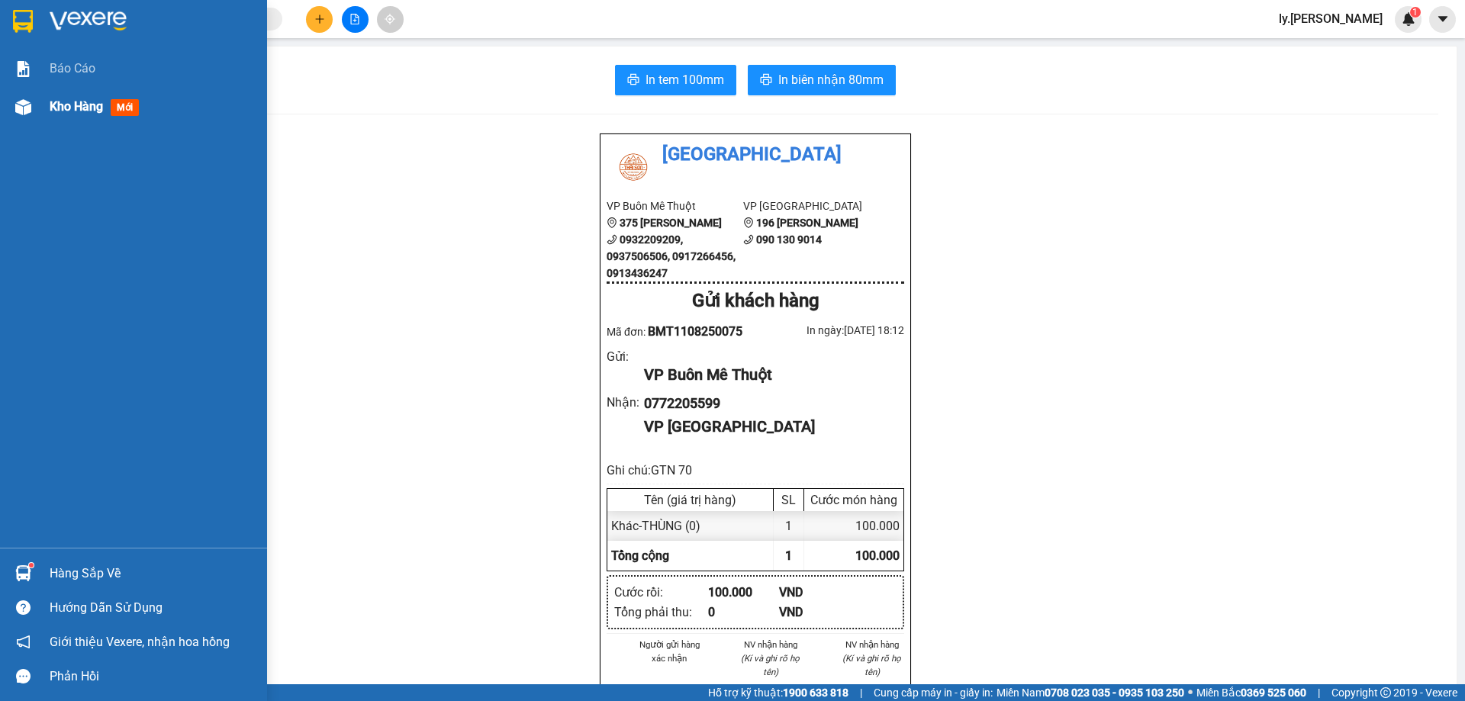
click at [74, 105] on span "Kho hàng" at bounding box center [76, 106] width 53 height 15
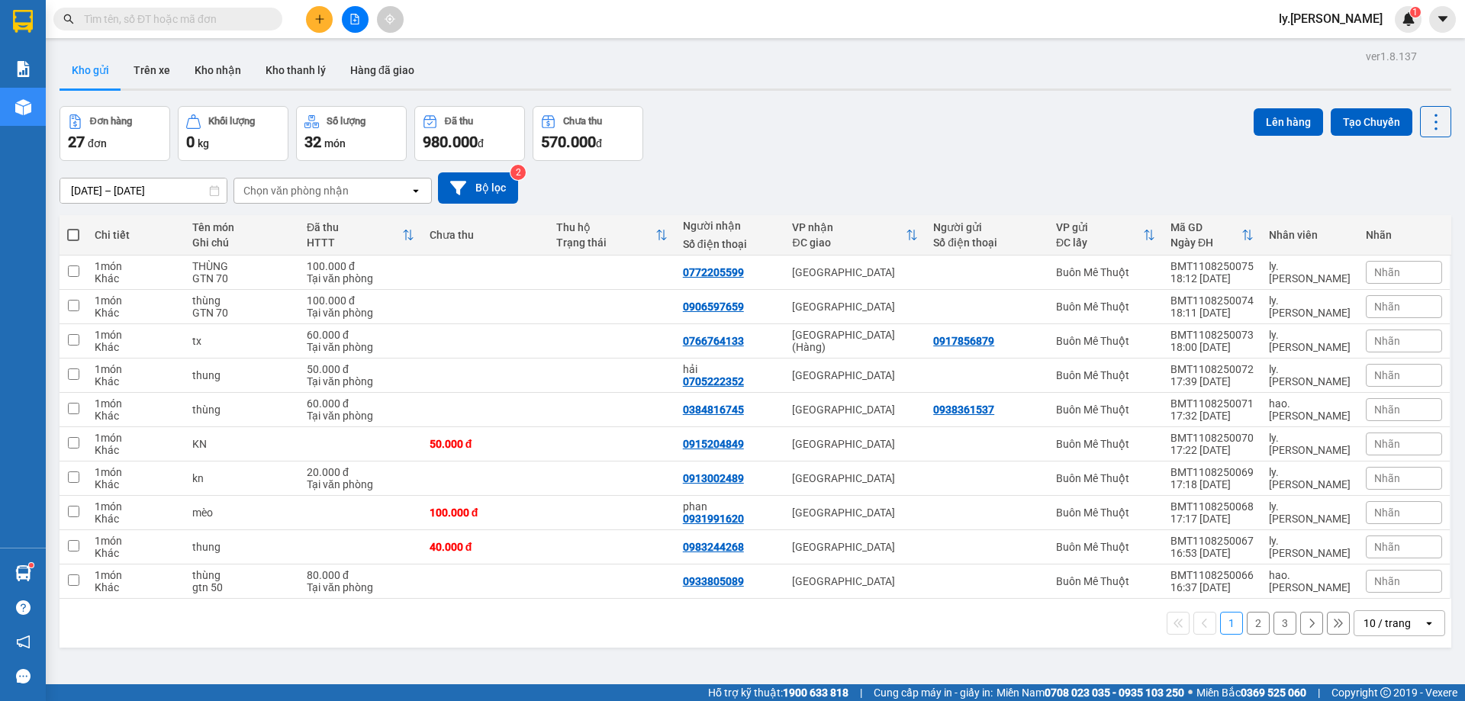
drag, startPoint x: 375, startPoint y: 189, endPoint x: 308, endPoint y: 338, distance: 163.6
click at [372, 193] on div "Chọn văn phòng nhận" at bounding box center [322, 191] width 176 height 24
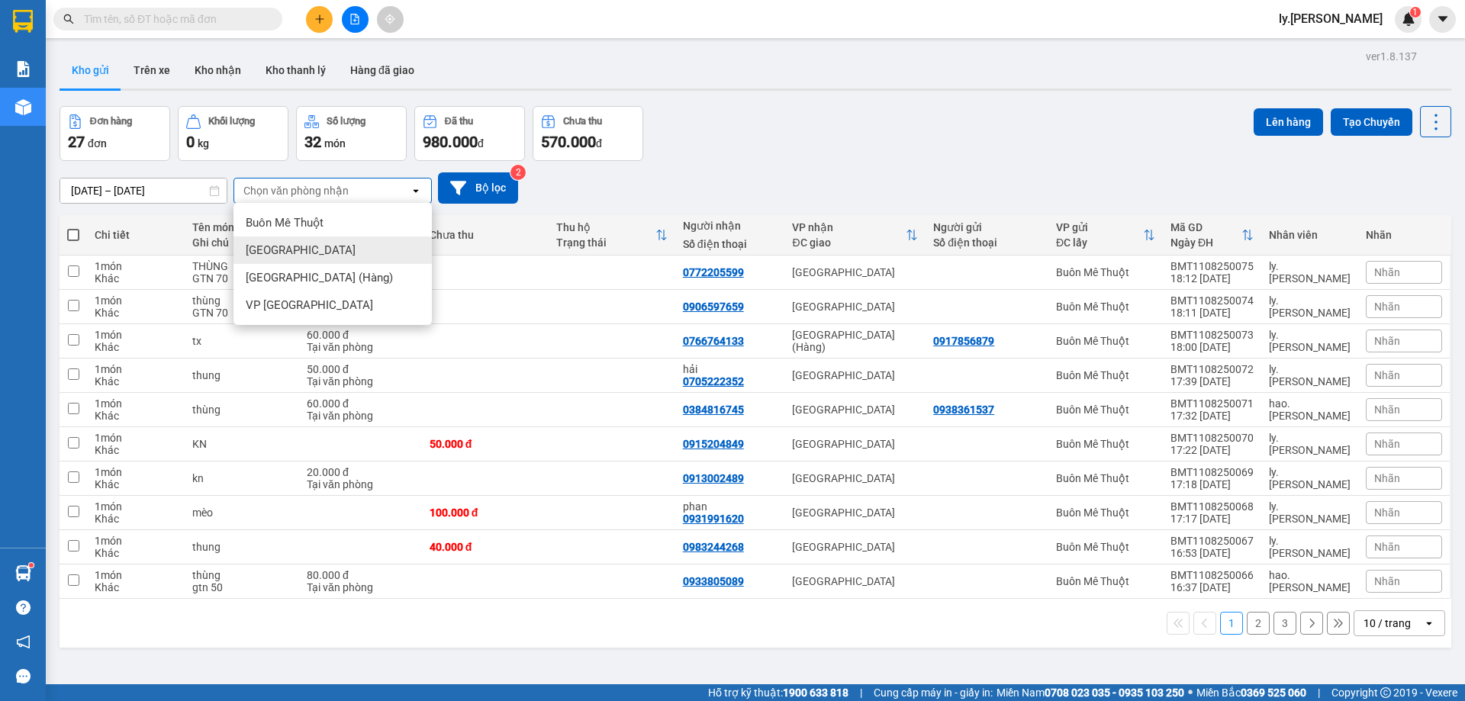
click at [335, 255] on div "[GEOGRAPHIC_DATA]" at bounding box center [333, 250] width 198 height 27
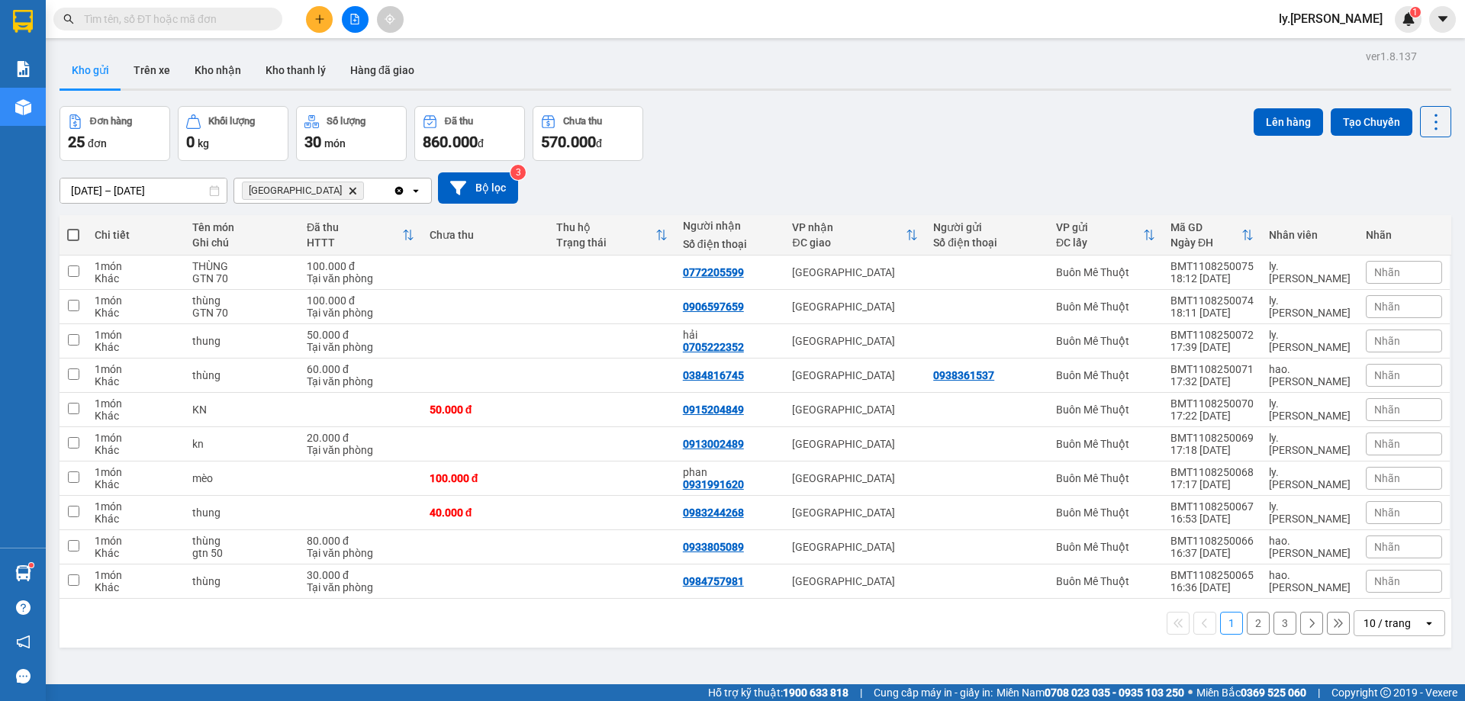
click at [95, 195] on input "[DATE] – [DATE]" at bounding box center [143, 191] width 166 height 24
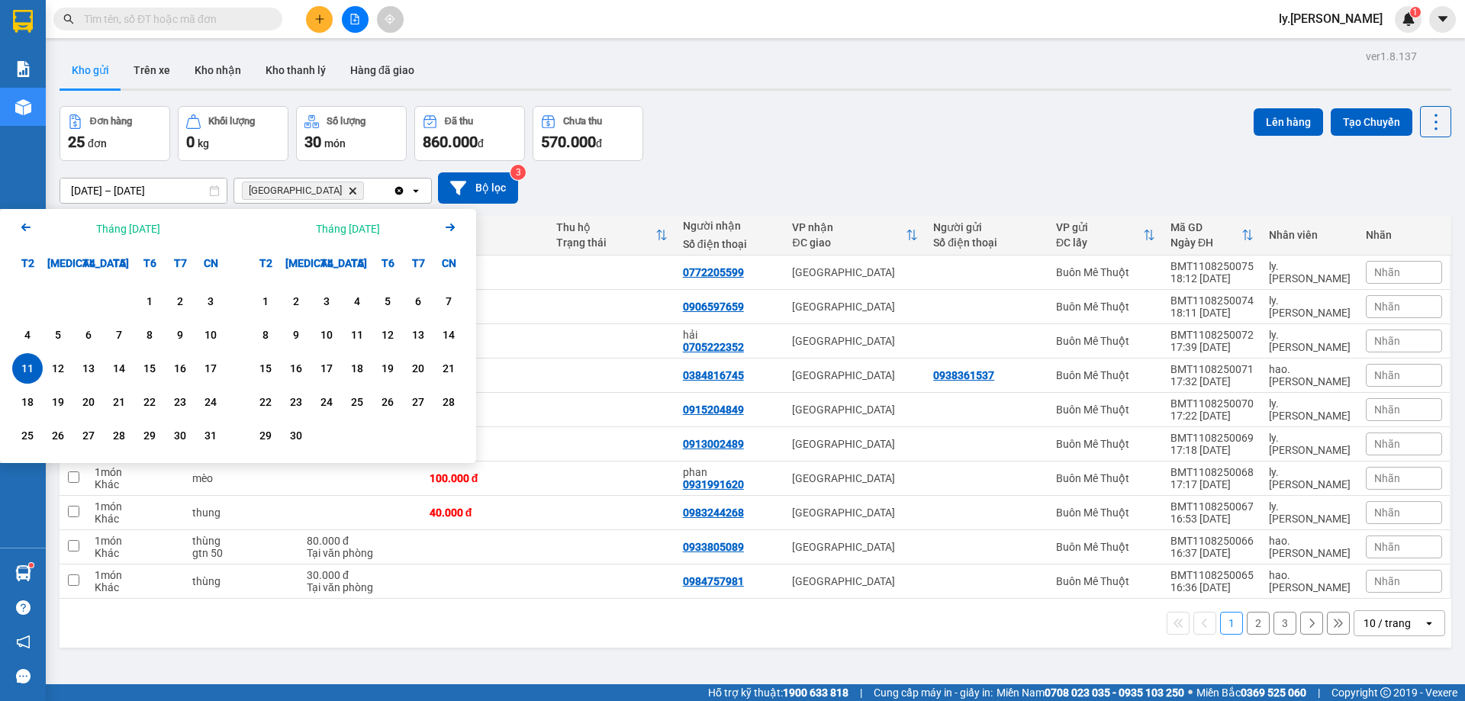
click at [27, 370] on div "11" at bounding box center [27, 368] width 21 height 18
type input "[DATE] – [DATE]"
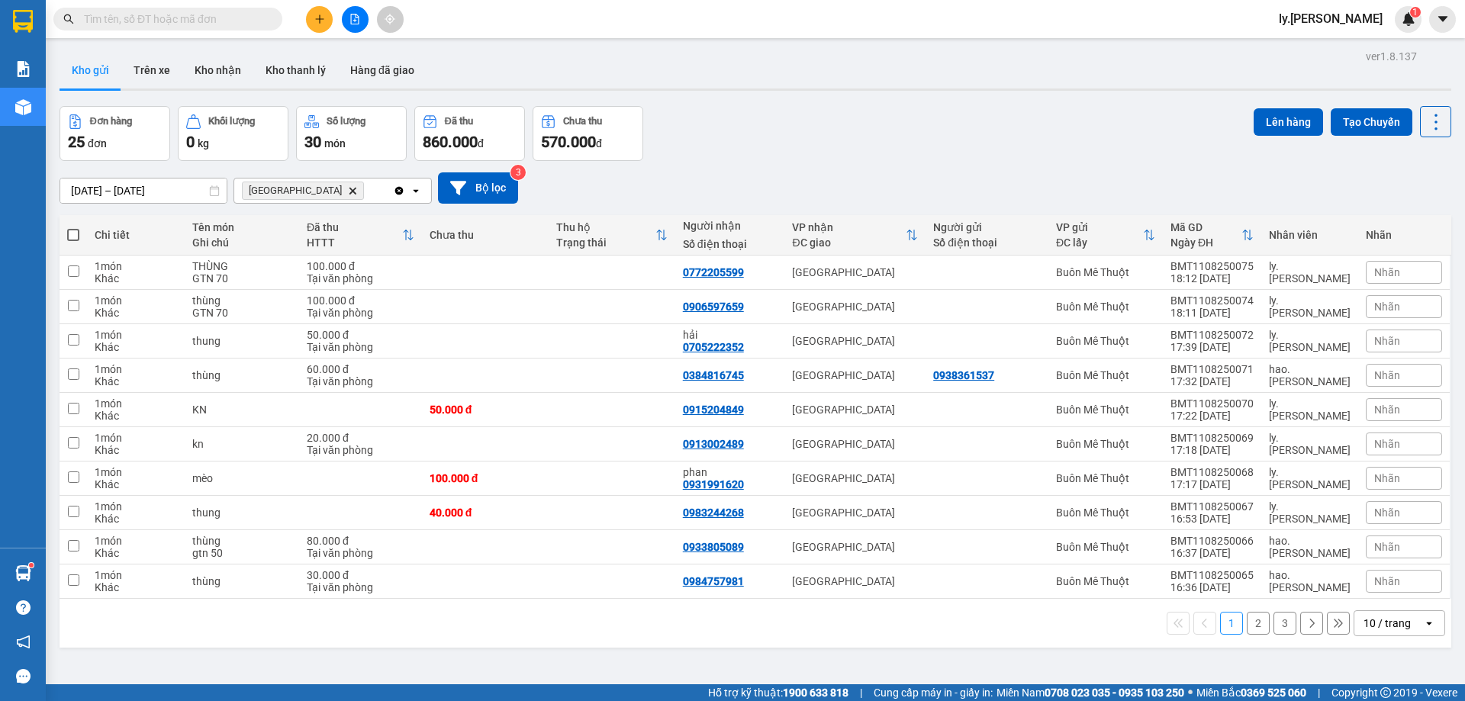
click at [1410, 619] on div "10 / trang" at bounding box center [1389, 623] width 69 height 24
click at [1395, 587] on span "100 / trang" at bounding box center [1382, 589] width 55 height 15
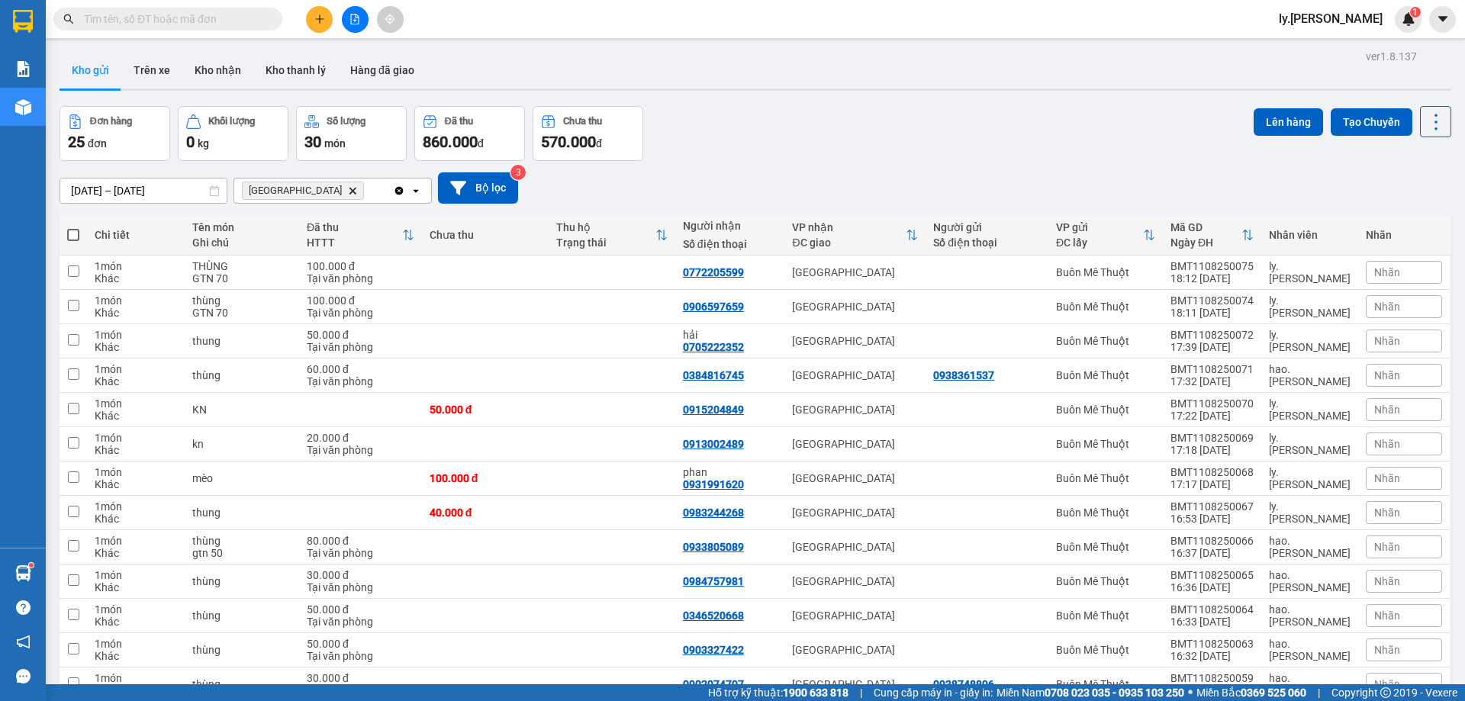
click at [74, 234] on span at bounding box center [73, 235] width 12 height 12
click at [73, 227] on input "checkbox" at bounding box center [73, 227] width 0 height 0
checkbox input "true"
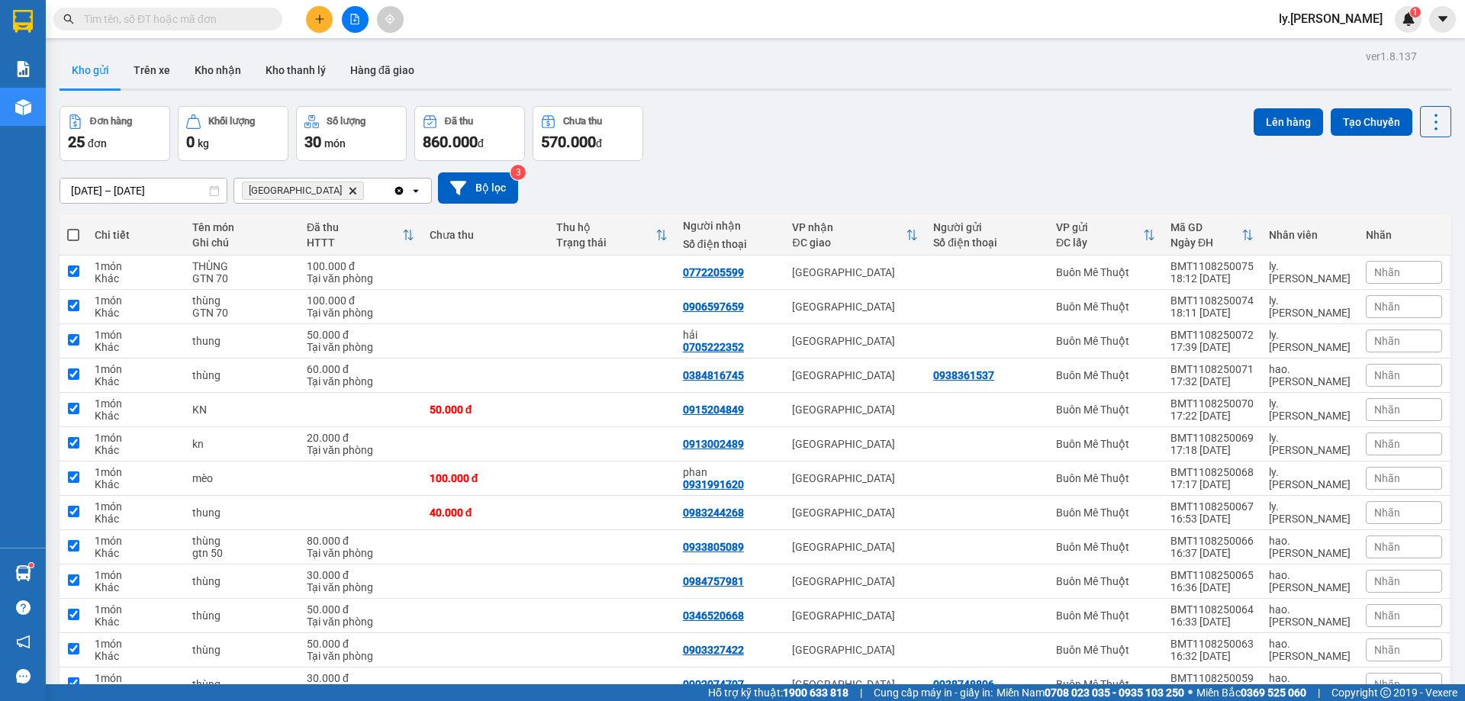
checkbox input "true"
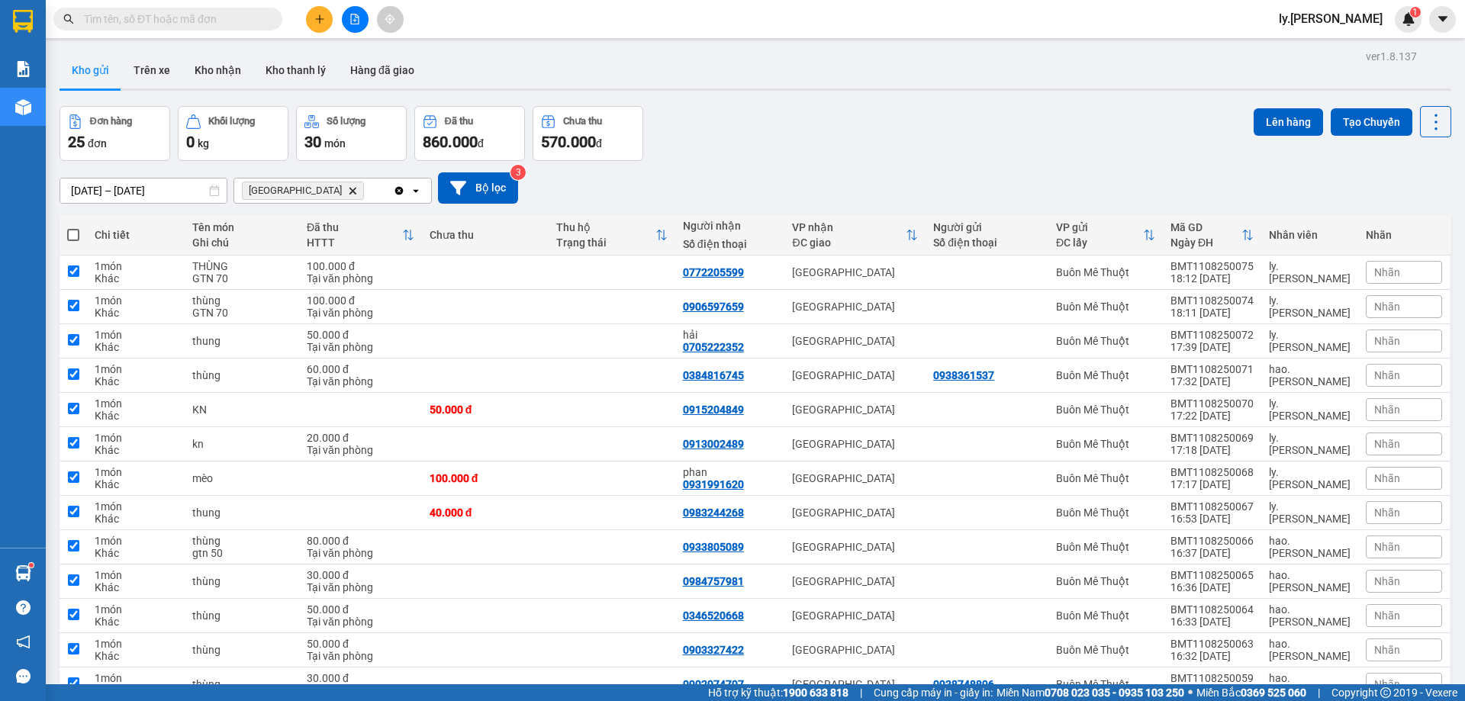
checkbox input "true"
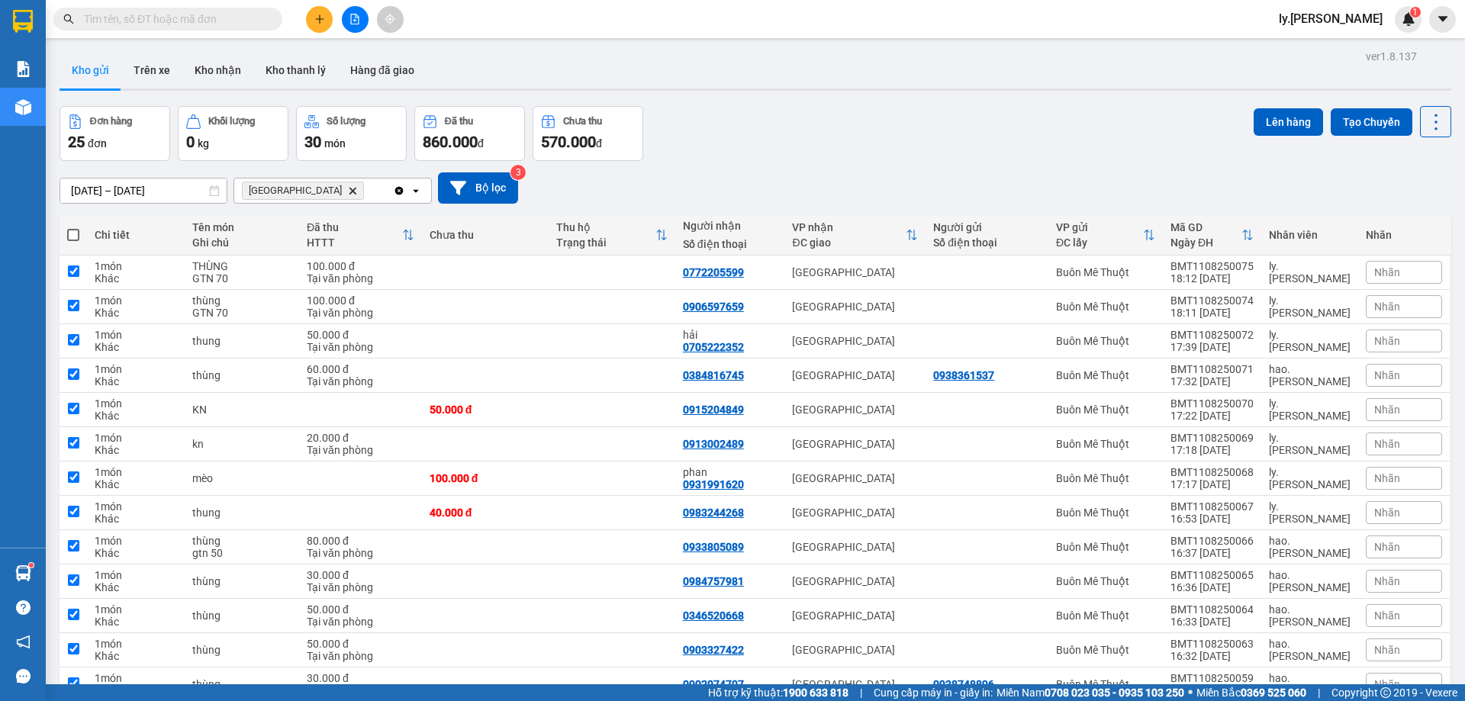
checkbox input "true"
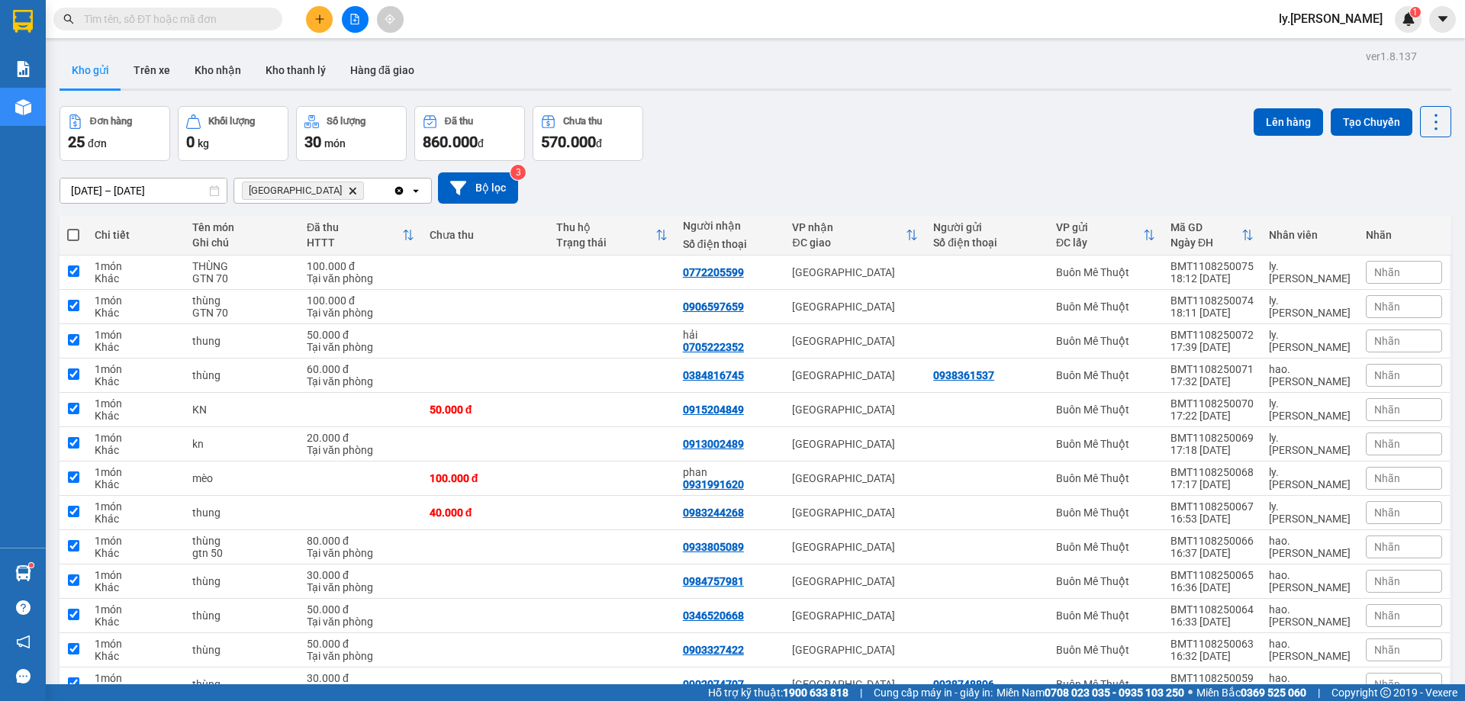
checkbox input "true"
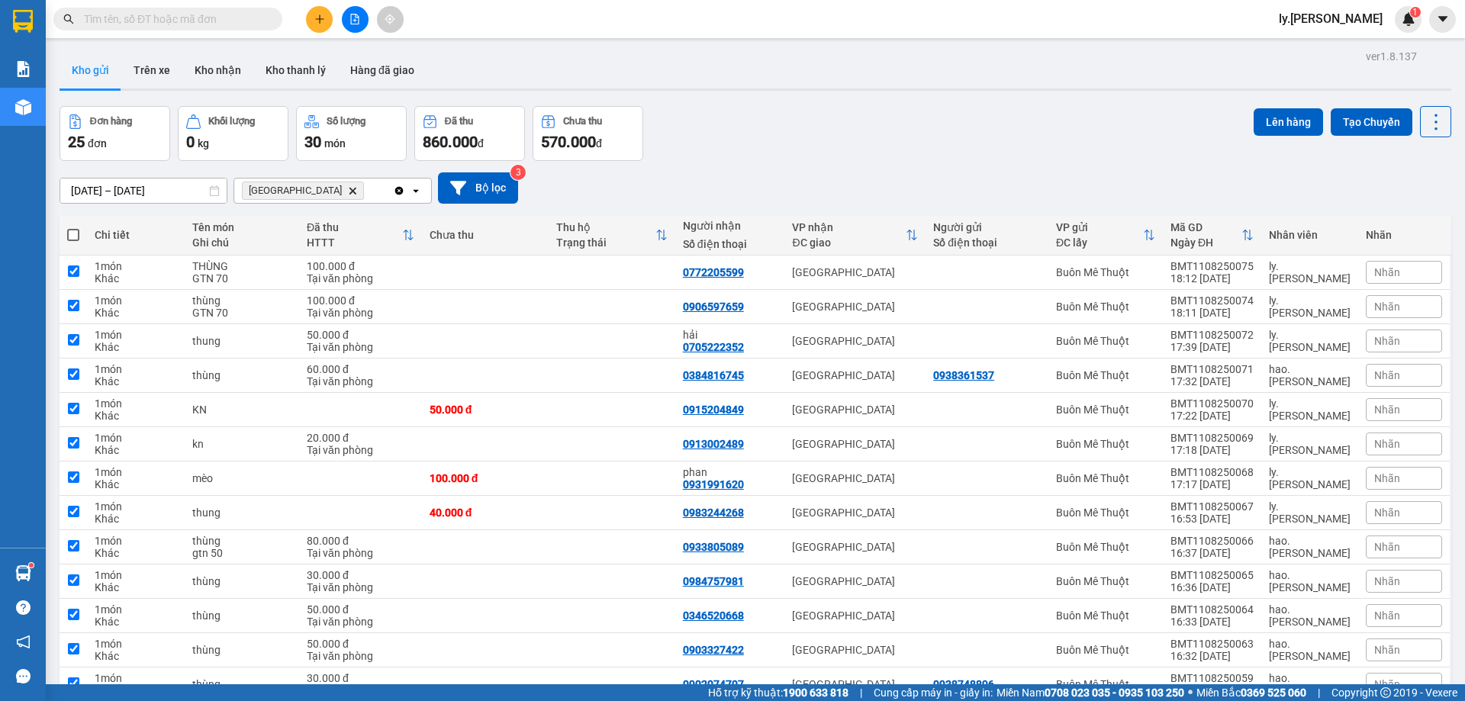
checkbox input "true"
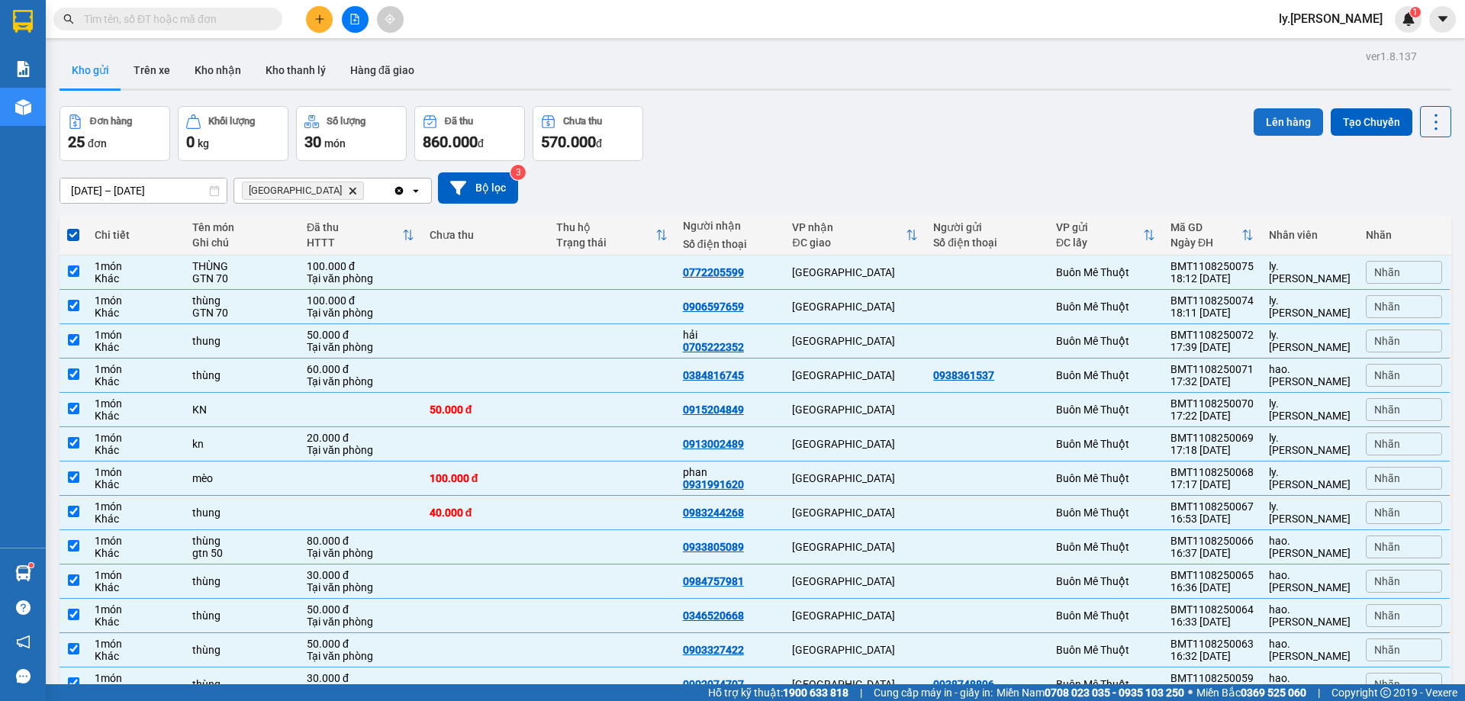
click at [1284, 119] on button "Lên hàng" at bounding box center [1288, 121] width 69 height 27
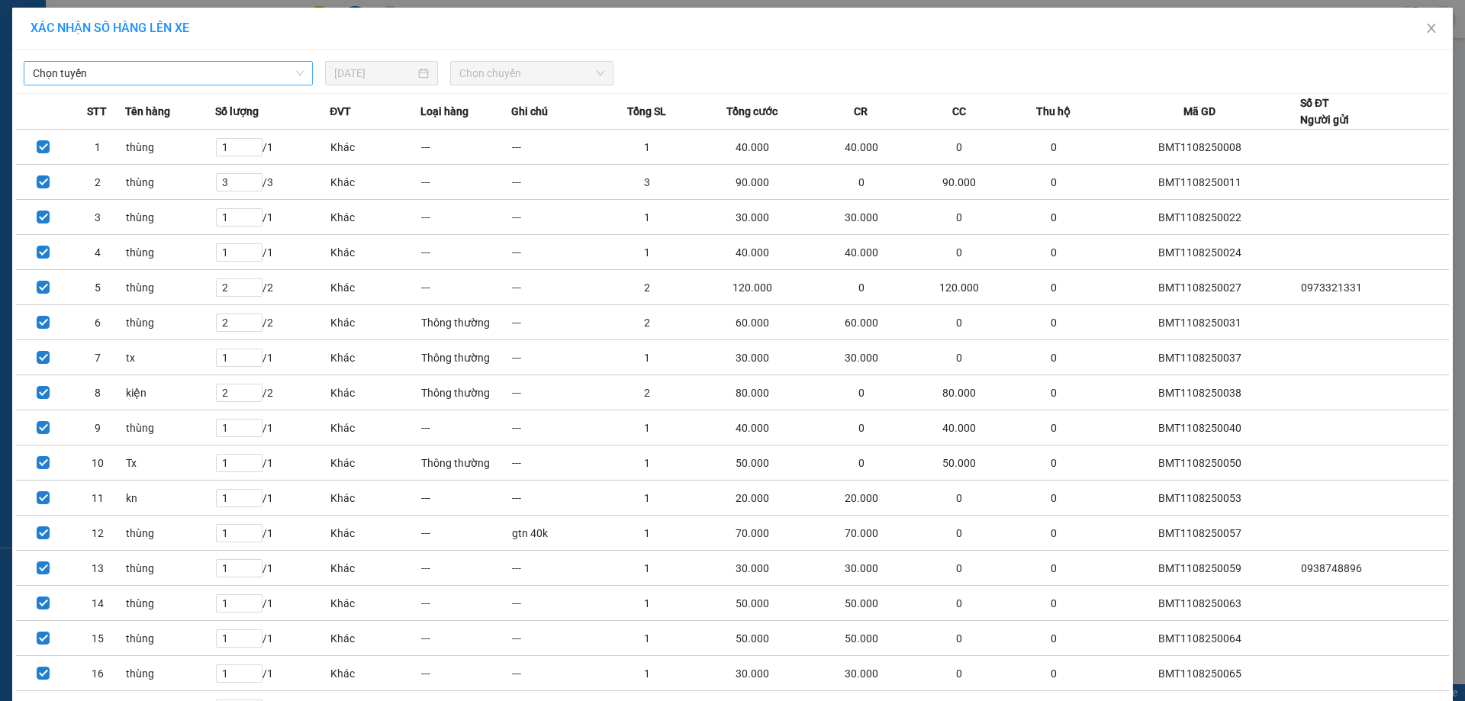
drag, startPoint x: 230, startPoint y: 70, endPoint x: 221, endPoint y: 82, distance: 14.7
click at [230, 73] on span "Chọn tuyến" at bounding box center [168, 73] width 271 height 23
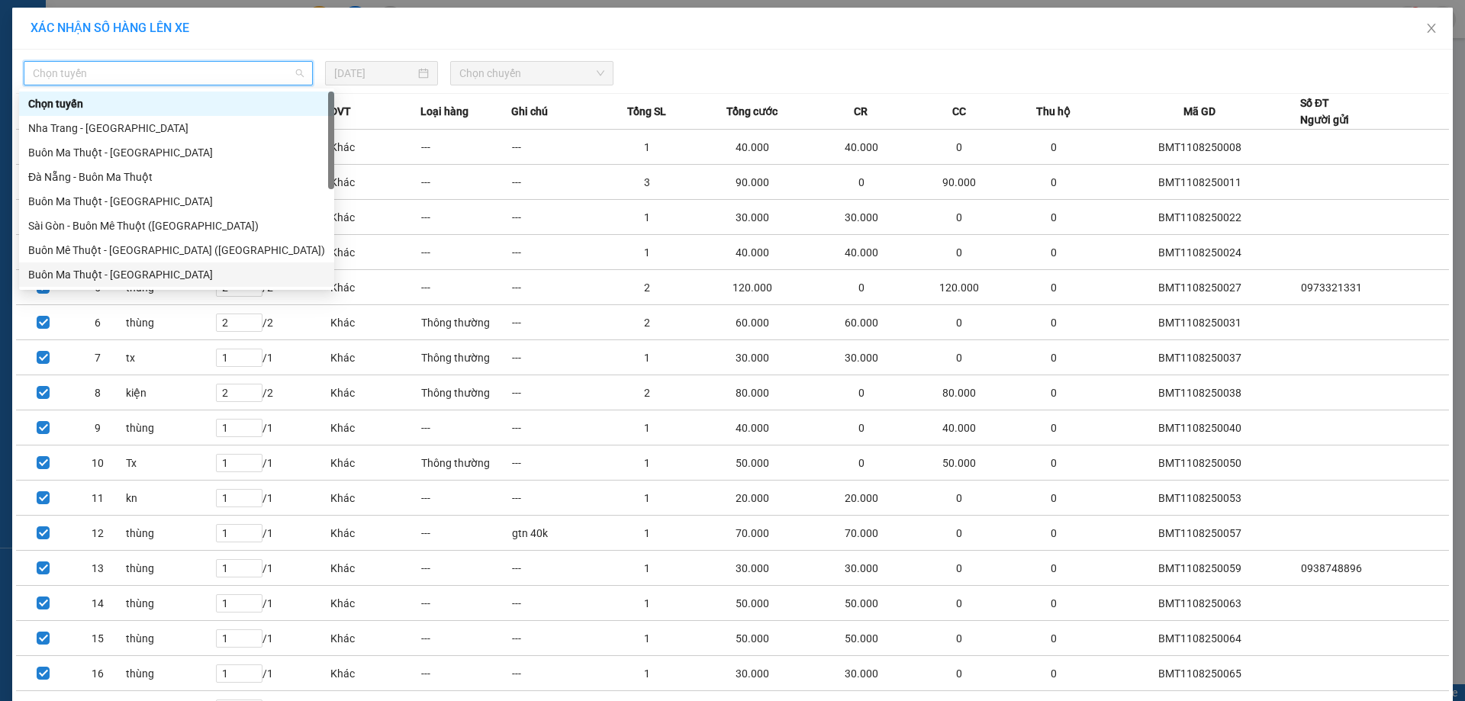
click at [118, 274] on div "Buôn Ma Thuột - [GEOGRAPHIC_DATA]" at bounding box center [176, 274] width 297 height 17
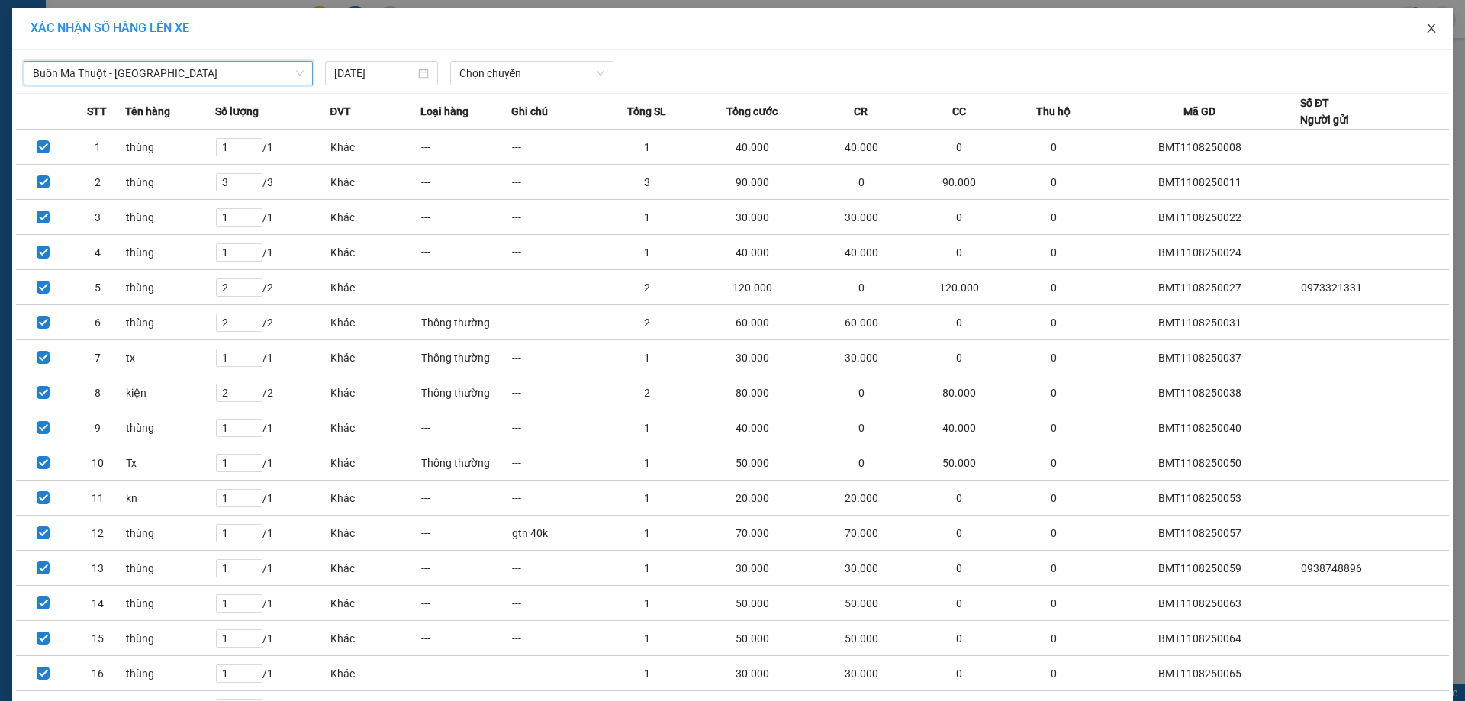
drag, startPoint x: 1428, startPoint y: 31, endPoint x: 479, endPoint y: 15, distance: 949.6
click at [1427, 31] on icon "close" at bounding box center [1432, 28] width 12 height 12
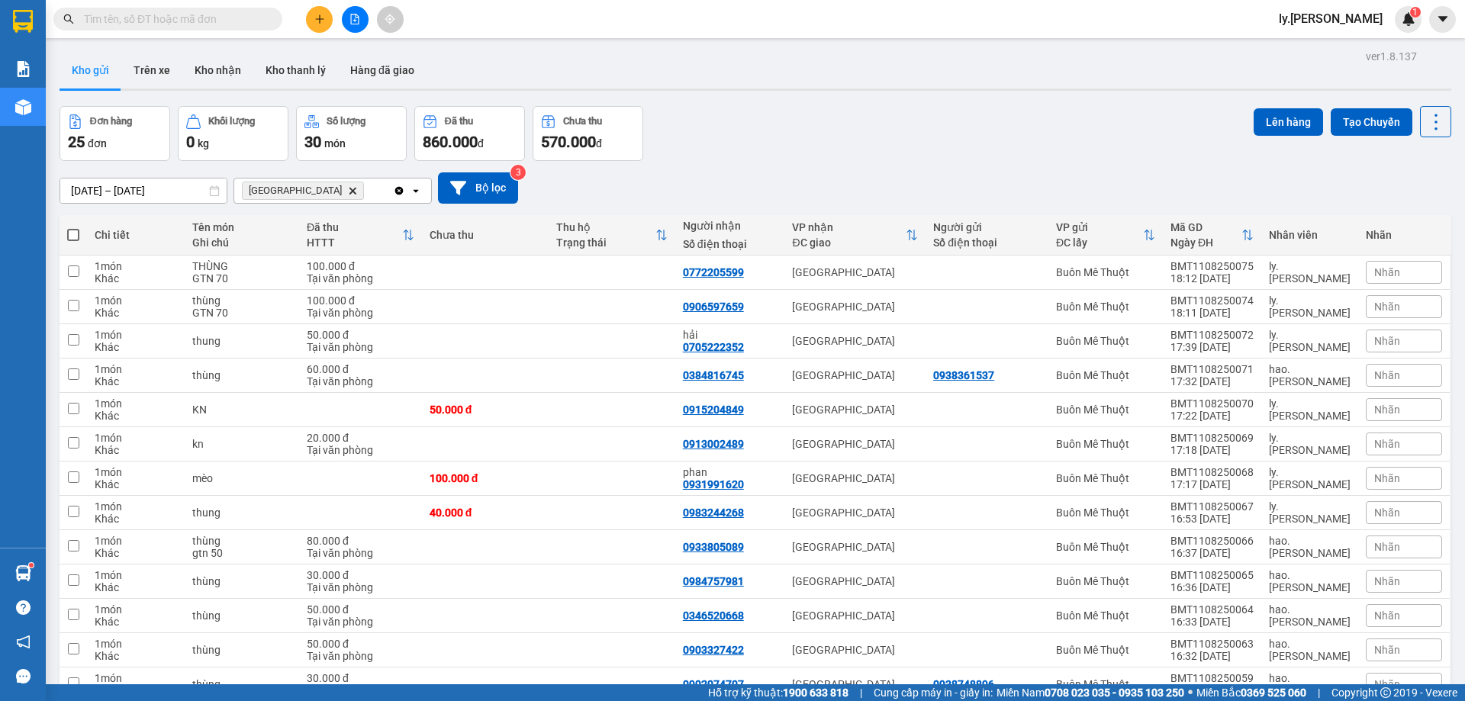
click at [76, 234] on span at bounding box center [73, 235] width 12 height 12
click at [73, 227] on input "checkbox" at bounding box center [73, 227] width 0 height 0
checkbox input "true"
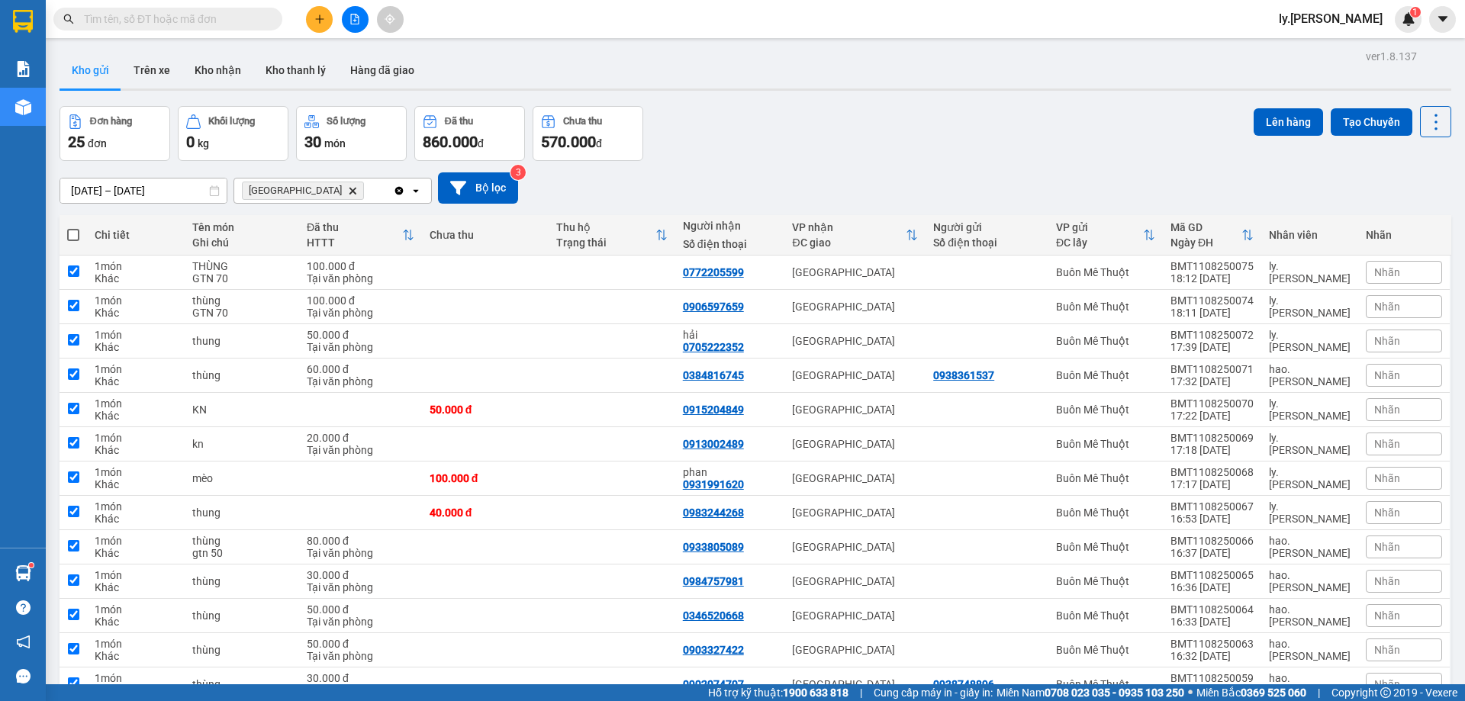
checkbox input "true"
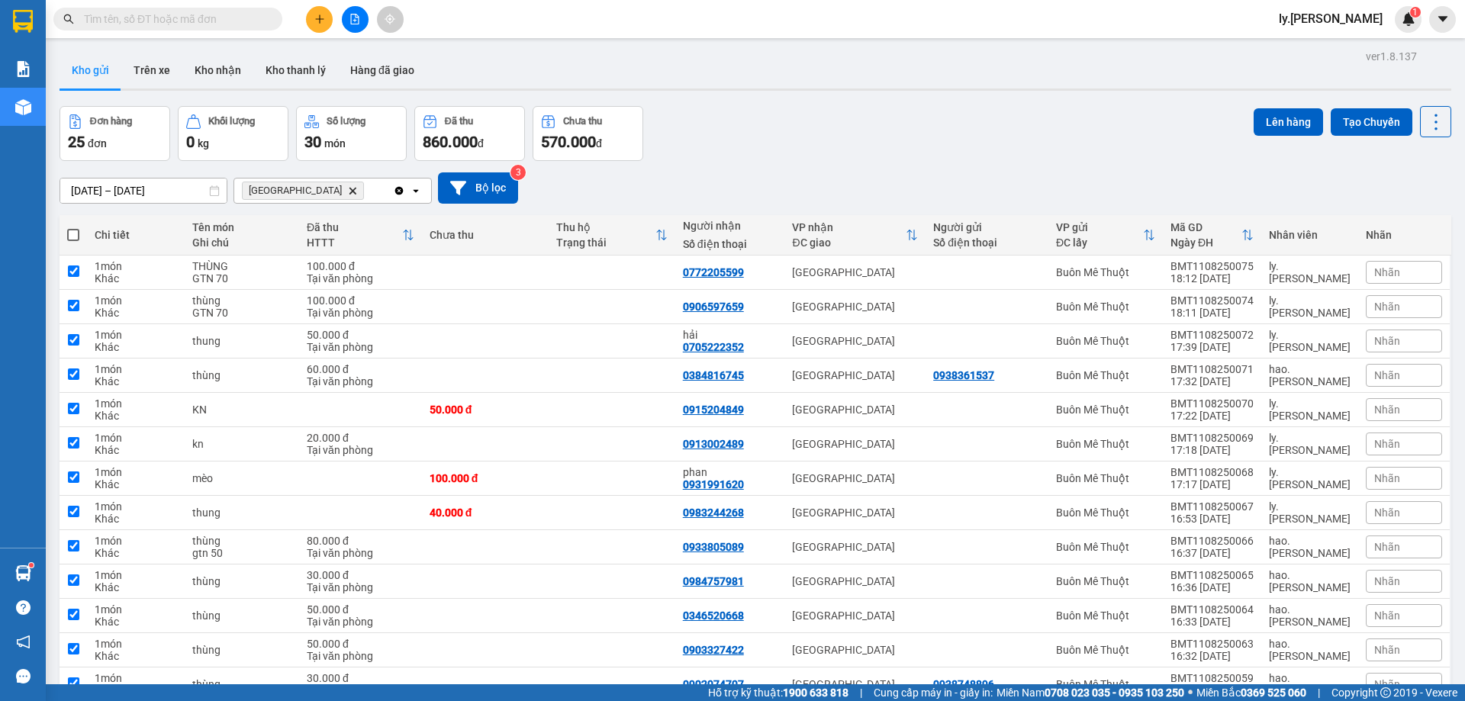
checkbox input "true"
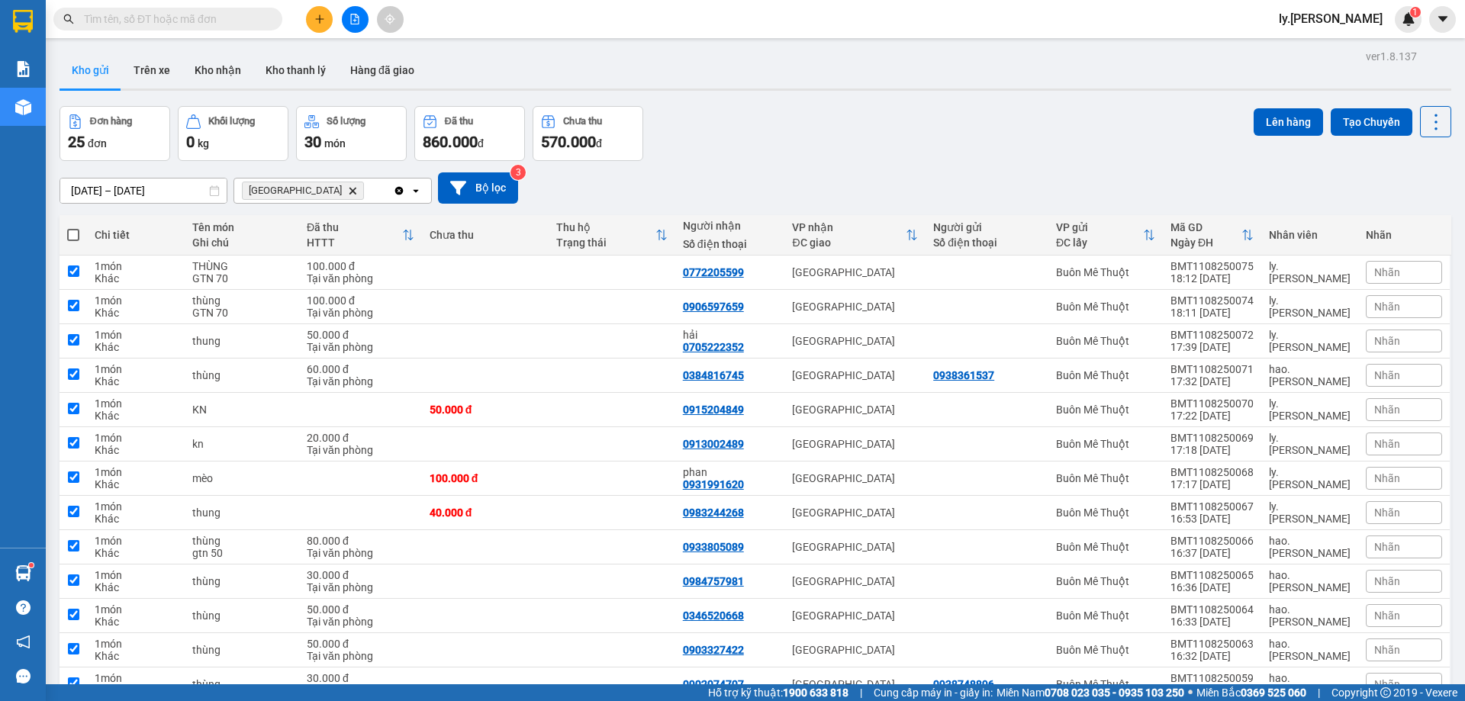
checkbox input "true"
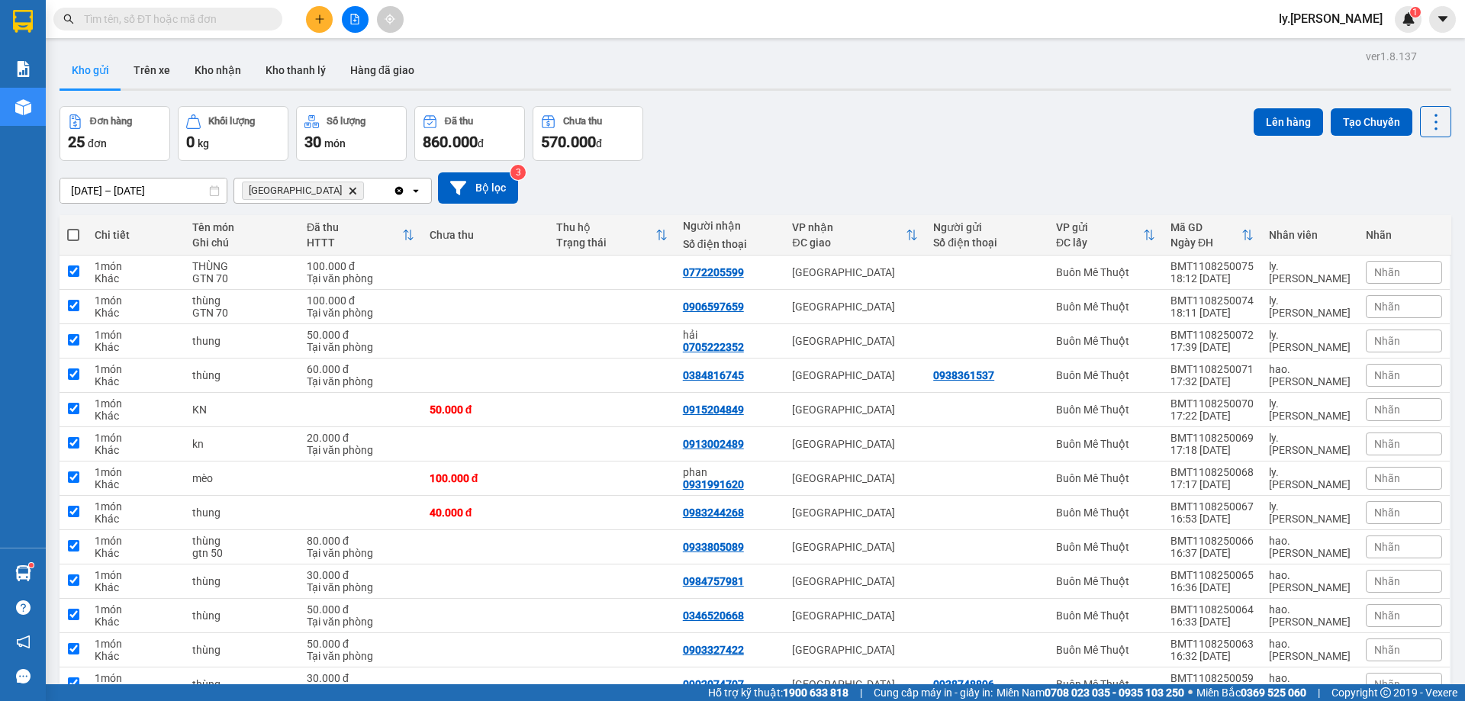
checkbox input "true"
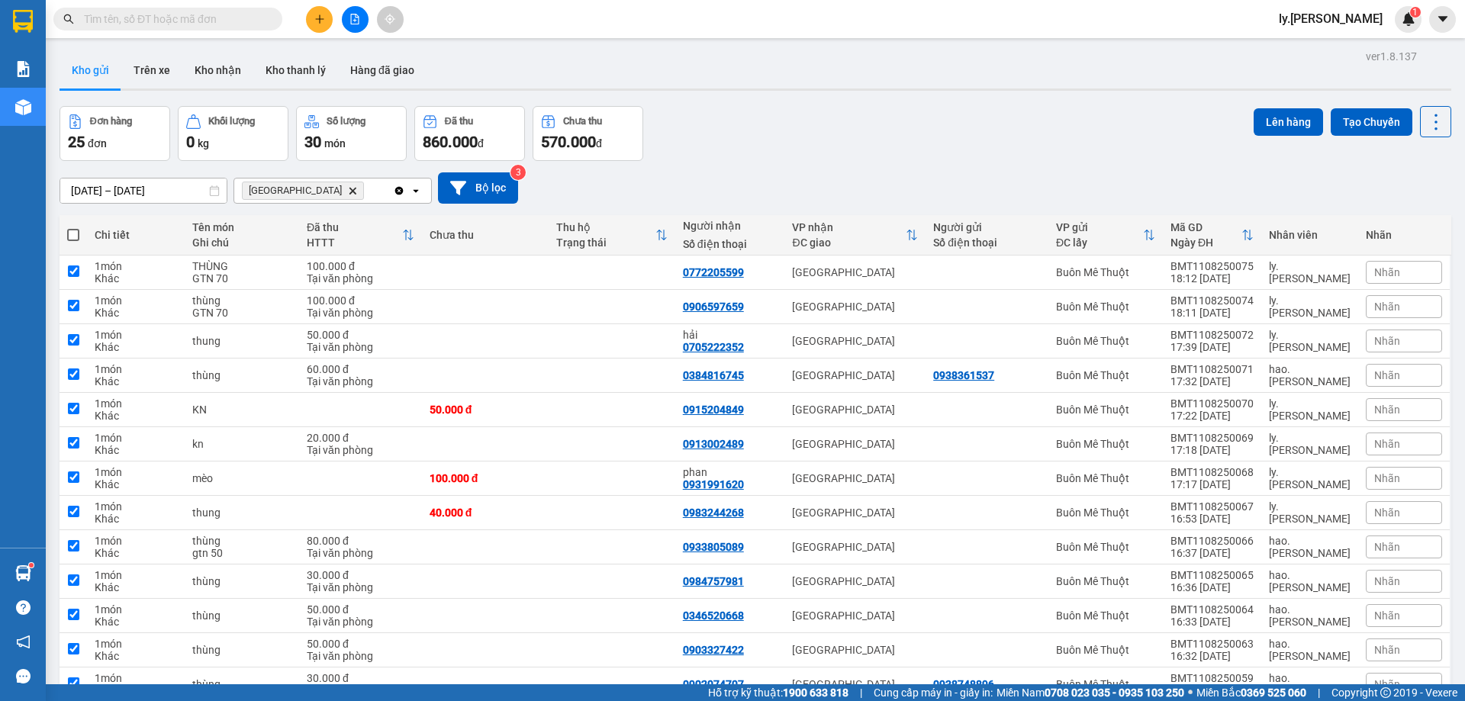
checkbox input "true"
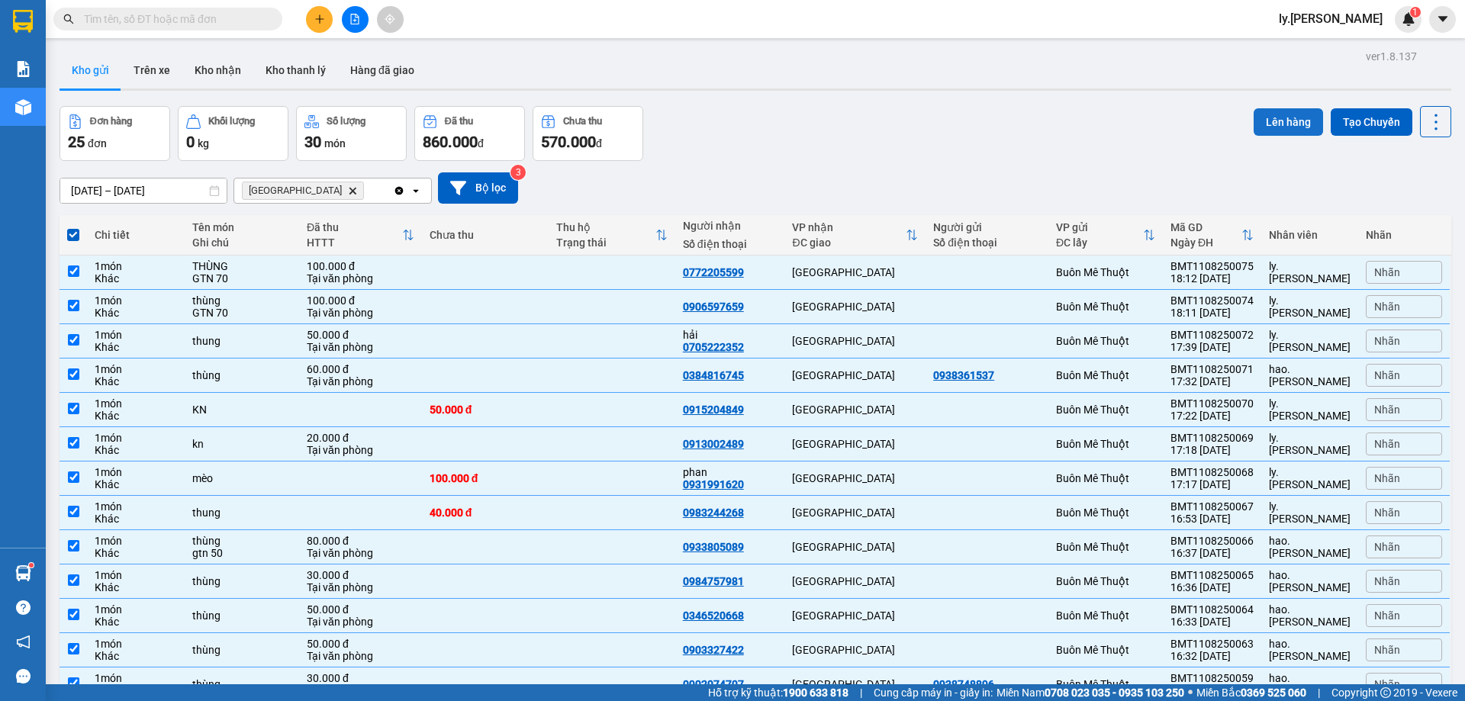
click at [1291, 122] on button "Lên hàng" at bounding box center [1288, 121] width 69 height 27
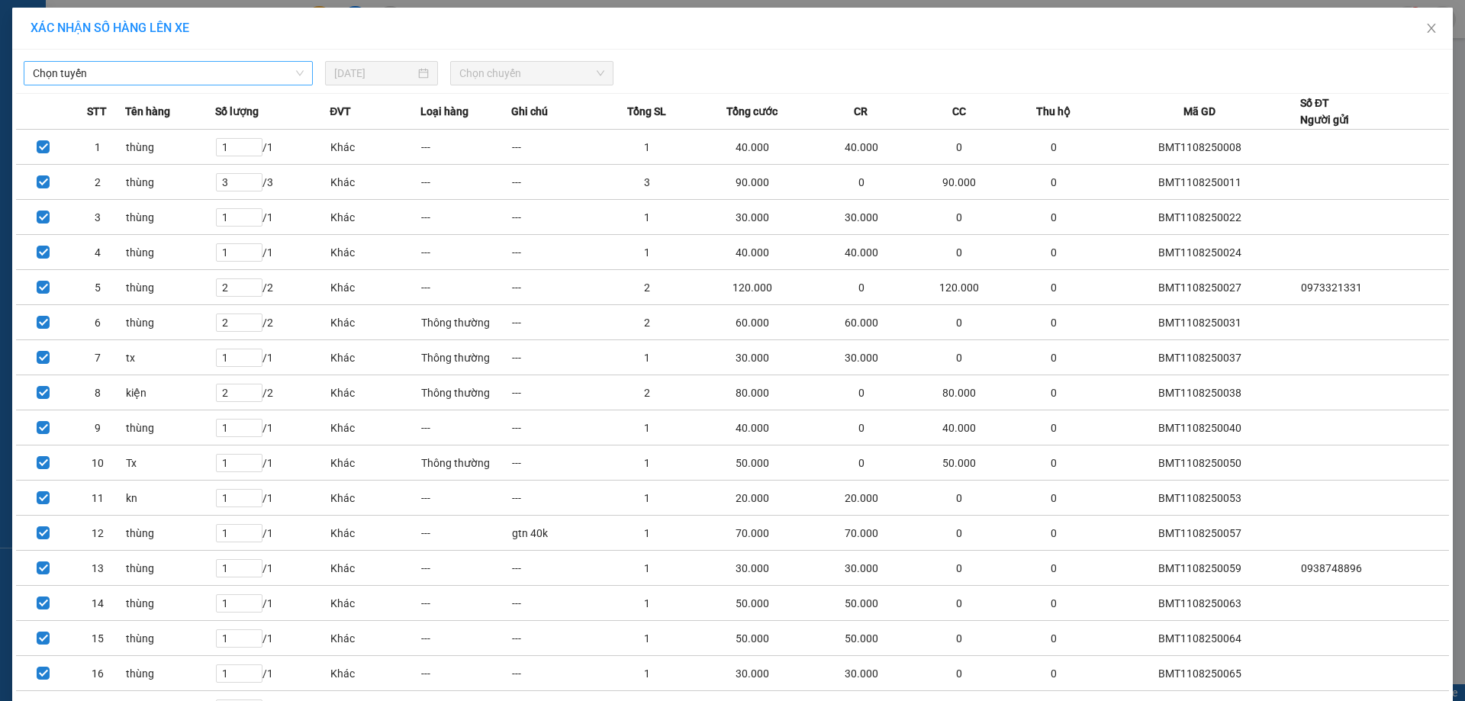
click at [201, 65] on span "Chọn tuyến" at bounding box center [168, 73] width 271 height 23
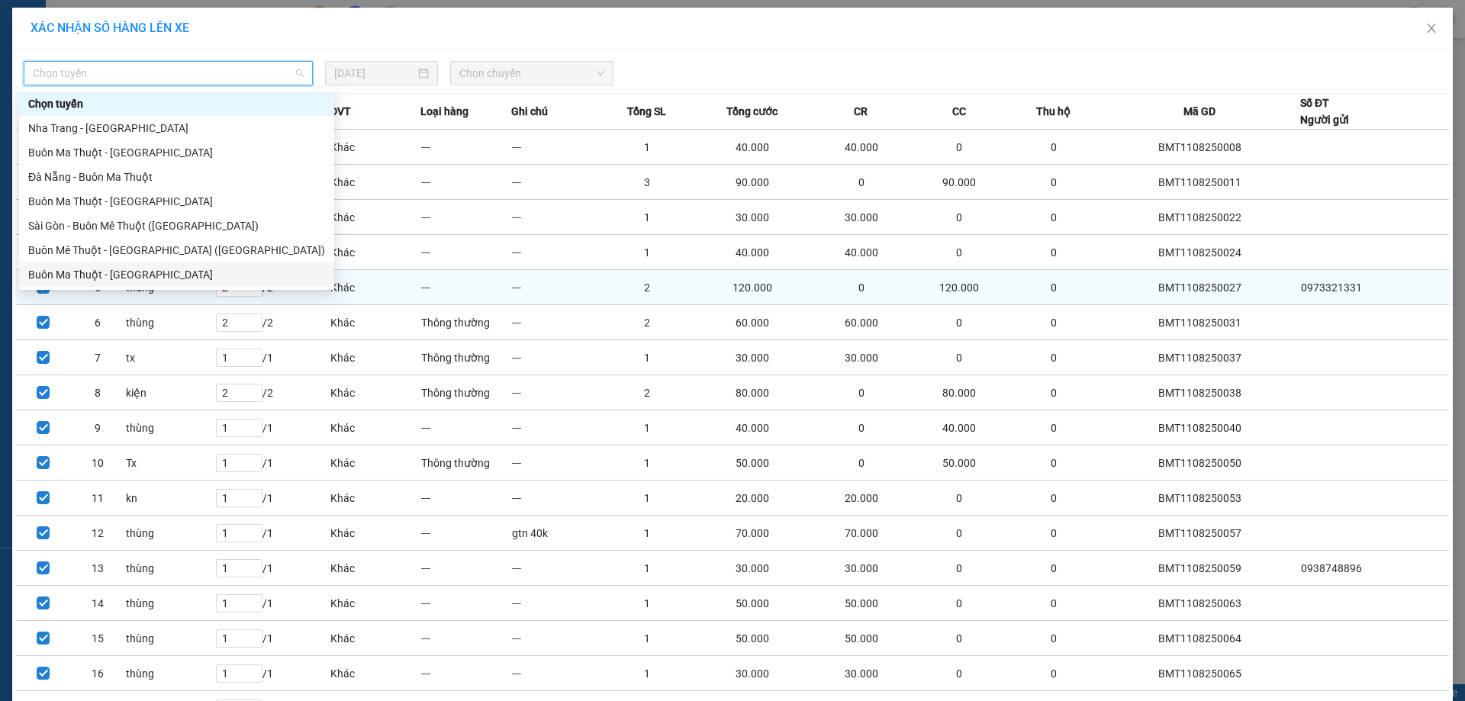
drag, startPoint x: 165, startPoint y: 271, endPoint x: 192, endPoint y: 282, distance: 29.1
click at [164, 271] on div "Buôn Ma Thuột - [GEOGRAPHIC_DATA]" at bounding box center [176, 274] width 297 height 17
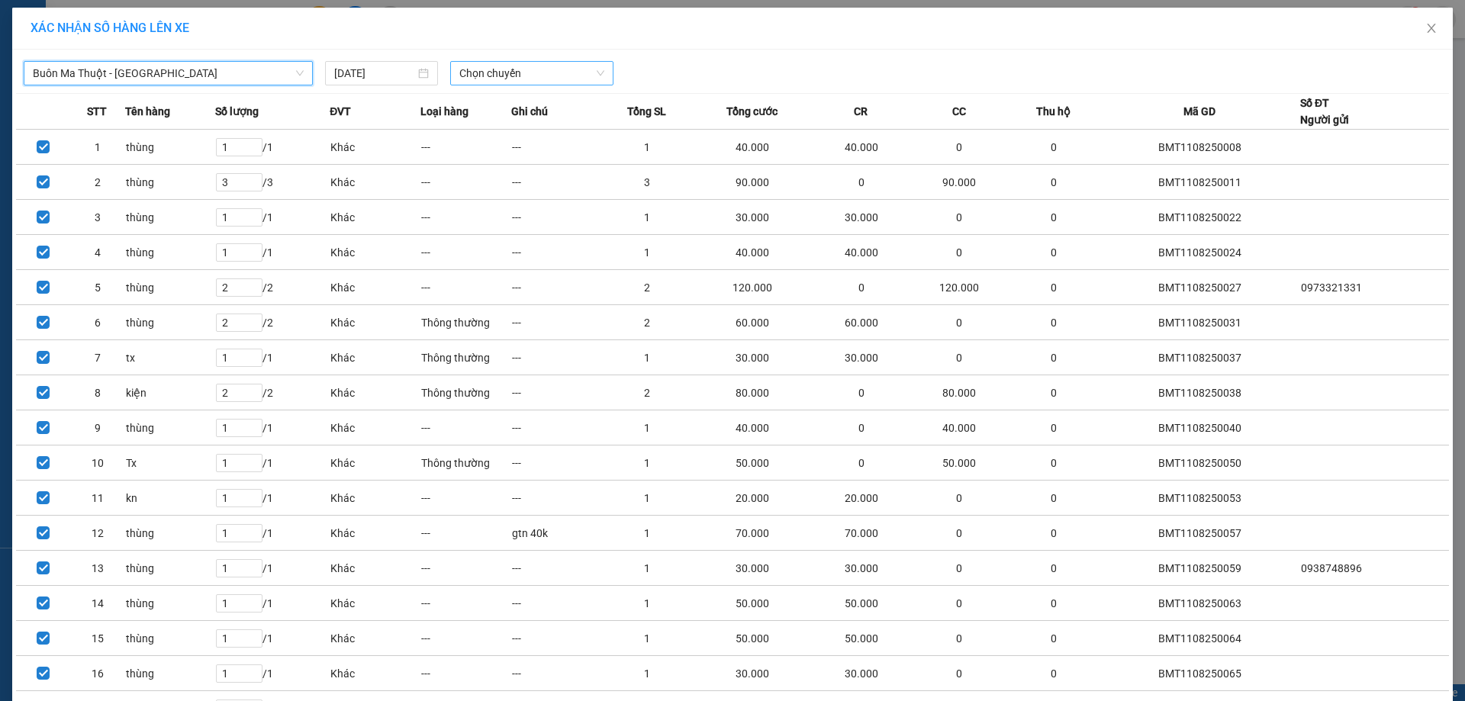
click at [545, 70] on span "Chọn chuyến" at bounding box center [531, 73] width 145 height 23
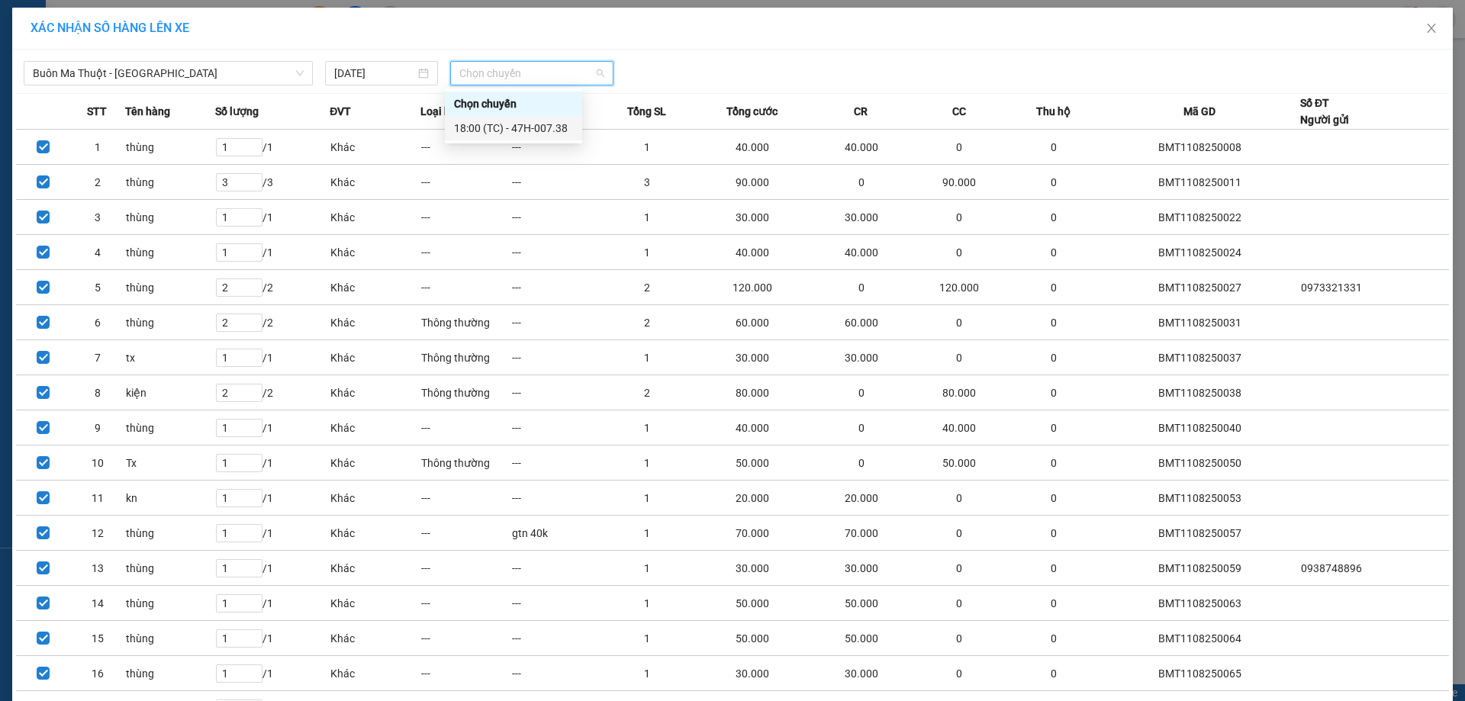
click at [566, 132] on div "18:00 (TC) - 47H-007.38" at bounding box center [513, 128] width 119 height 17
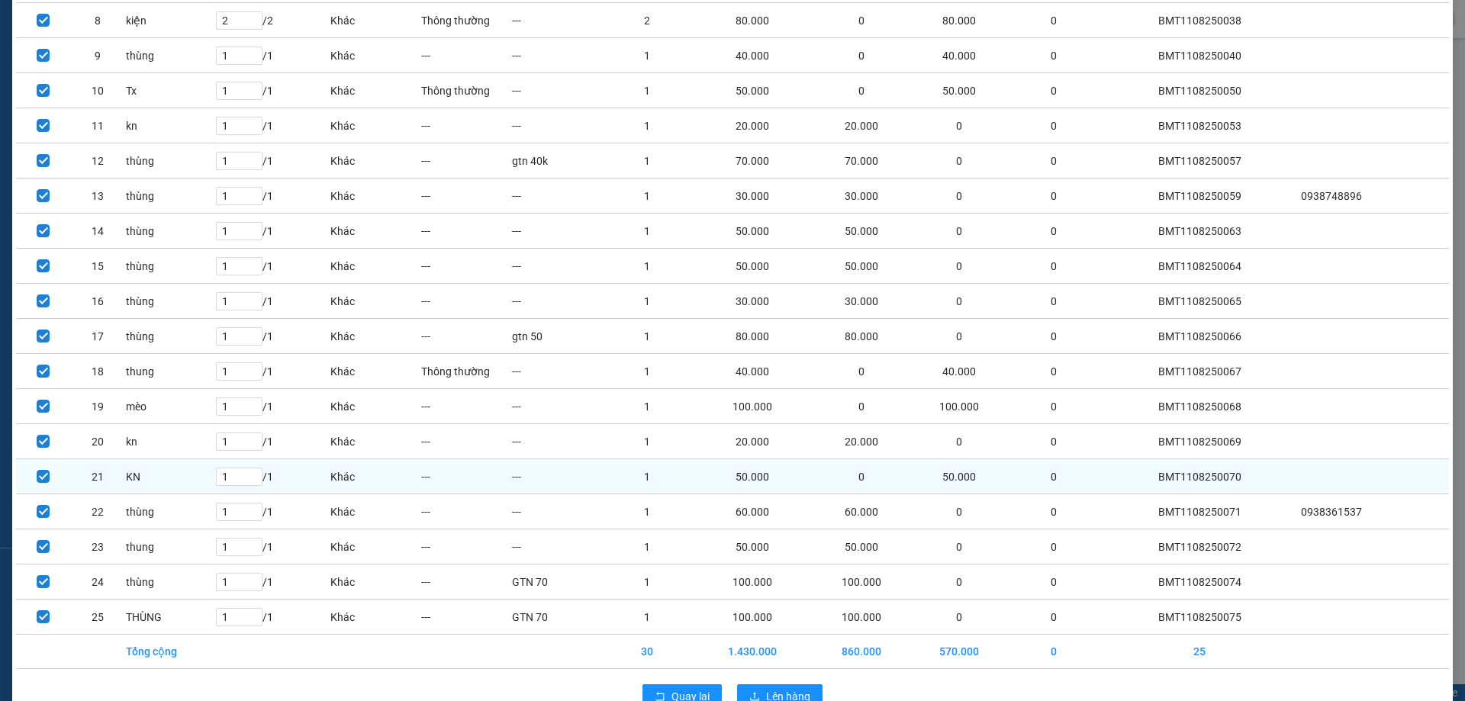
scroll to position [419, 0]
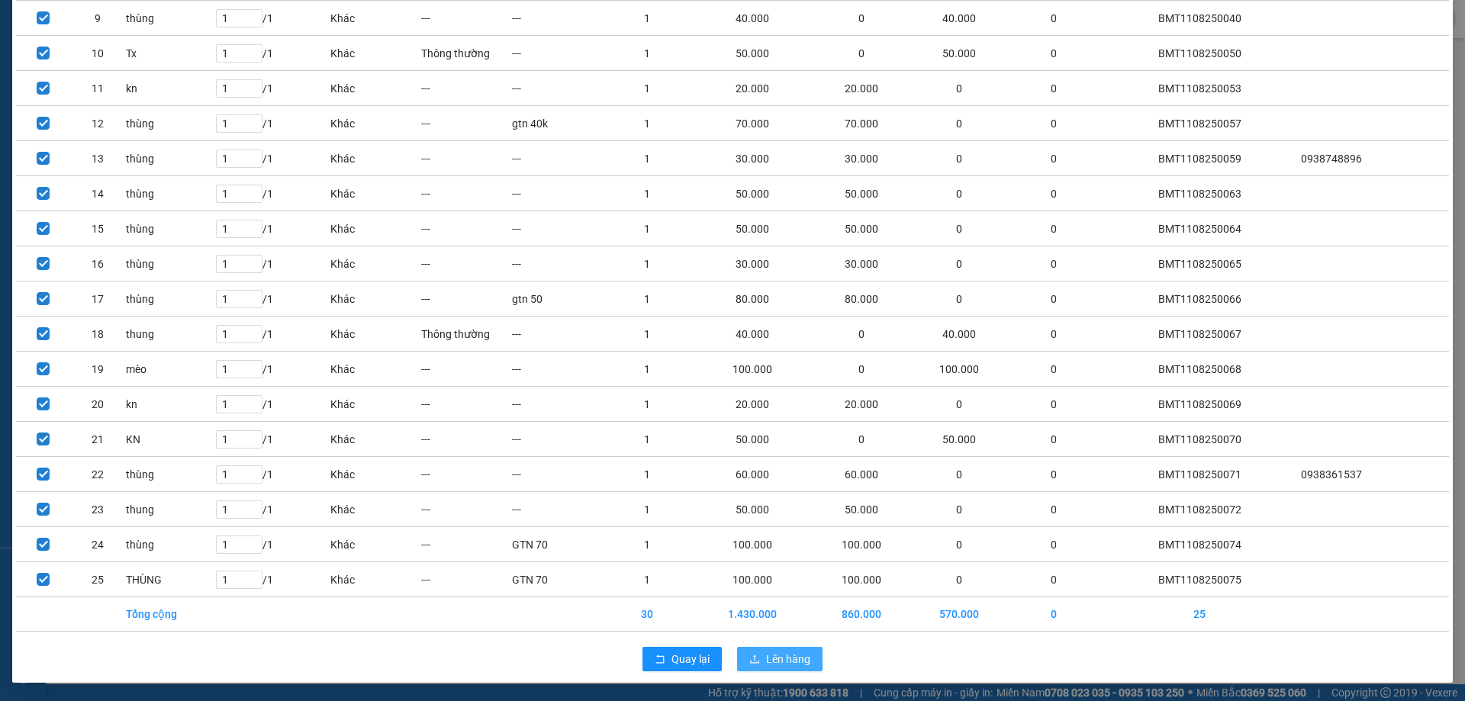
click at [785, 656] on span "Lên hàng" at bounding box center [788, 659] width 44 height 17
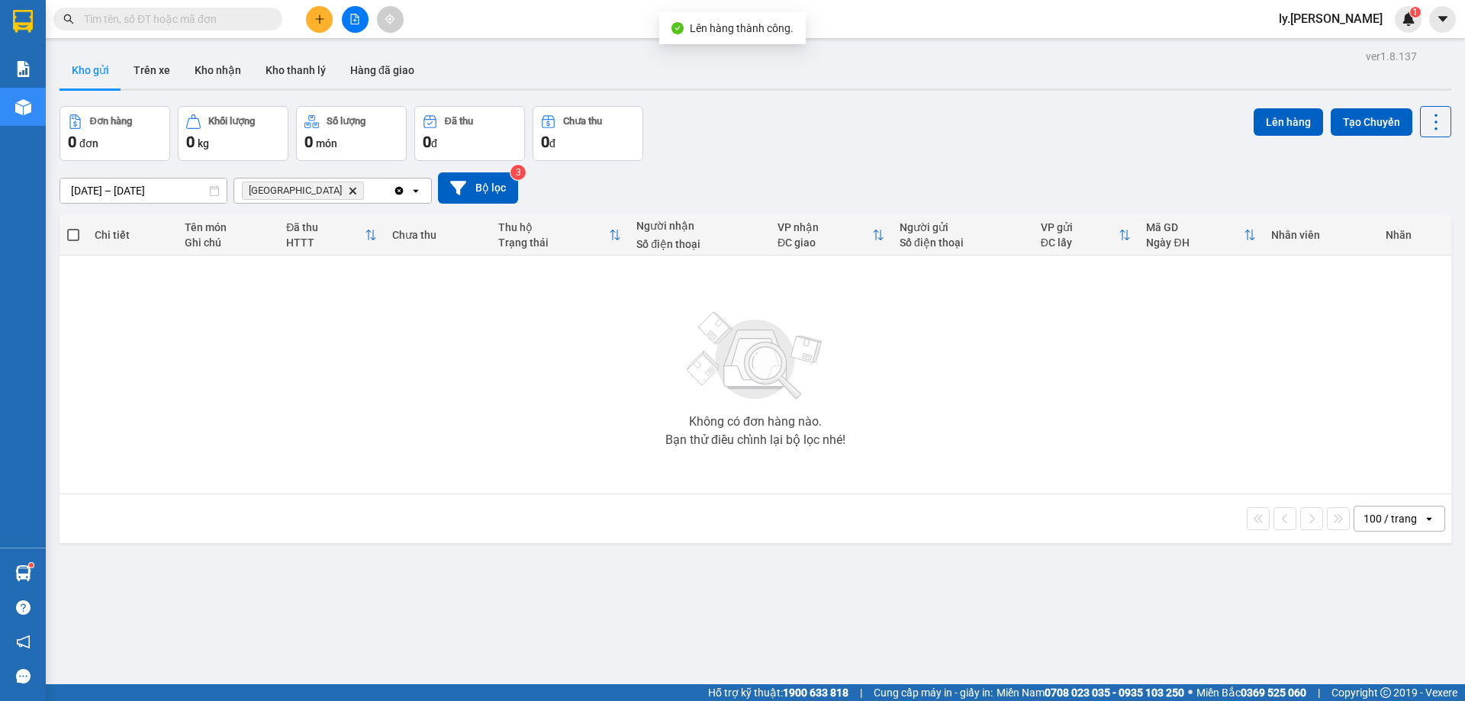
click at [354, 11] on button at bounding box center [355, 19] width 27 height 27
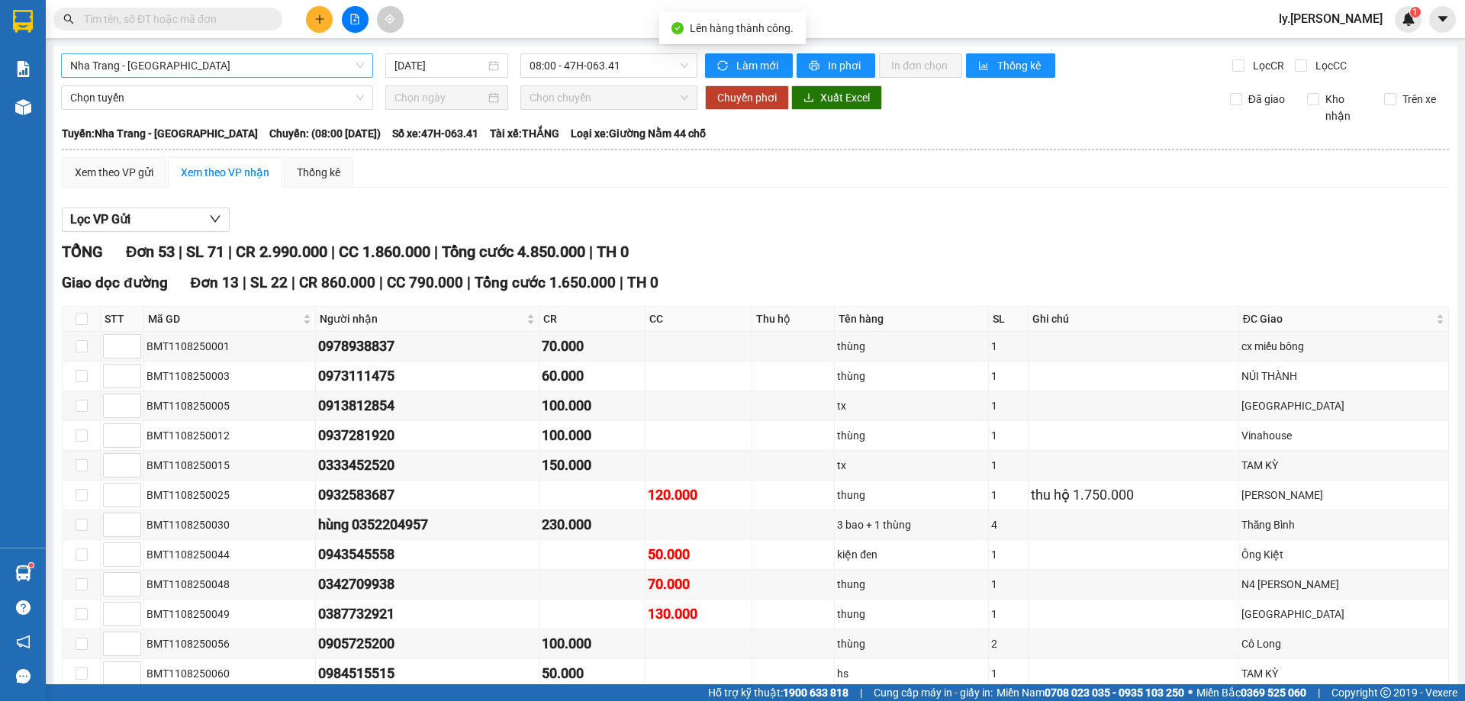
click at [161, 64] on span "Nha Trang - [GEOGRAPHIC_DATA]" at bounding box center [217, 65] width 294 height 23
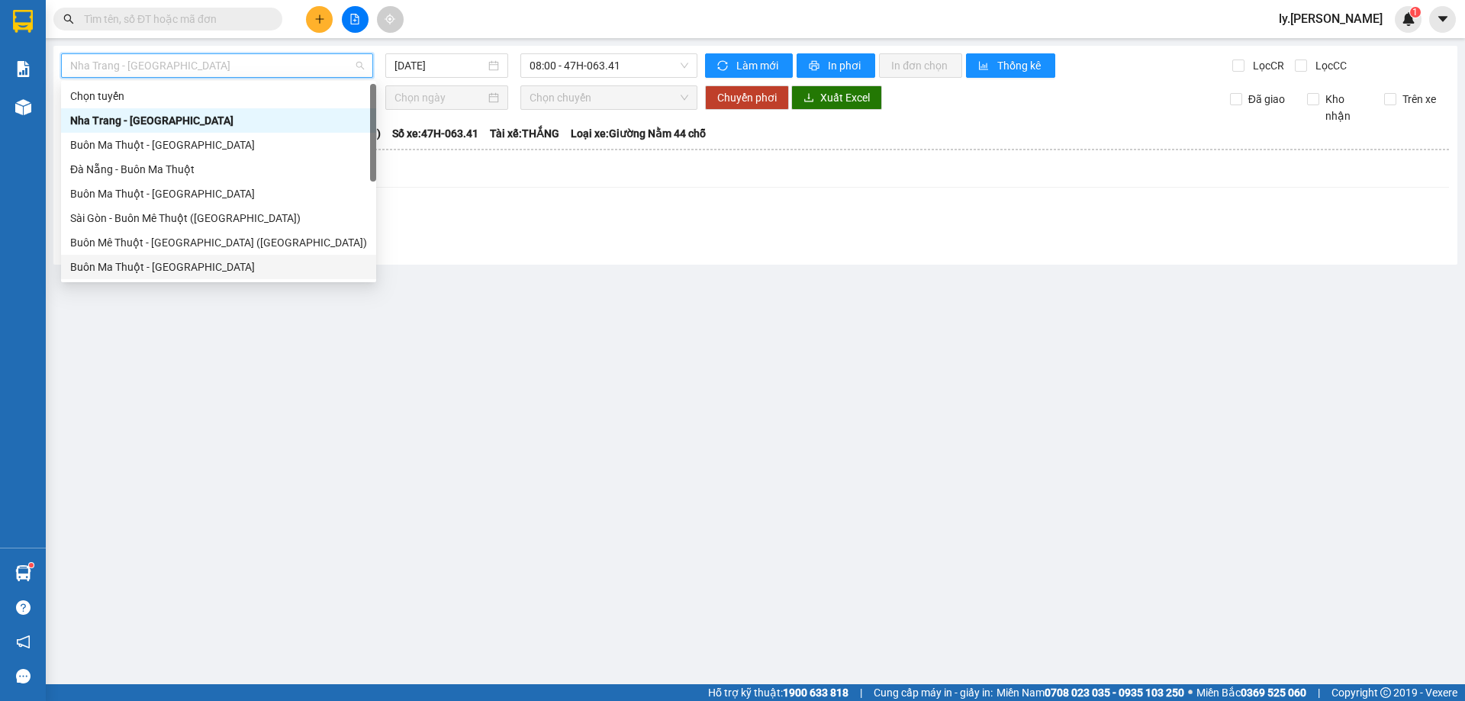
click at [160, 267] on div "Buôn Ma Thuột - [GEOGRAPHIC_DATA]" at bounding box center [218, 267] width 297 height 17
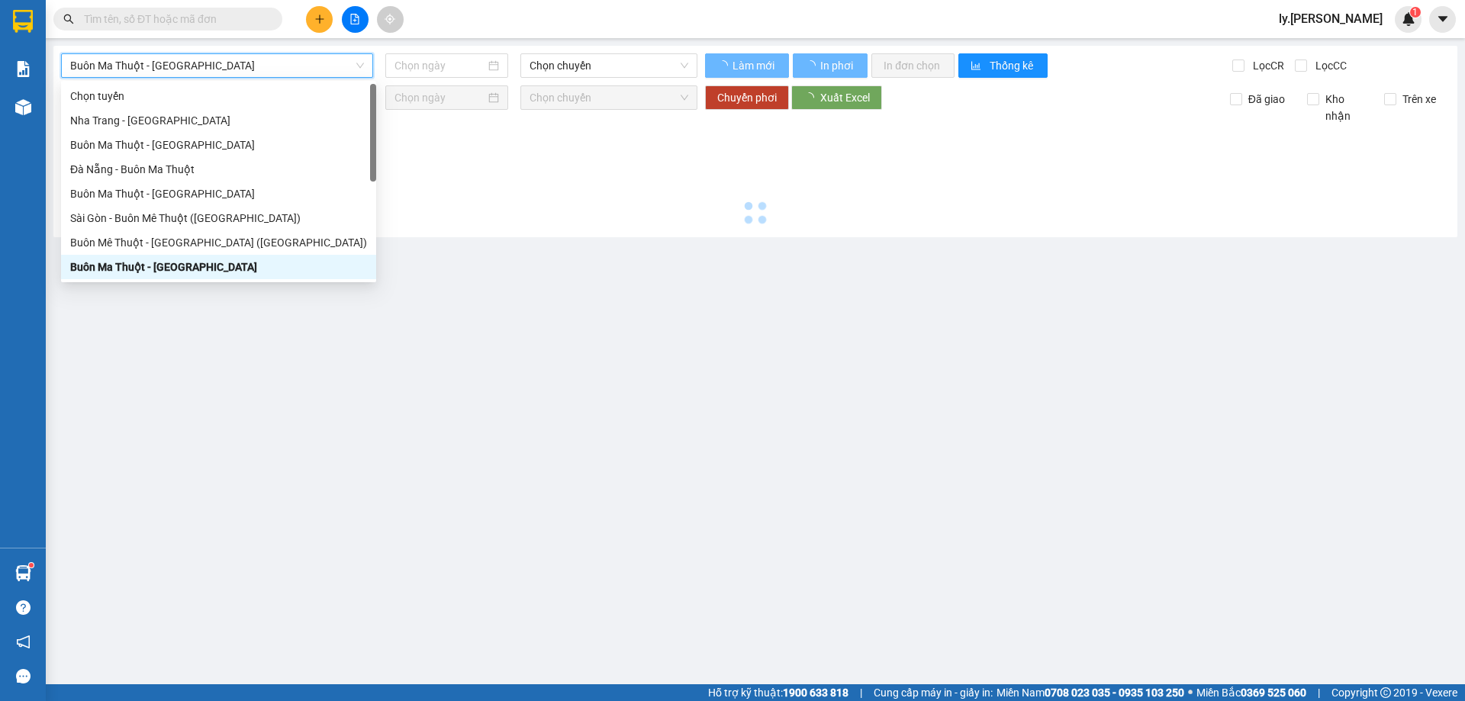
type input "[DATE]"
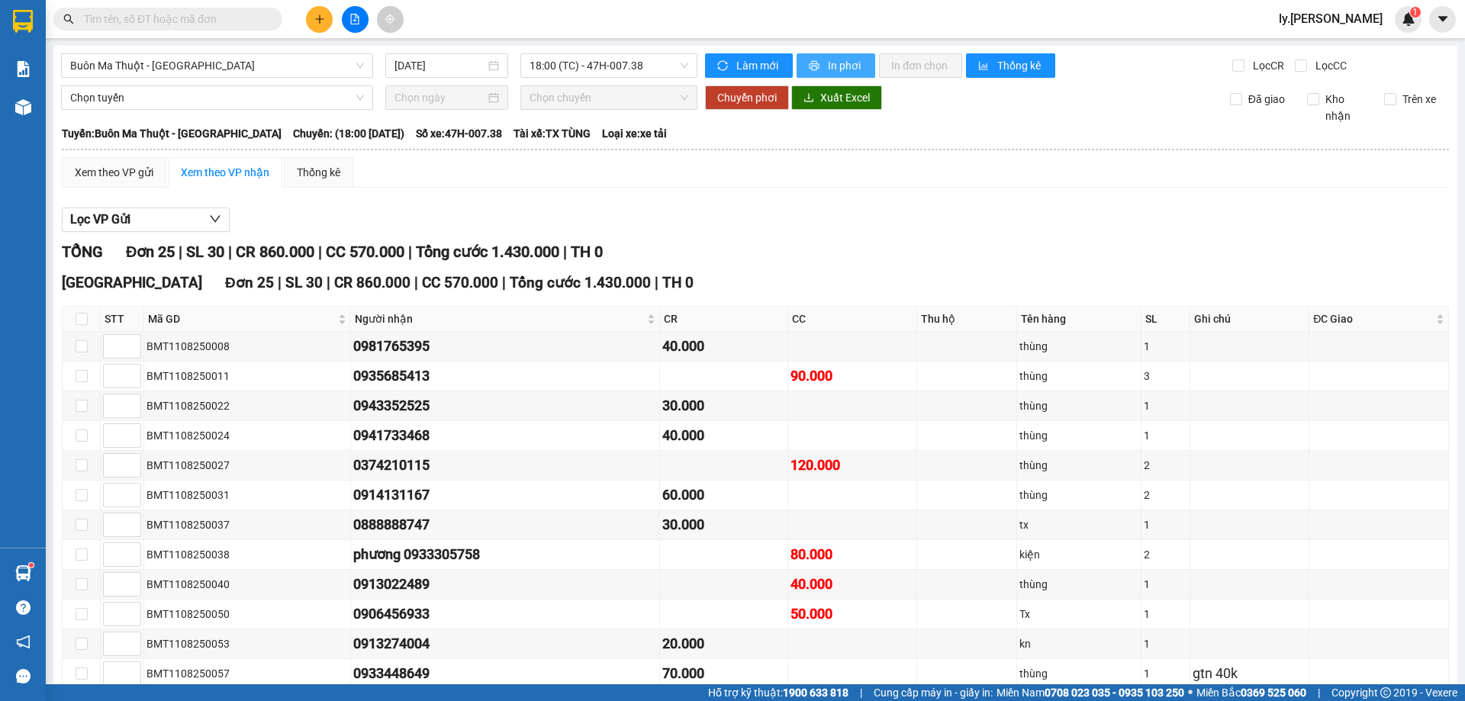
click at [809, 71] on span "printer" at bounding box center [815, 66] width 13 height 12
click at [314, 17] on icon "plus" at bounding box center [319, 19] width 11 height 11
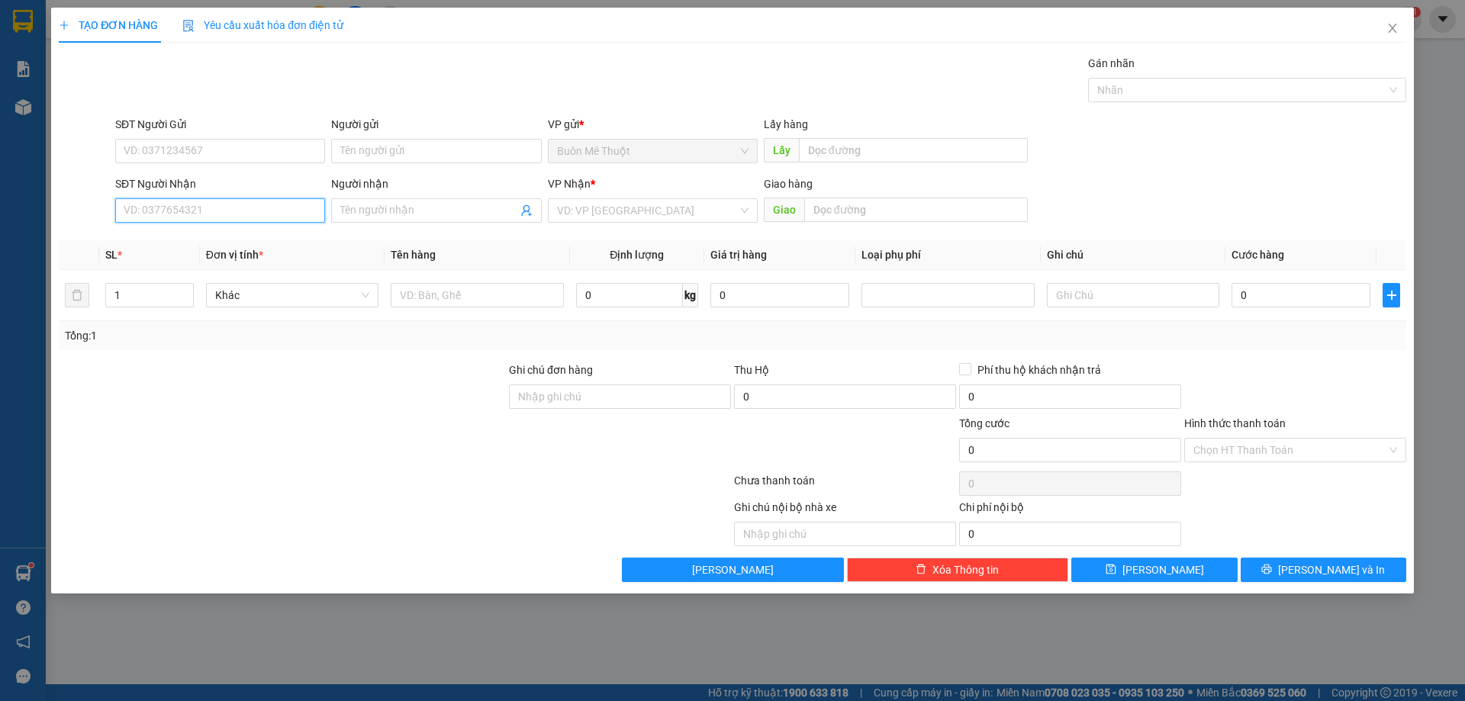
click at [231, 208] on input "SĐT Người Nhận" at bounding box center [220, 210] width 210 height 24
type input "0909017673"
click at [166, 236] on div "0909017673" at bounding box center [220, 241] width 192 height 17
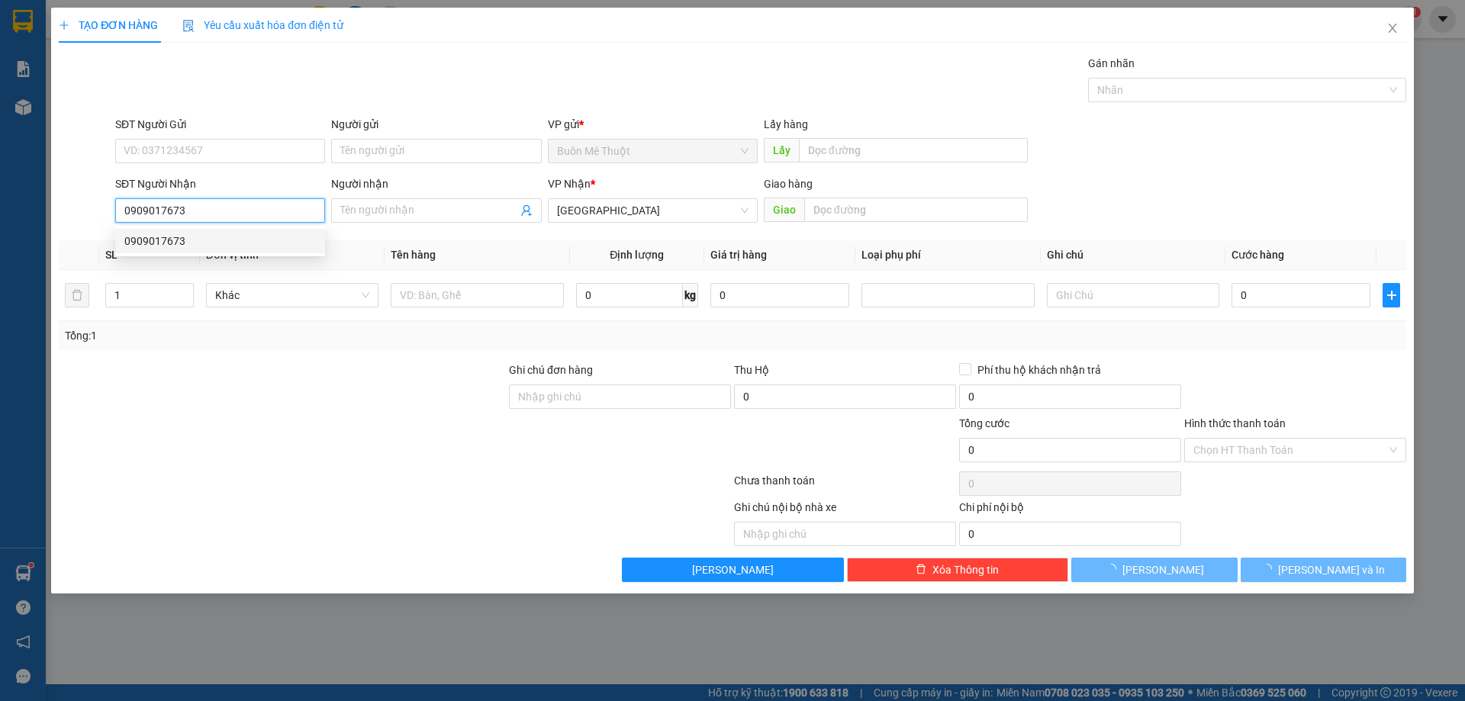
type input "40.000"
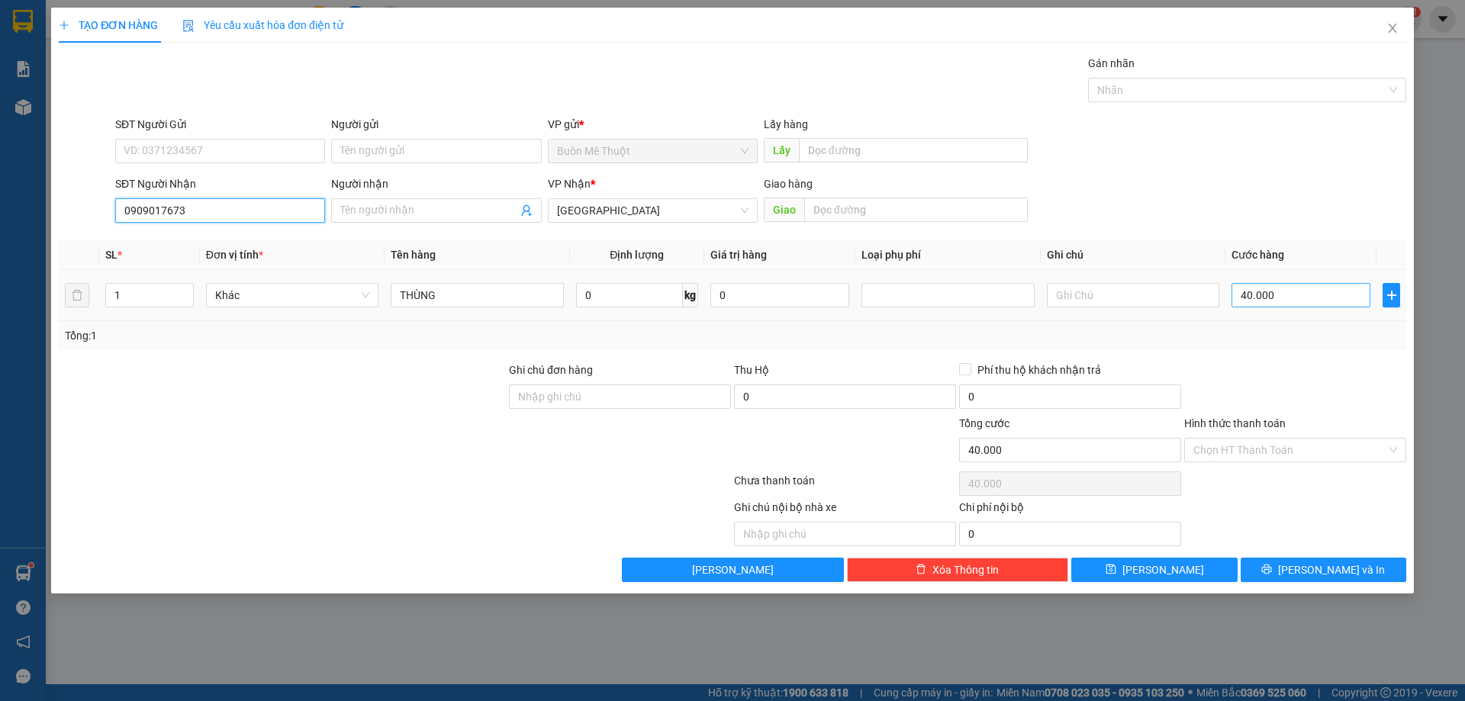
type input "0909017673"
click at [1291, 304] on input "40.000" at bounding box center [1301, 295] width 139 height 24
type input "3"
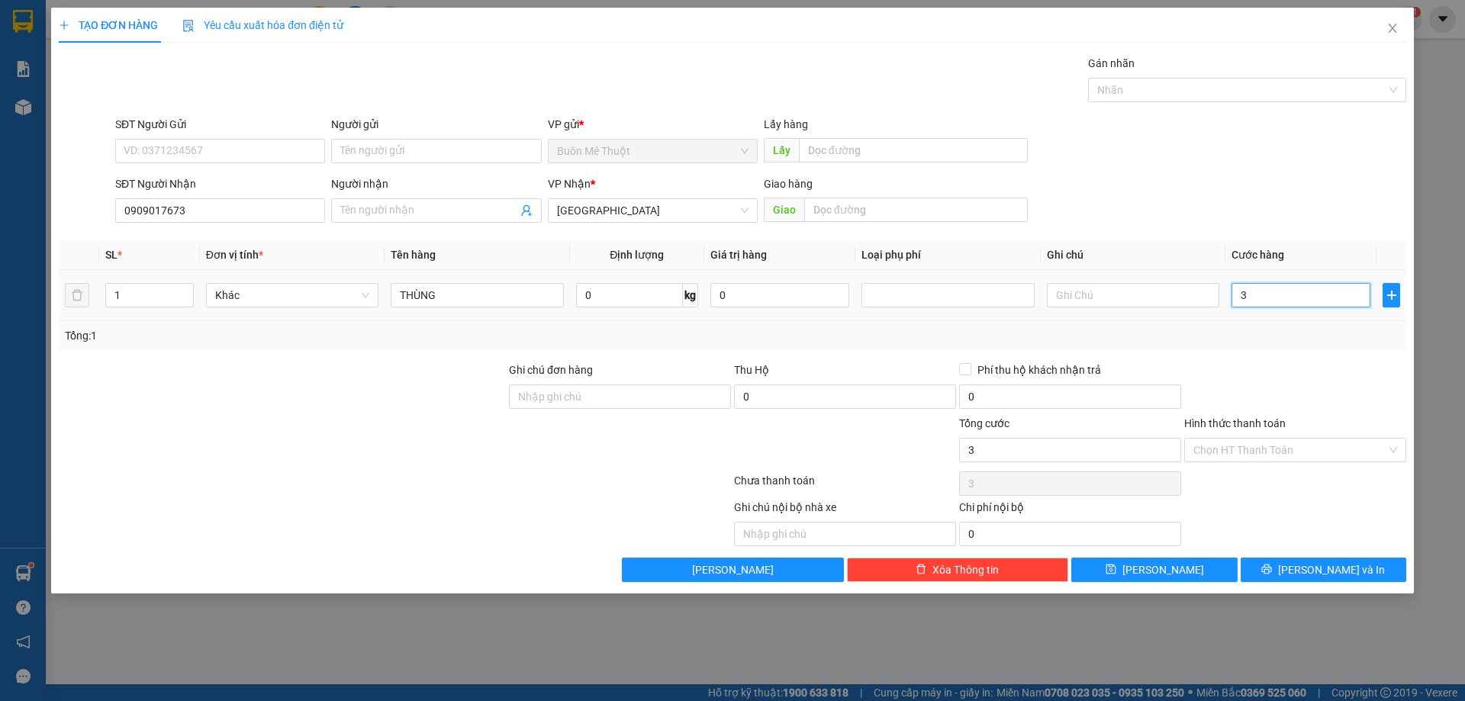
type input "30"
type input "30.000"
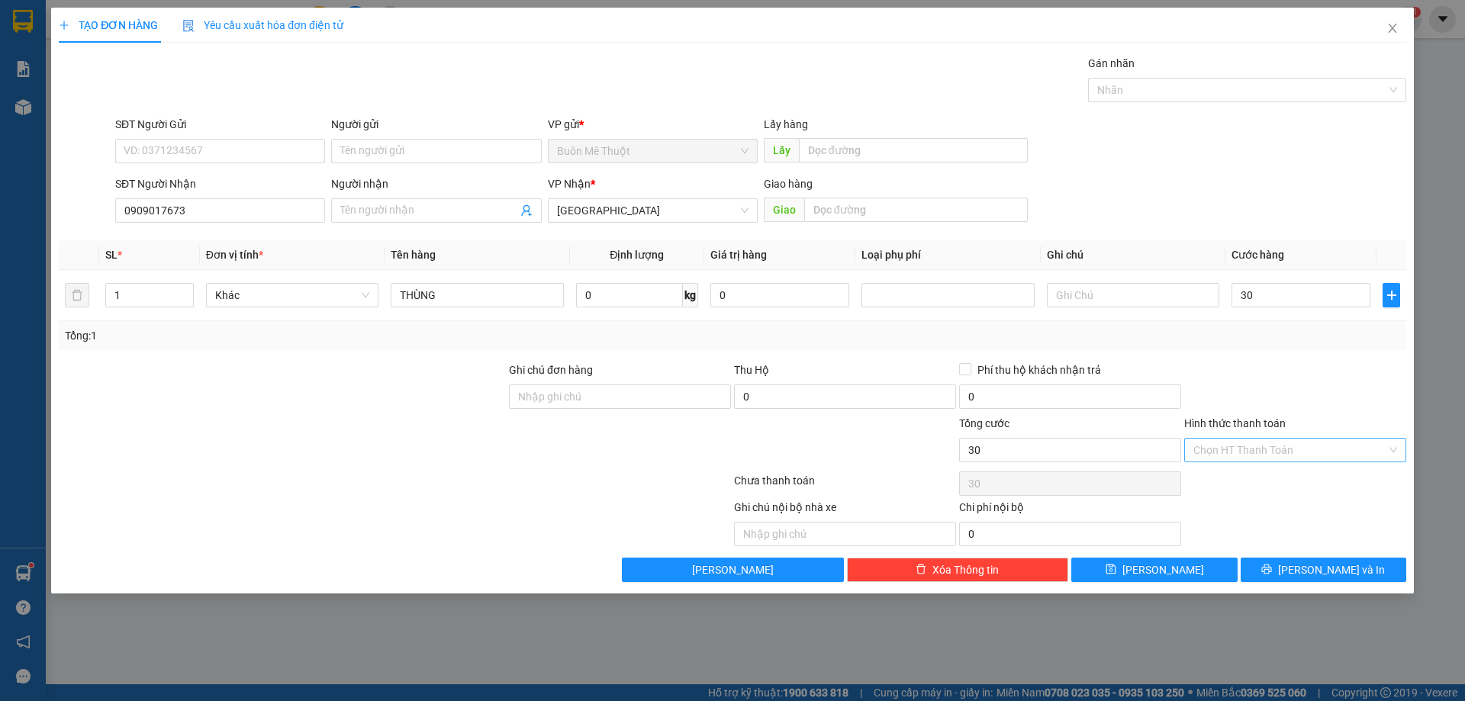
type input "30.000"
drag, startPoint x: 1319, startPoint y: 448, endPoint x: 1242, endPoint y: 464, distance: 78.7
click at [1309, 453] on input "Hình thức thanh toán" at bounding box center [1290, 450] width 193 height 23
drag, startPoint x: 1242, startPoint y: 464, endPoint x: 1239, endPoint y: 473, distance: 9.4
click at [1242, 466] on div "Hình thức thanh toán Chọn HT Thanh Toán" at bounding box center [1295, 441] width 222 height 53
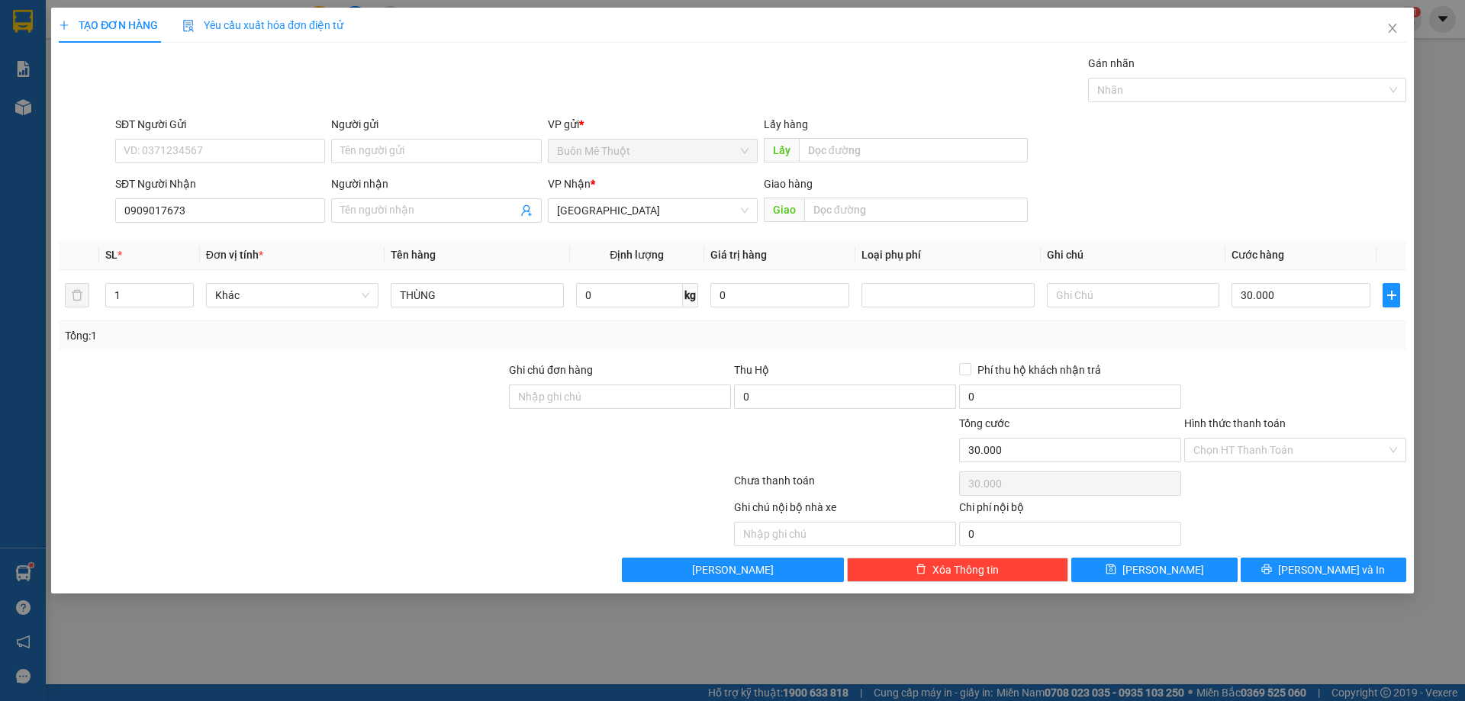
click at [1239, 474] on div "Chọn HT Thanh Toán" at bounding box center [1295, 484] width 225 height 31
drag, startPoint x: 1274, startPoint y: 431, endPoint x: 1273, endPoint y: 445, distance: 13.8
click at [1274, 443] on div "Hình thức thanh toán Chọn HT Thanh Toán" at bounding box center [1295, 441] width 222 height 53
drag, startPoint x: 1270, startPoint y: 447, endPoint x: 1270, endPoint y: 463, distance: 15.3
click at [1270, 457] on input "Hình thức thanh toán" at bounding box center [1290, 450] width 193 height 23
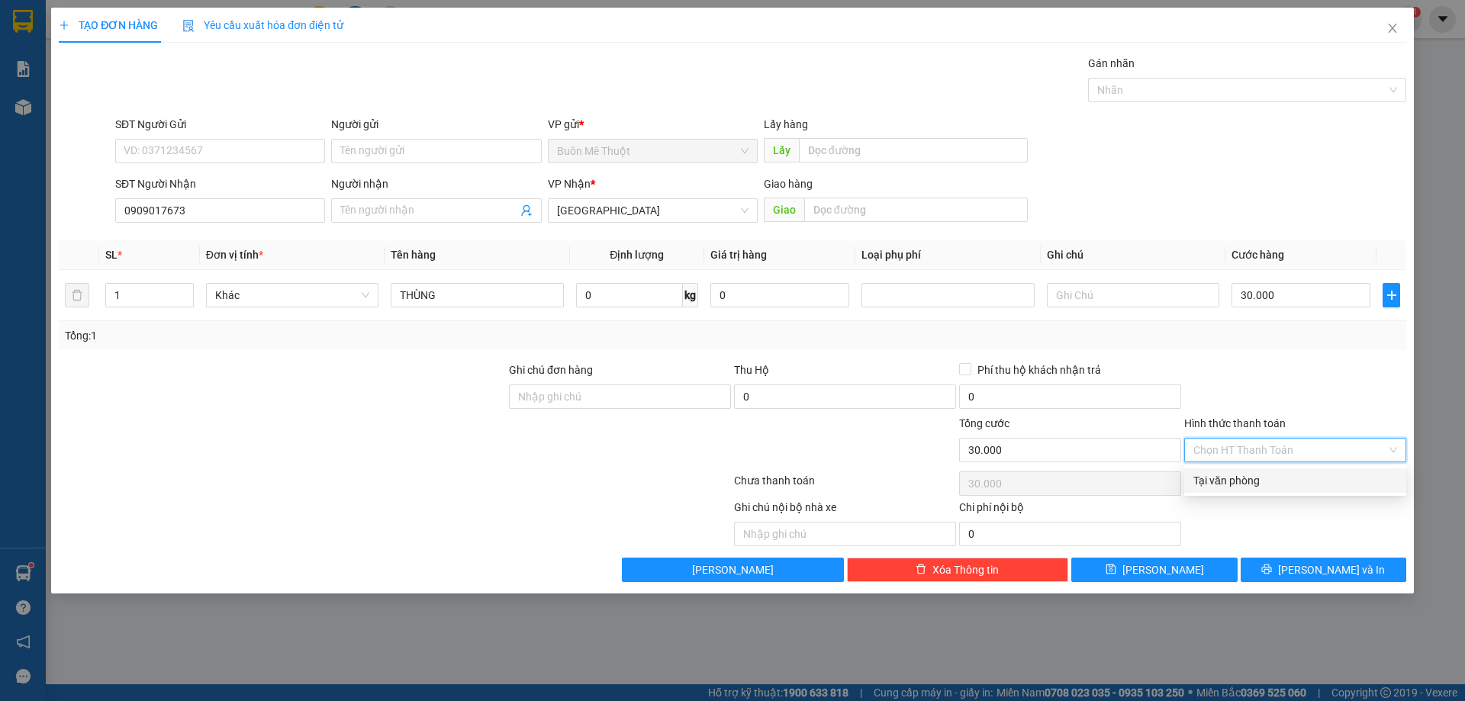
drag, startPoint x: 1249, startPoint y: 482, endPoint x: 1346, endPoint y: 560, distance: 124.2
click at [1251, 482] on div "Tại văn phòng" at bounding box center [1296, 480] width 204 height 17
type input "0"
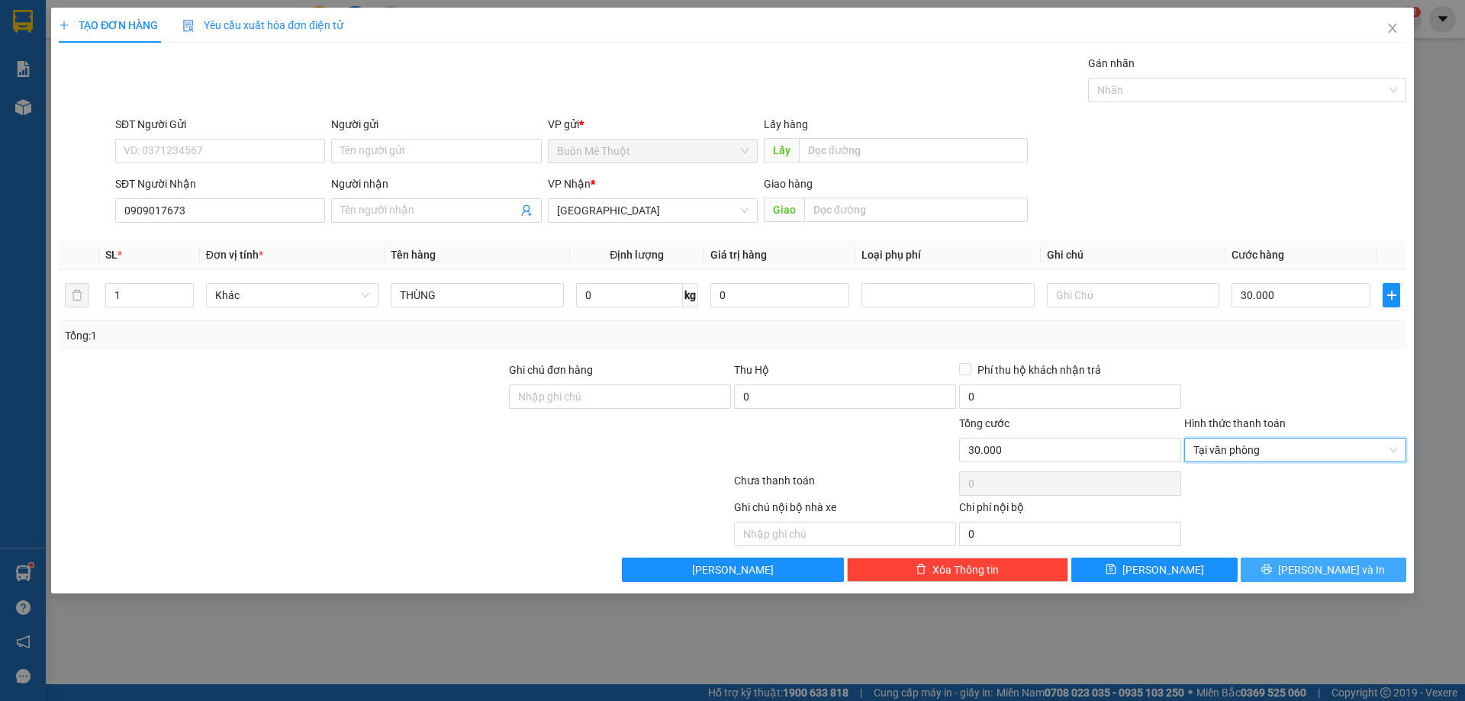
click at [1310, 567] on span "[PERSON_NAME] và In" at bounding box center [1331, 570] width 107 height 17
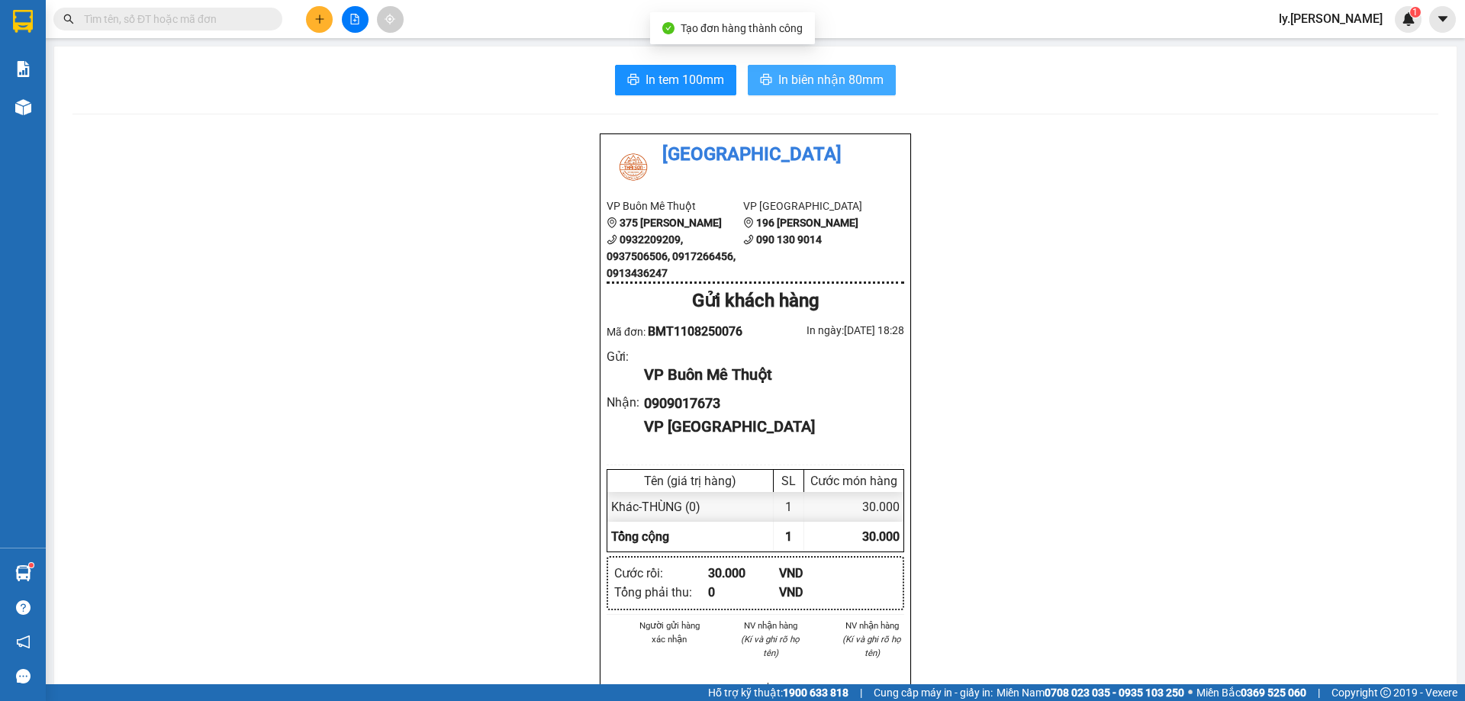
click at [840, 73] on span "In biên nhận 80mm" at bounding box center [830, 79] width 105 height 19
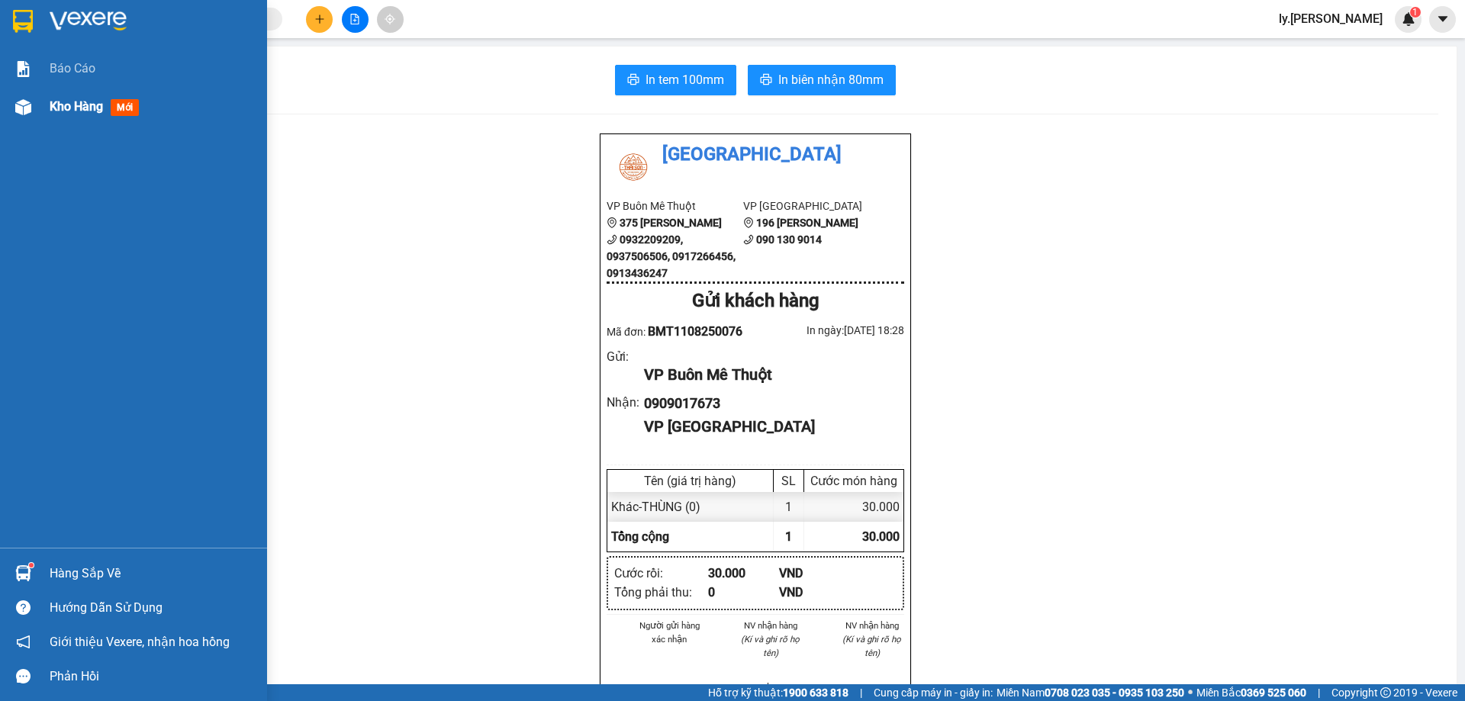
click at [60, 117] on div "Kho hàng mới" at bounding box center [153, 107] width 206 height 38
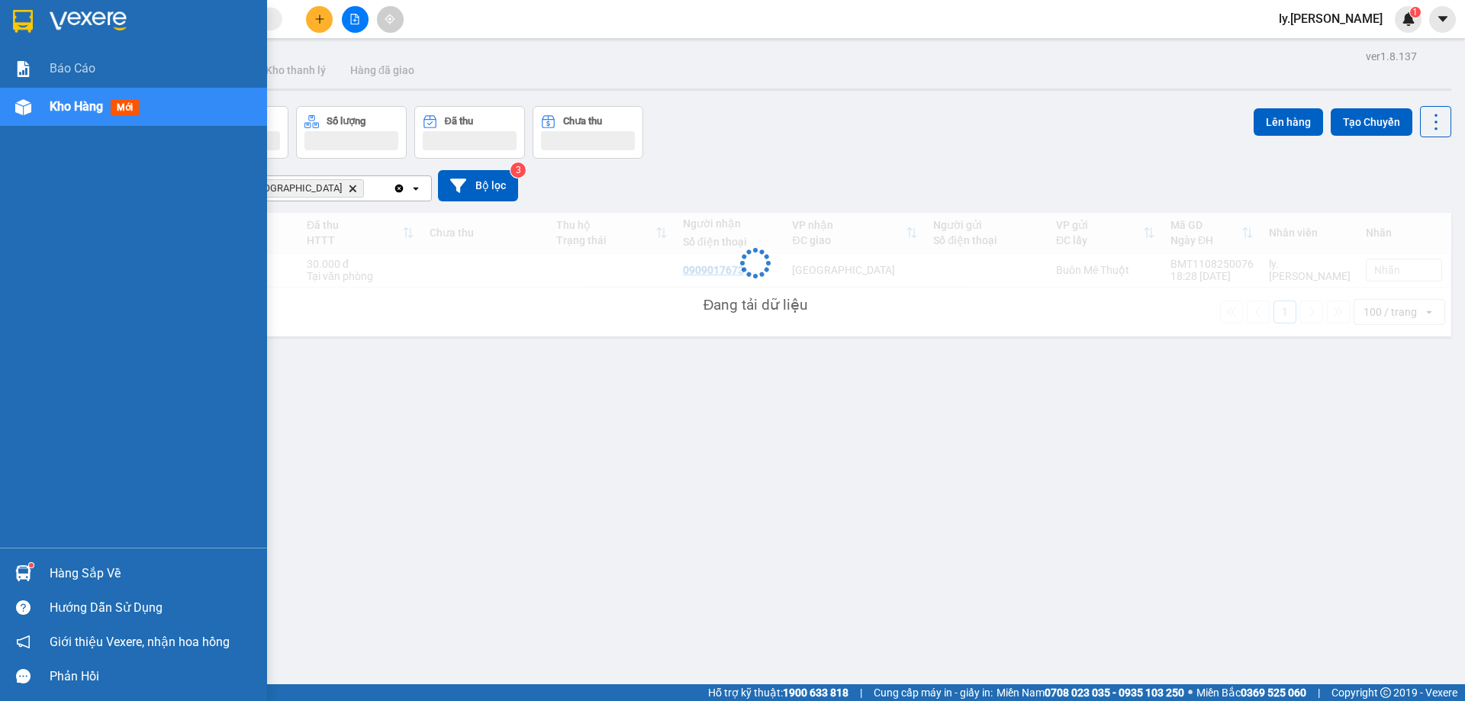
click at [73, 108] on span "Kho hàng" at bounding box center [76, 106] width 53 height 15
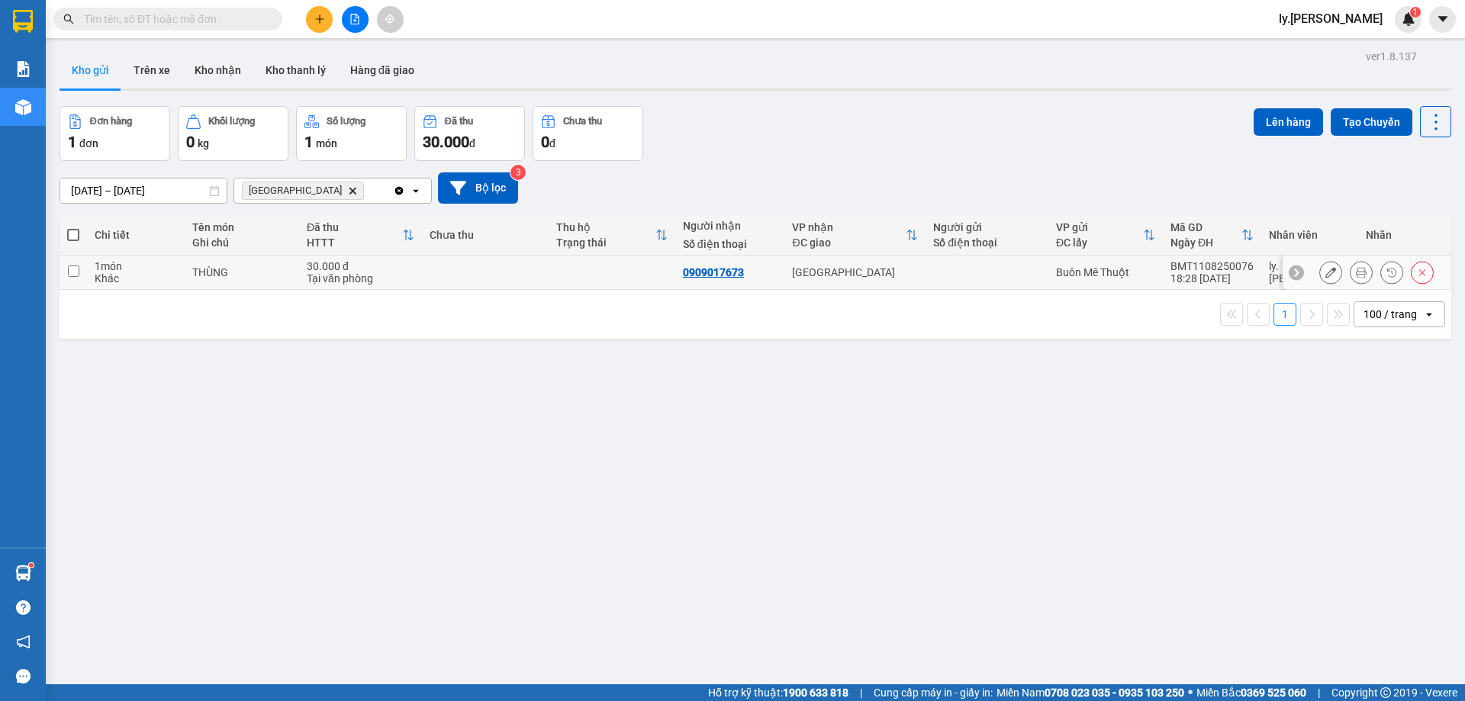
click at [83, 267] on td at bounding box center [73, 273] width 27 height 34
checkbox input "true"
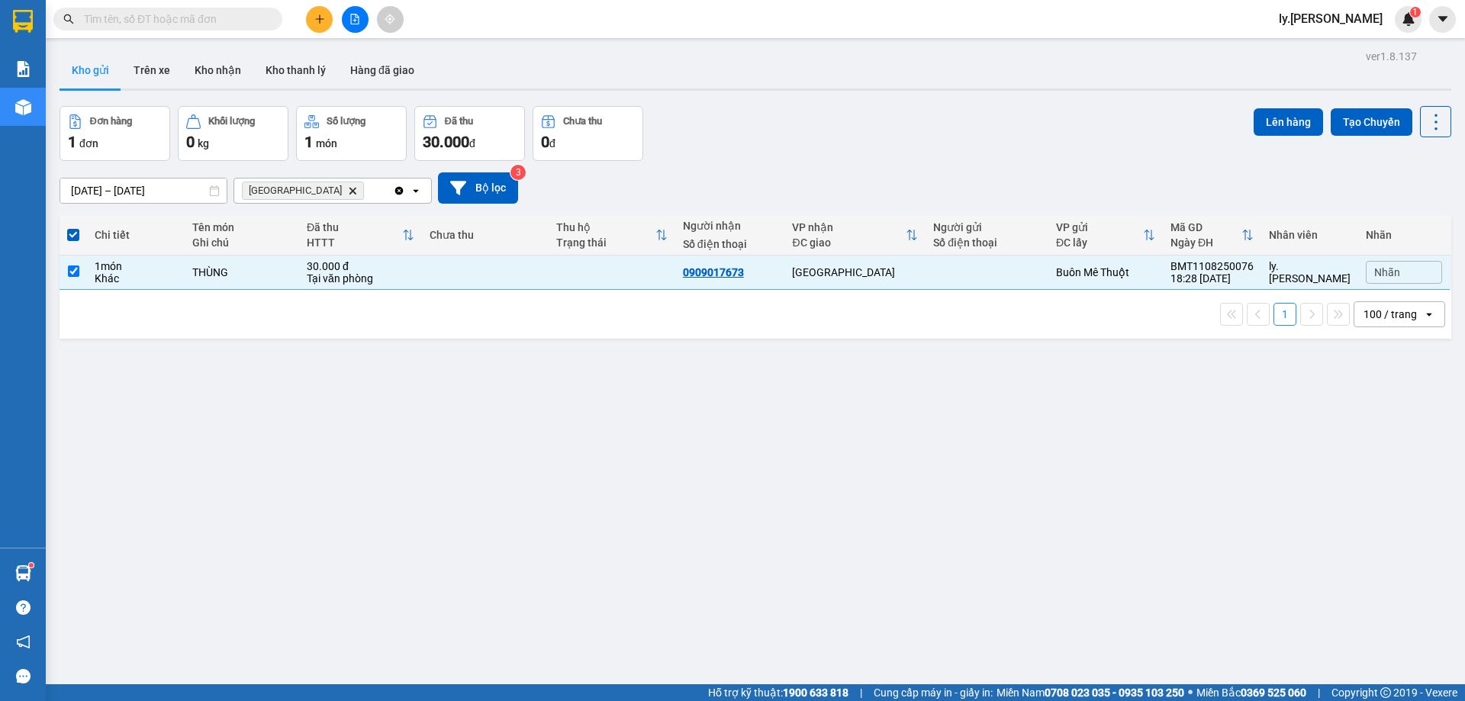
click at [1299, 143] on div "Lên hàng Tạo Chuyến" at bounding box center [1353, 133] width 198 height 55
click at [1304, 133] on button "Lên hàng" at bounding box center [1288, 121] width 69 height 27
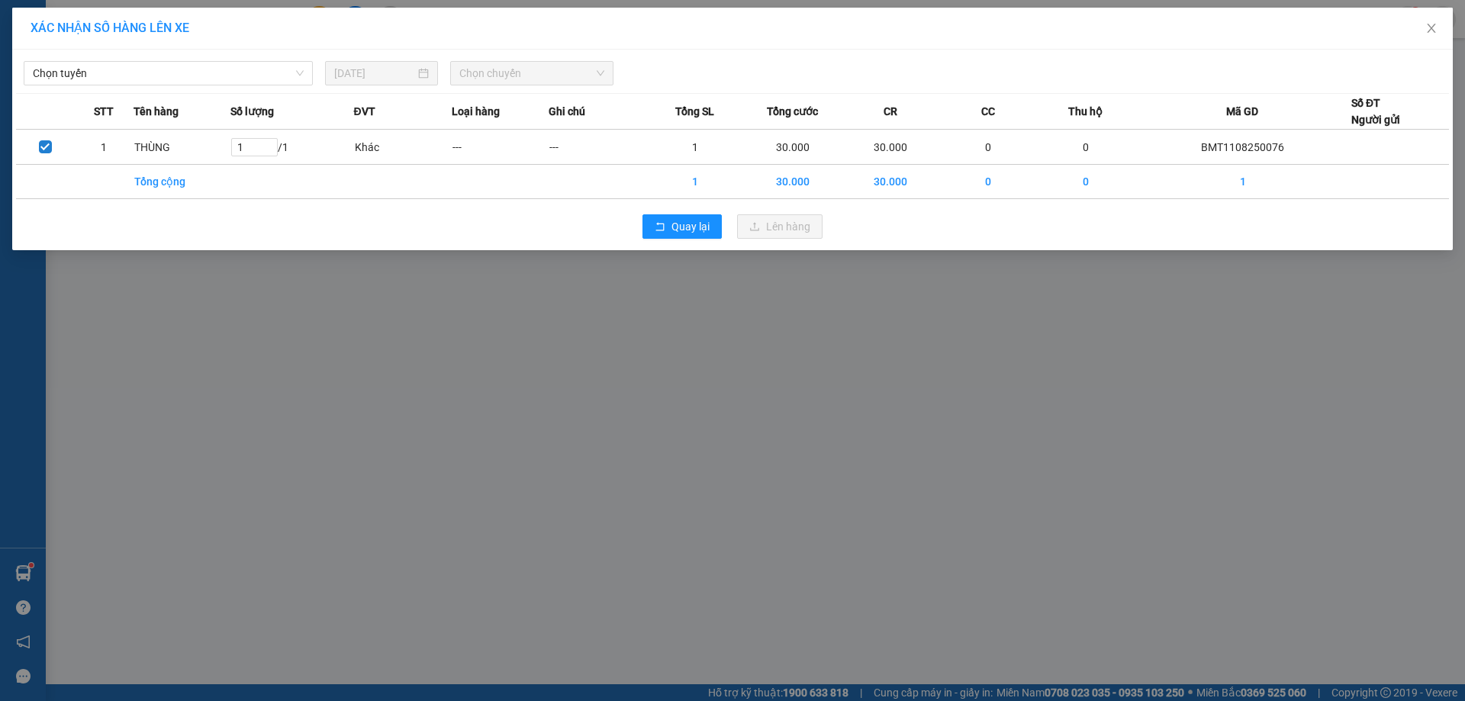
click at [235, 86] on div "Chọn tuyến [DATE] Chọn chuyến STT Tên hàng Số lượng ĐVT Loại hàng Ghi chú Tổng …" at bounding box center [732, 150] width 1441 height 201
click at [249, 89] on body "Kết quả tìm kiếm ( 0 ) Bộ lọc No Data ly.thaison 1 Báo cáo Kho hàng mới Hàng sắ…" at bounding box center [732, 350] width 1465 height 701
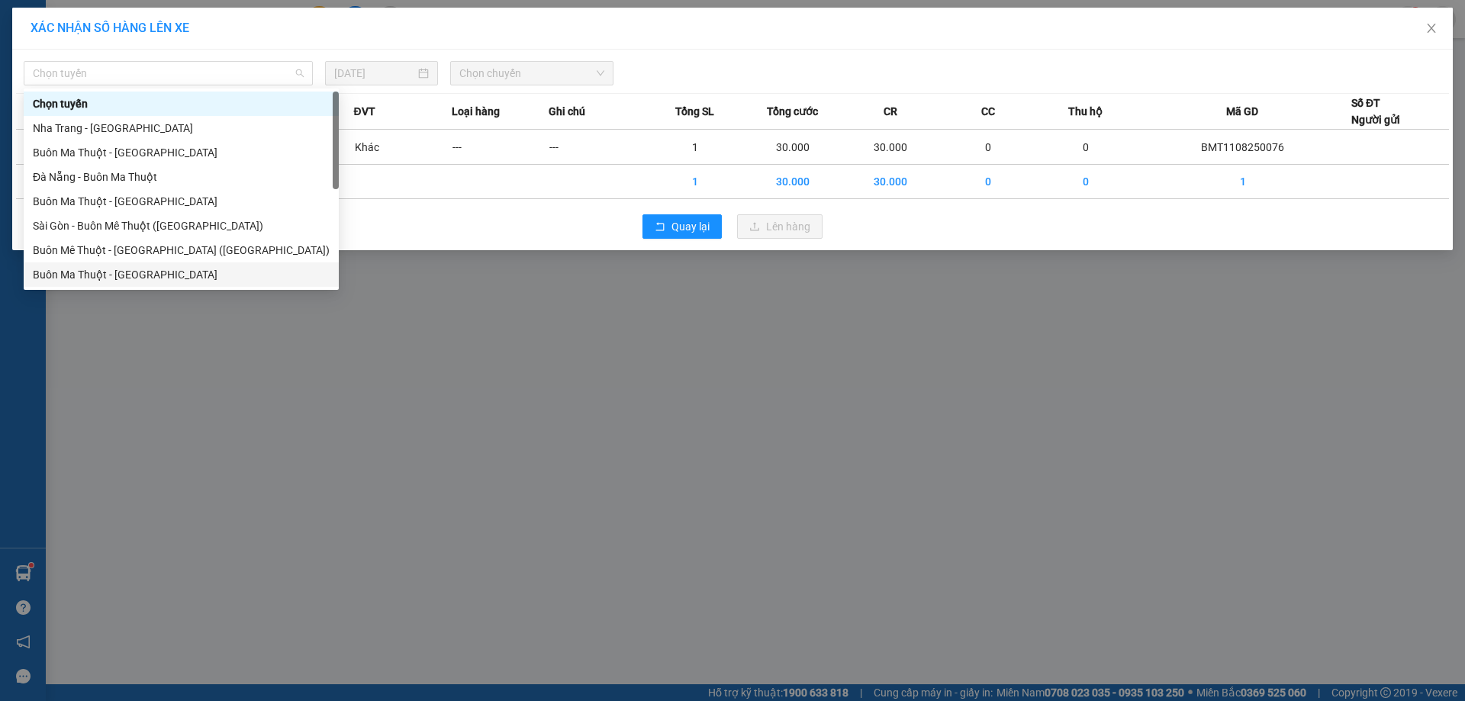
click at [154, 276] on div "Buôn Ma Thuột - [GEOGRAPHIC_DATA]" at bounding box center [181, 274] width 297 height 17
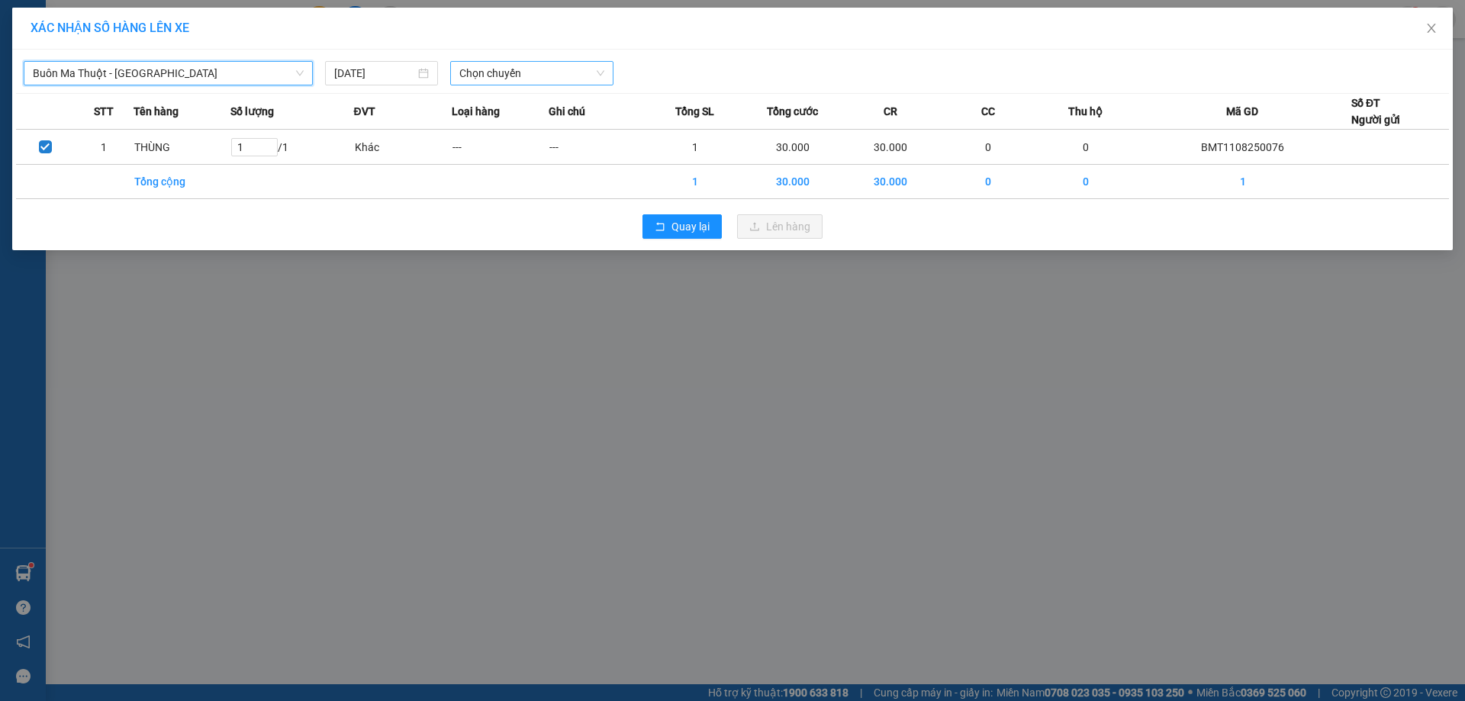
click at [525, 84] on span "Chọn chuyến" at bounding box center [531, 73] width 145 height 23
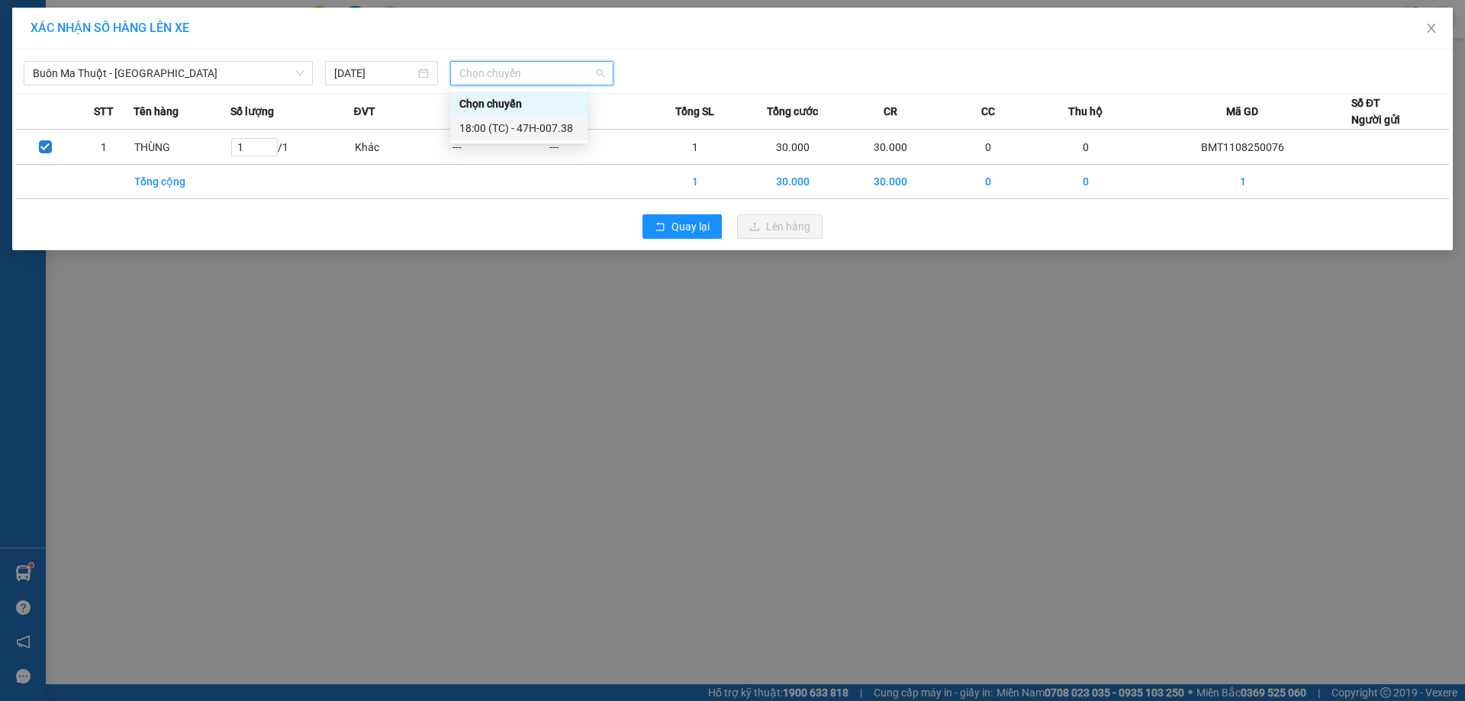
click at [501, 140] on div "18:00 (TC) - 47H-007.38" at bounding box center [518, 128] width 137 height 24
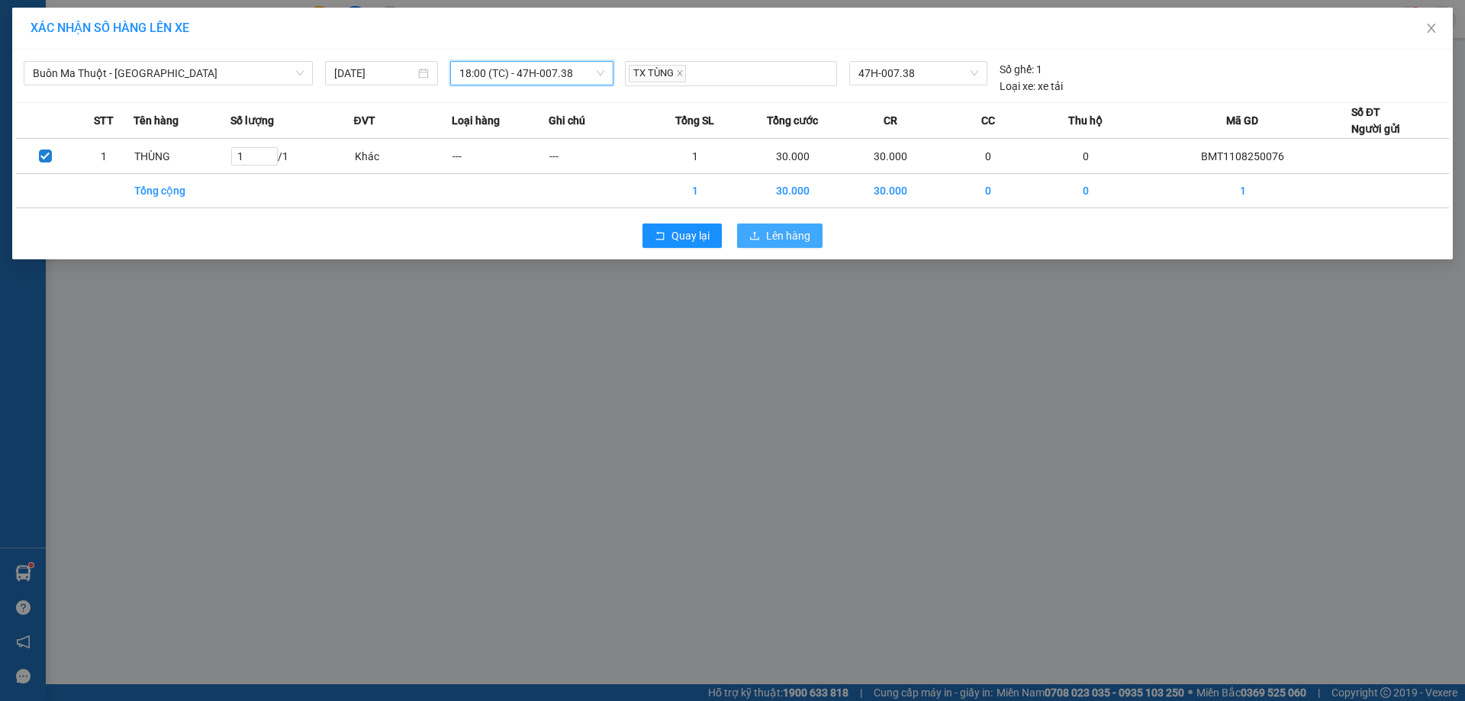
click at [784, 238] on span "Lên hàng" at bounding box center [788, 235] width 44 height 17
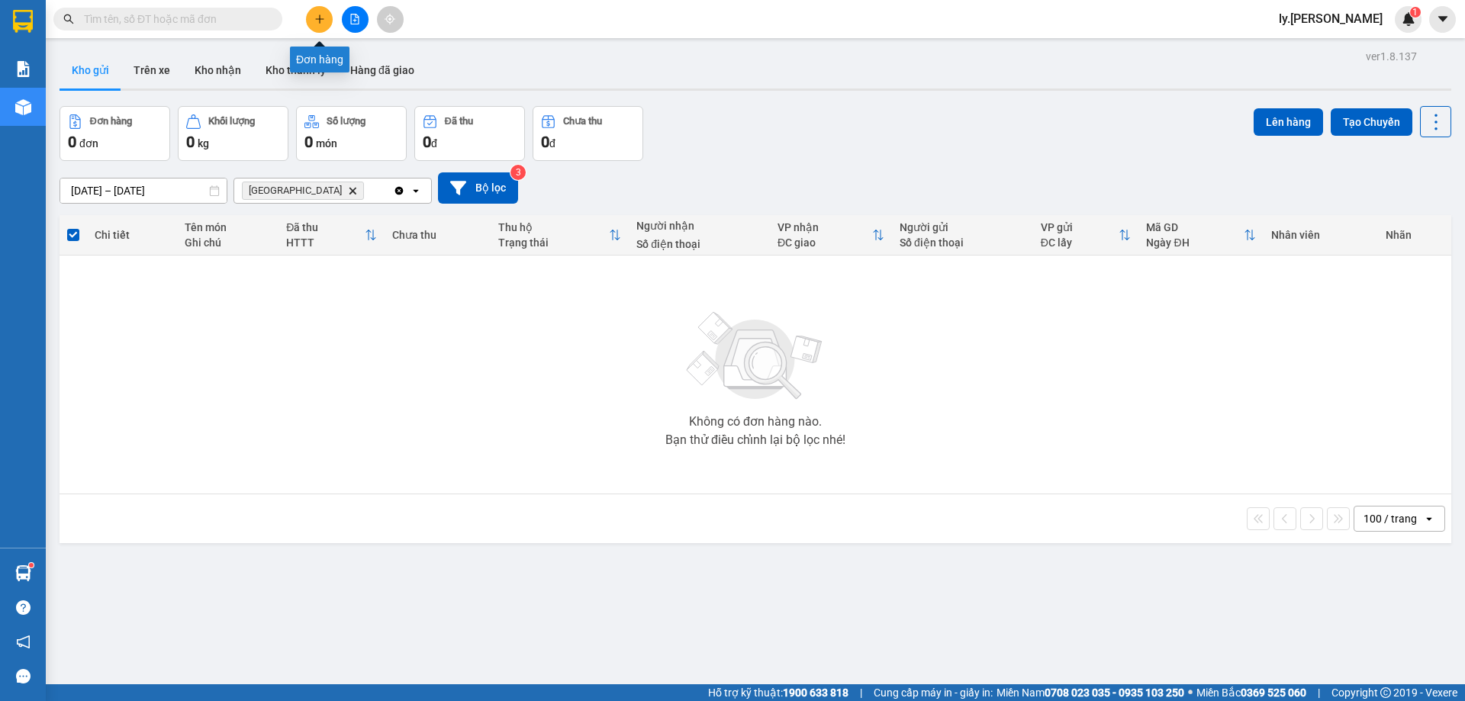
click at [310, 13] on button at bounding box center [319, 19] width 27 height 27
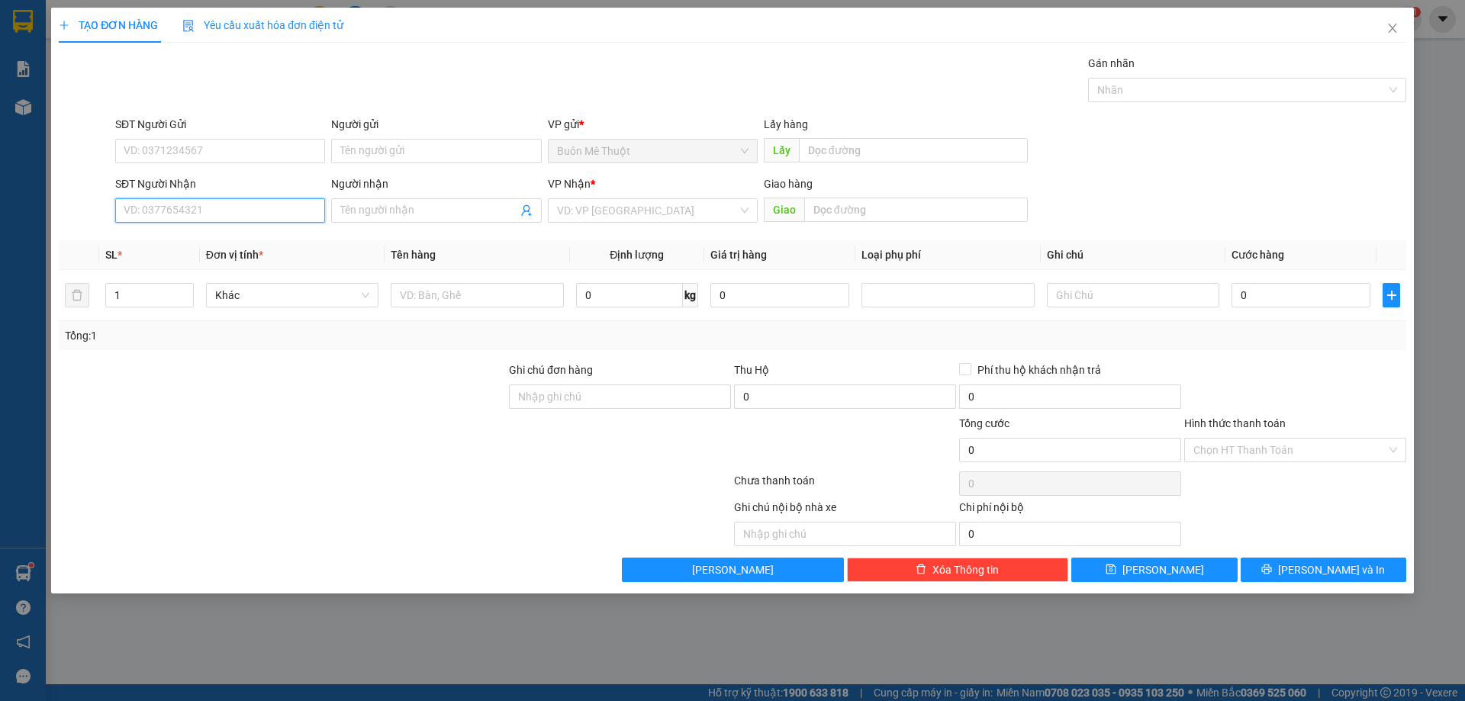
click at [230, 205] on input "SĐT Người Nhận" at bounding box center [220, 210] width 210 height 24
click at [164, 243] on div "0382957636" at bounding box center [220, 241] width 192 height 17
type input "0382957636"
type input "cx 16"
type input "50.000"
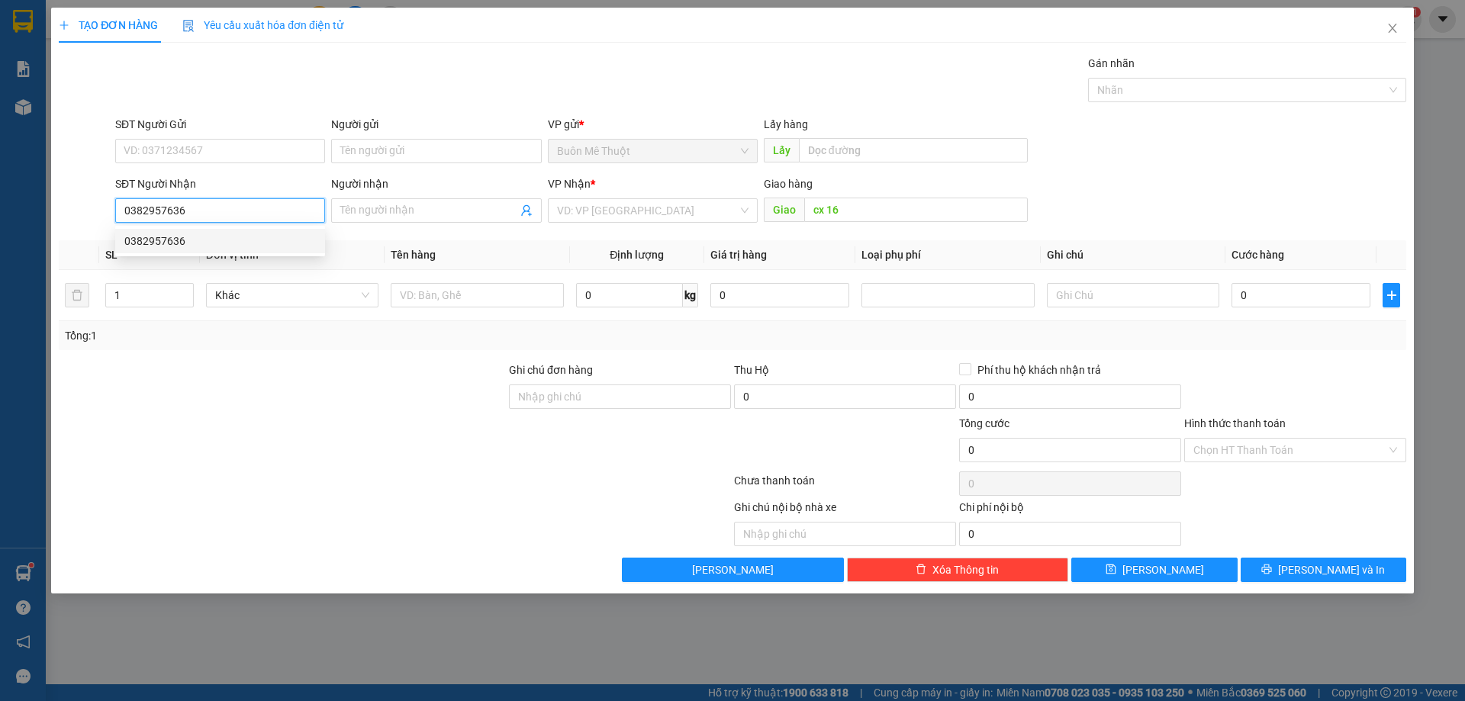
type input "50.000"
type input "0382957636"
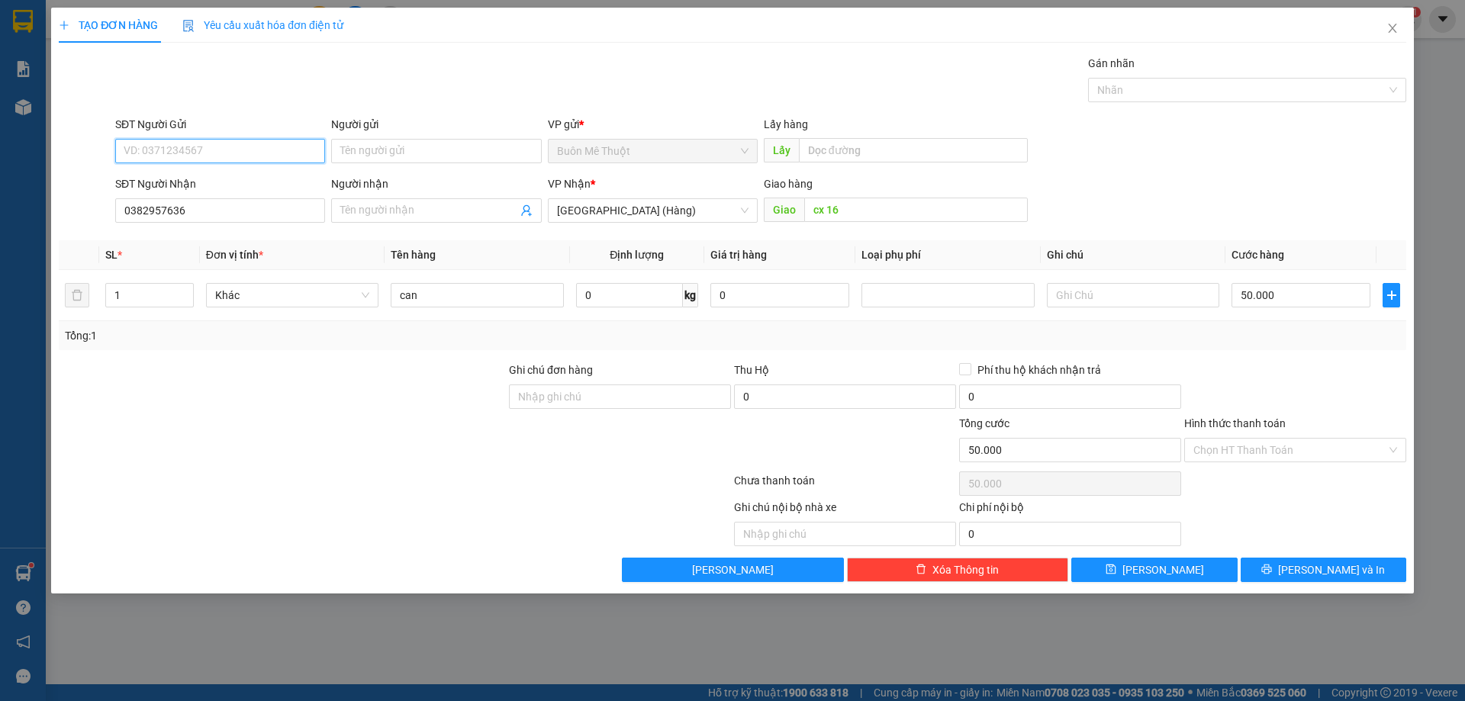
click at [200, 159] on input "SĐT Người Gửi" at bounding box center [220, 151] width 210 height 24
type input "0987256786"
click at [471, 293] on input "can" at bounding box center [477, 295] width 172 height 24
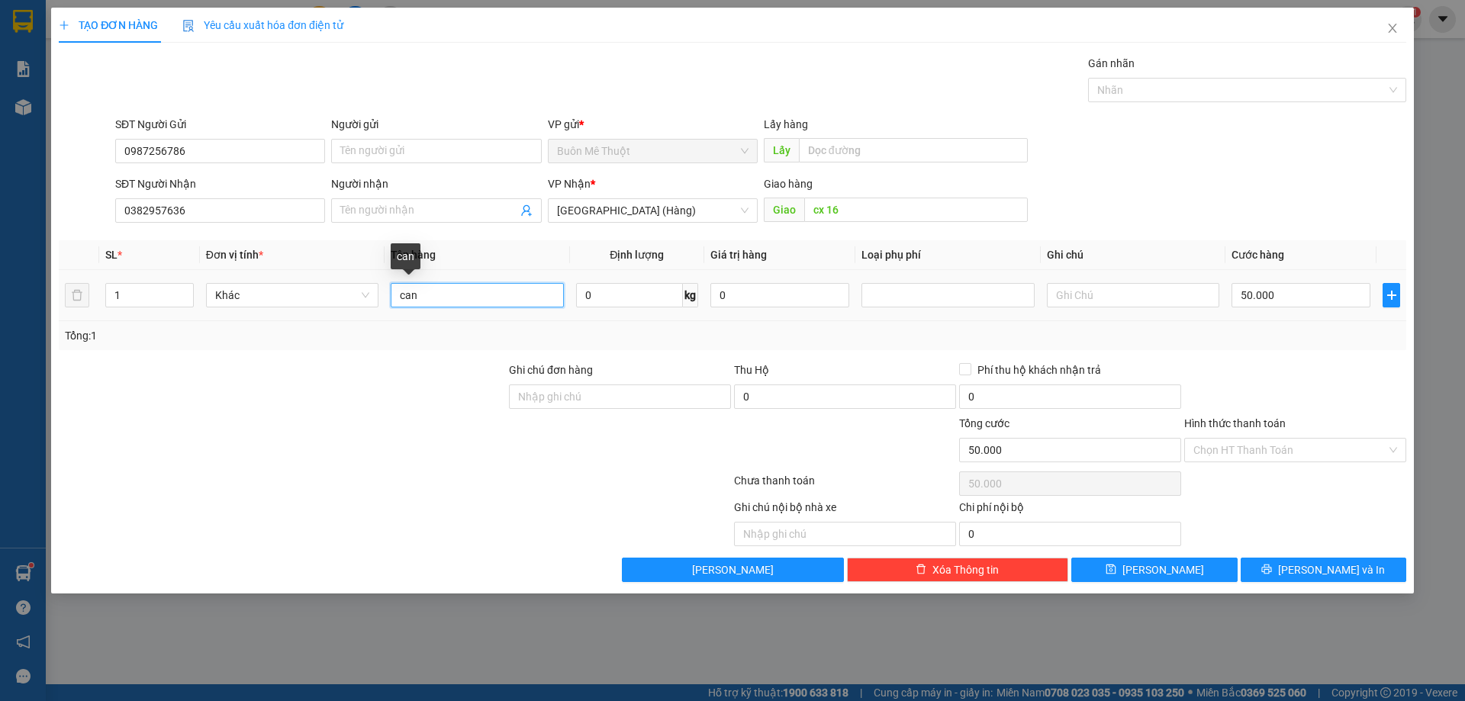
click at [471, 293] on input "can" at bounding box center [477, 295] width 172 height 24
type input "THUNG"
click at [1307, 298] on input "50.000" at bounding box center [1301, 295] width 139 height 24
type input "7"
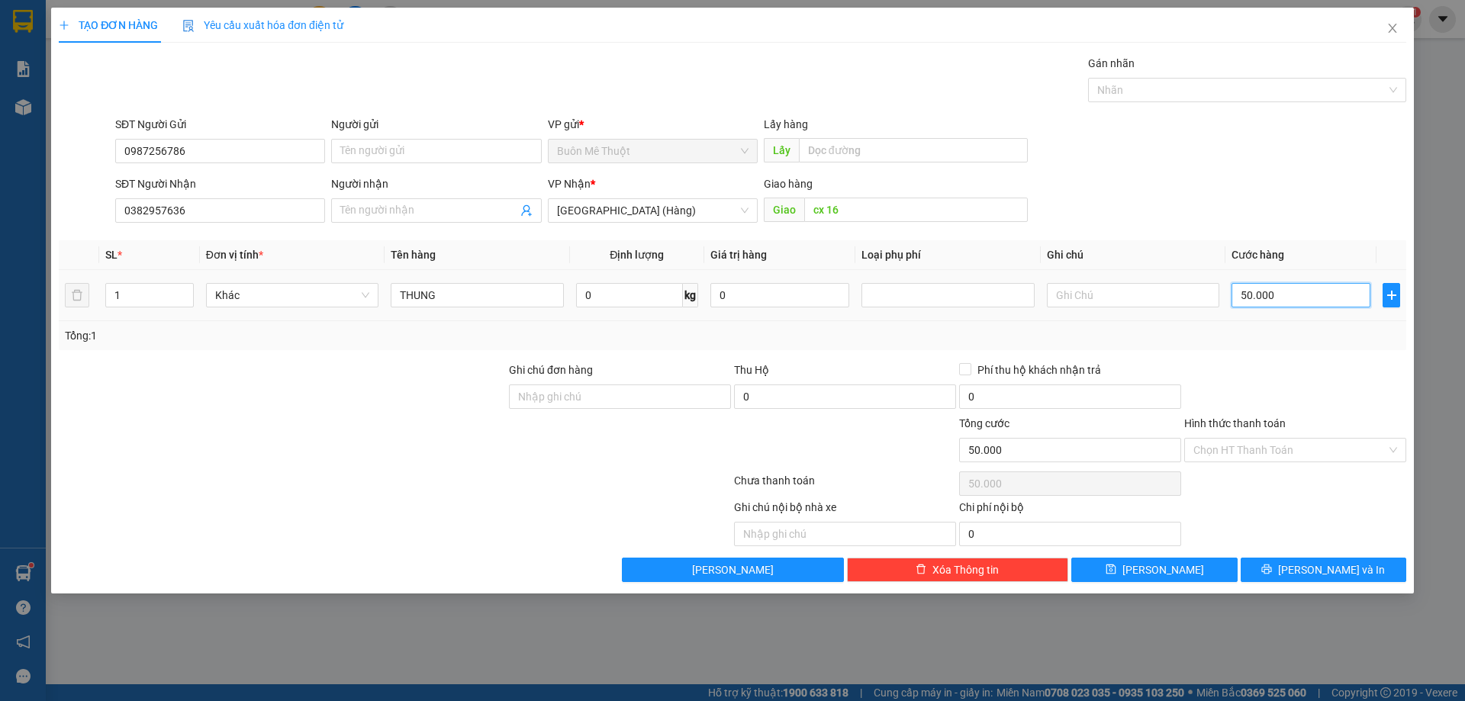
type input "7"
type input "70"
type input "70.000"
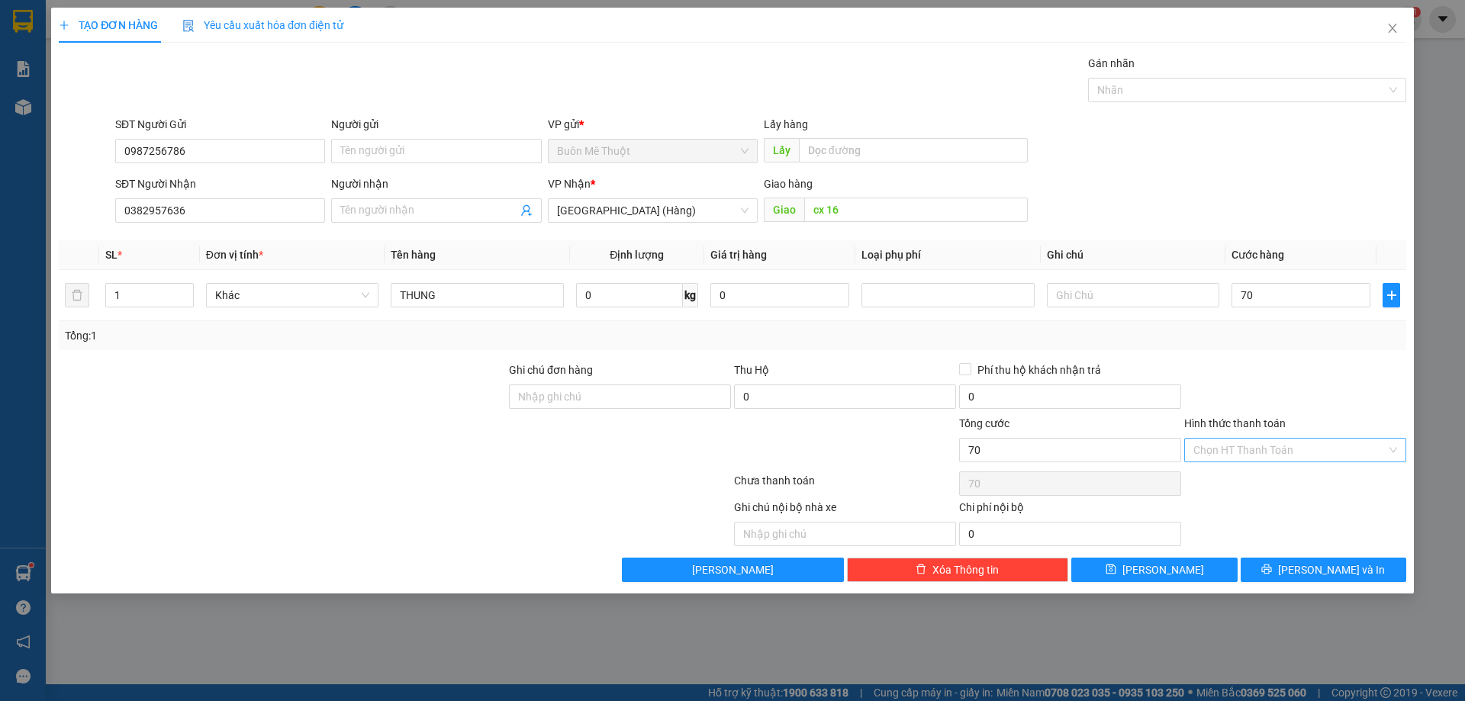
type input "70.000"
click at [1292, 445] on input "Hình thức thanh toán" at bounding box center [1290, 450] width 193 height 23
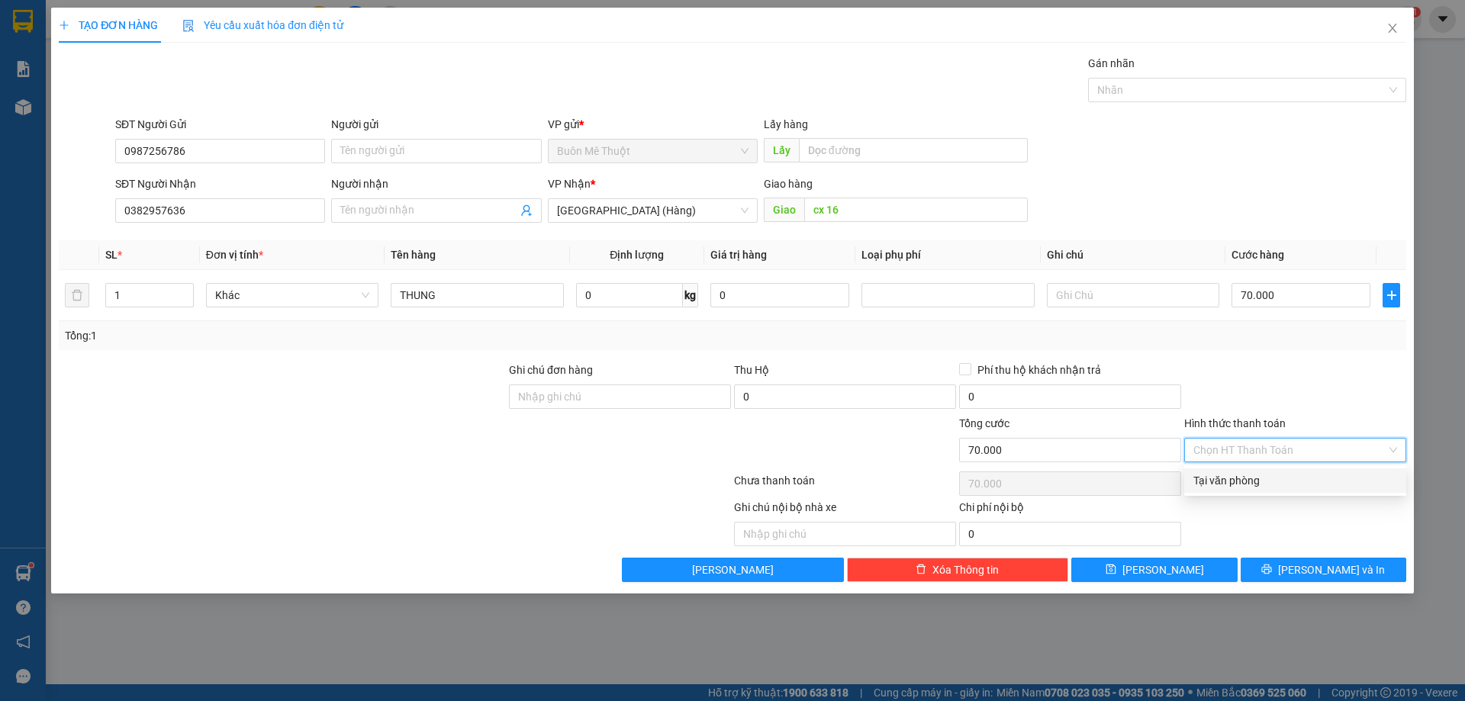
click at [1241, 478] on div "Tại văn phòng" at bounding box center [1296, 480] width 204 height 17
type input "0"
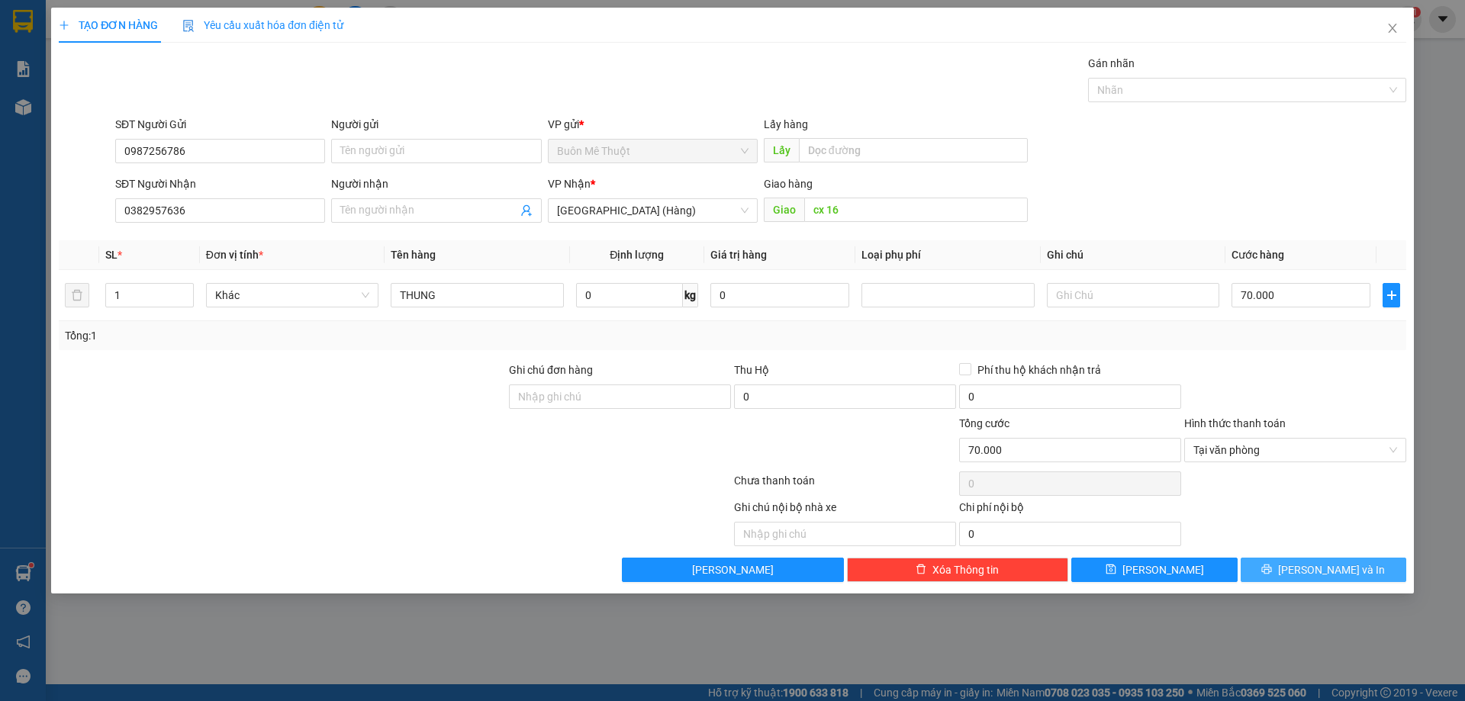
click at [1311, 580] on button "[PERSON_NAME] và In" at bounding box center [1324, 570] width 166 height 24
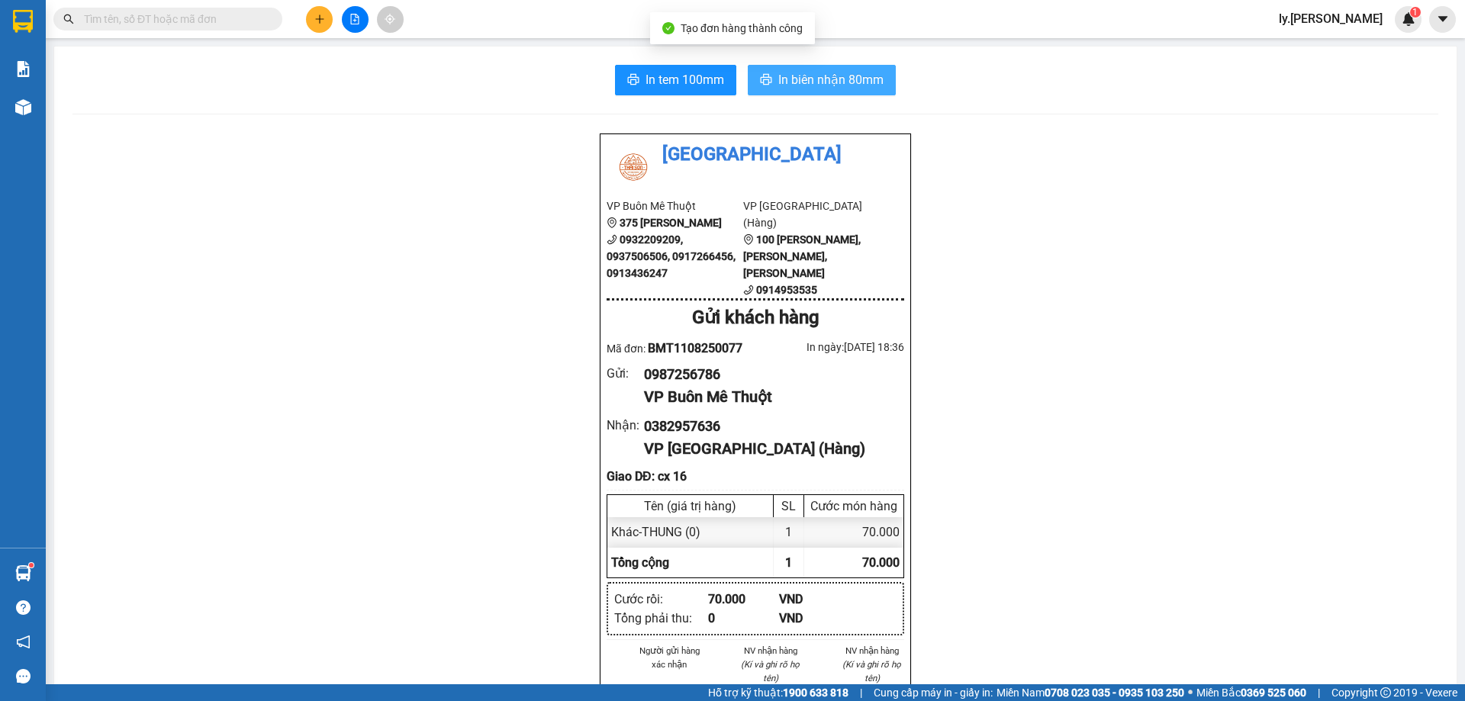
click at [779, 85] on span "In biên nhận 80mm" at bounding box center [830, 79] width 105 height 19
